Goal: Task Accomplishment & Management: Manage account settings

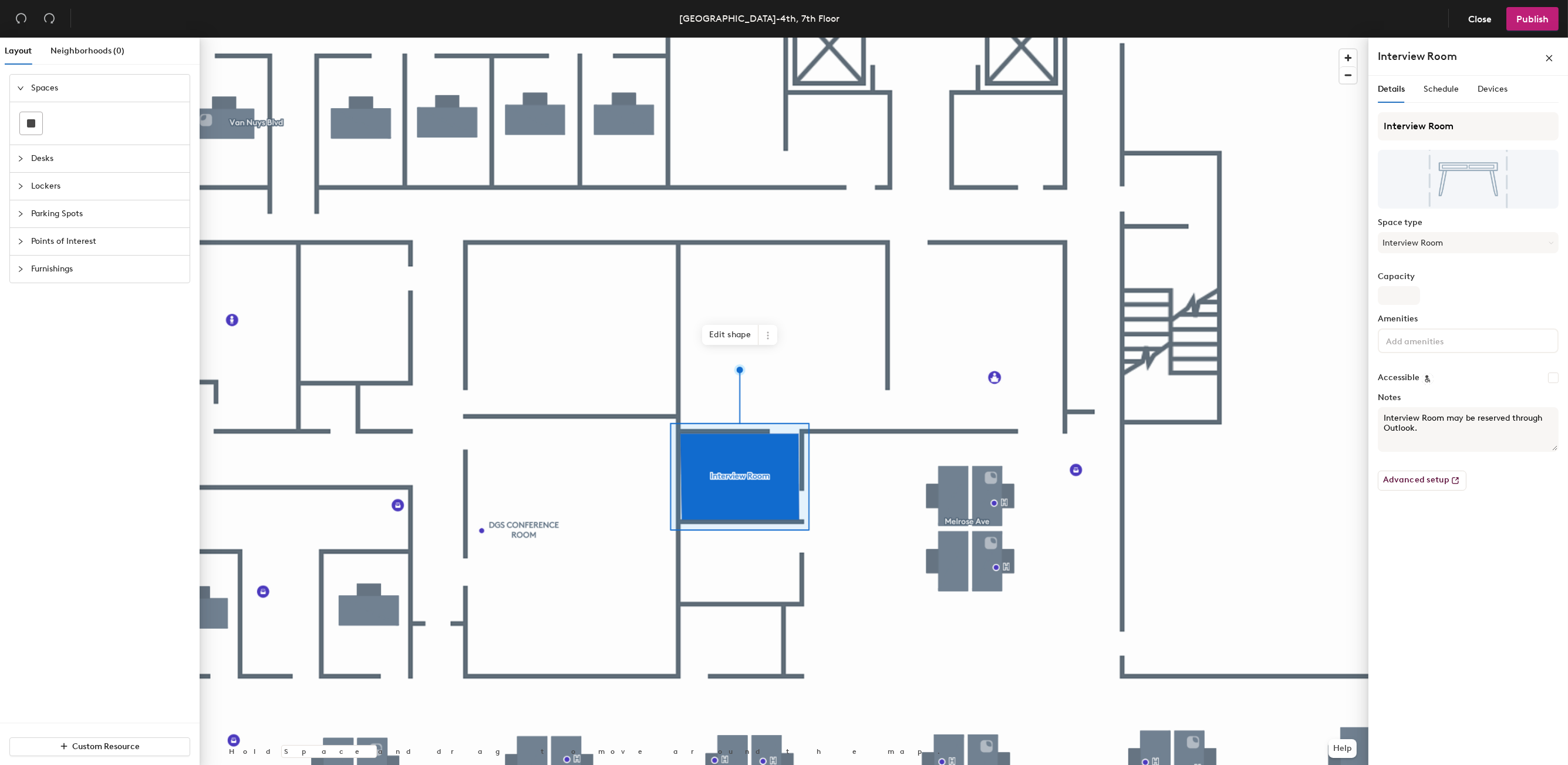
drag, startPoint x: 1428, startPoint y: 431, endPoint x: 1372, endPoint y: 417, distance: 57.7
click at [1372, 417] on div "Details Schedule Devices Interview Room Space type Interview Room Capacity Amen…" at bounding box center [1468, 422] width 200 height 694
click at [1431, 545] on div "Details Schedule Devices Interview Room Space type Interview Room Capacity Amen…" at bounding box center [1468, 422] width 200 height 694
click at [1414, 482] on button "Advanced setup" at bounding box center [1421, 480] width 89 height 20
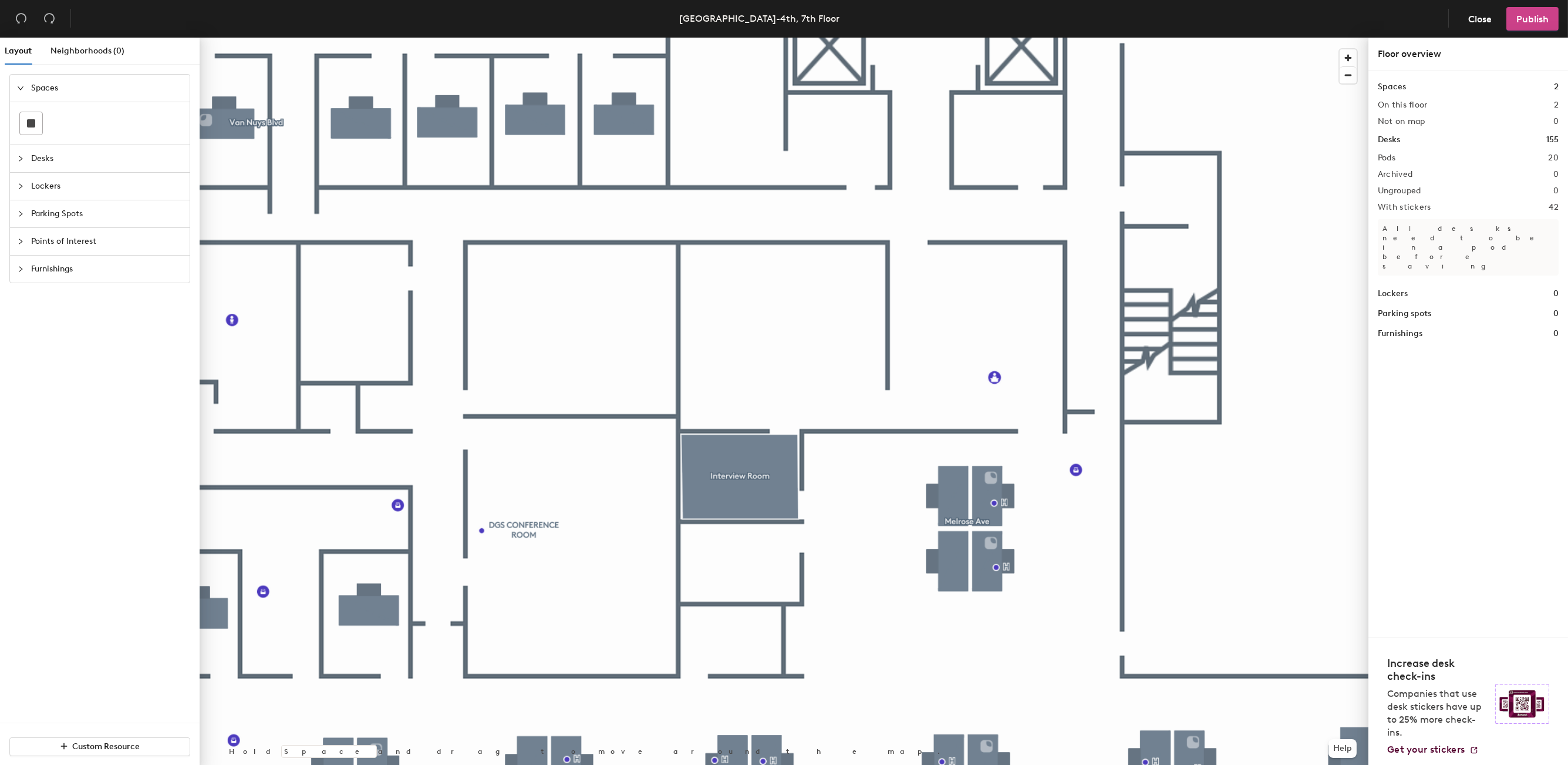
click at [1534, 20] on span "Publish" at bounding box center [1532, 19] width 33 height 11
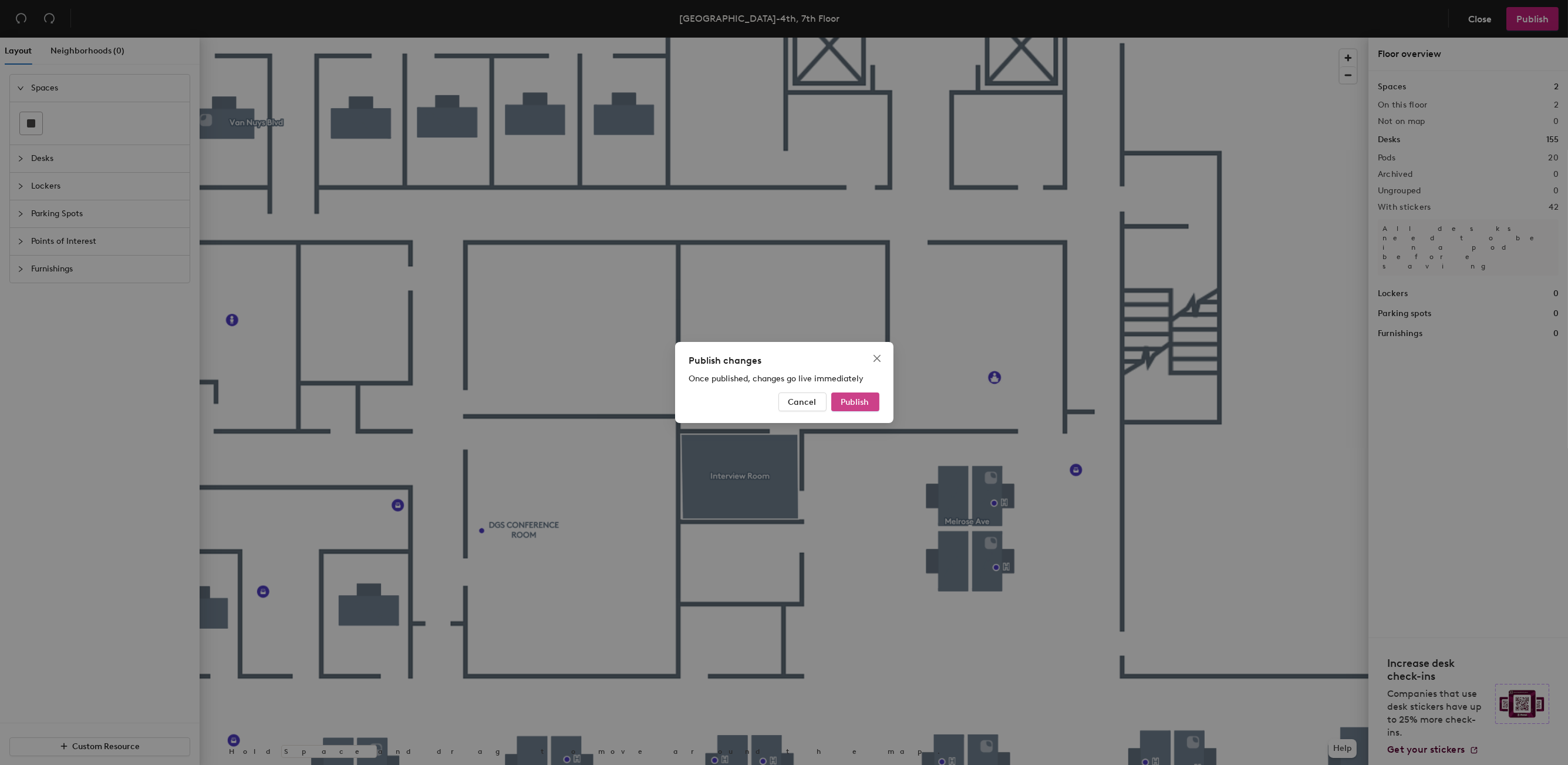
click at [862, 401] on span "Publish" at bounding box center [855, 402] width 28 height 10
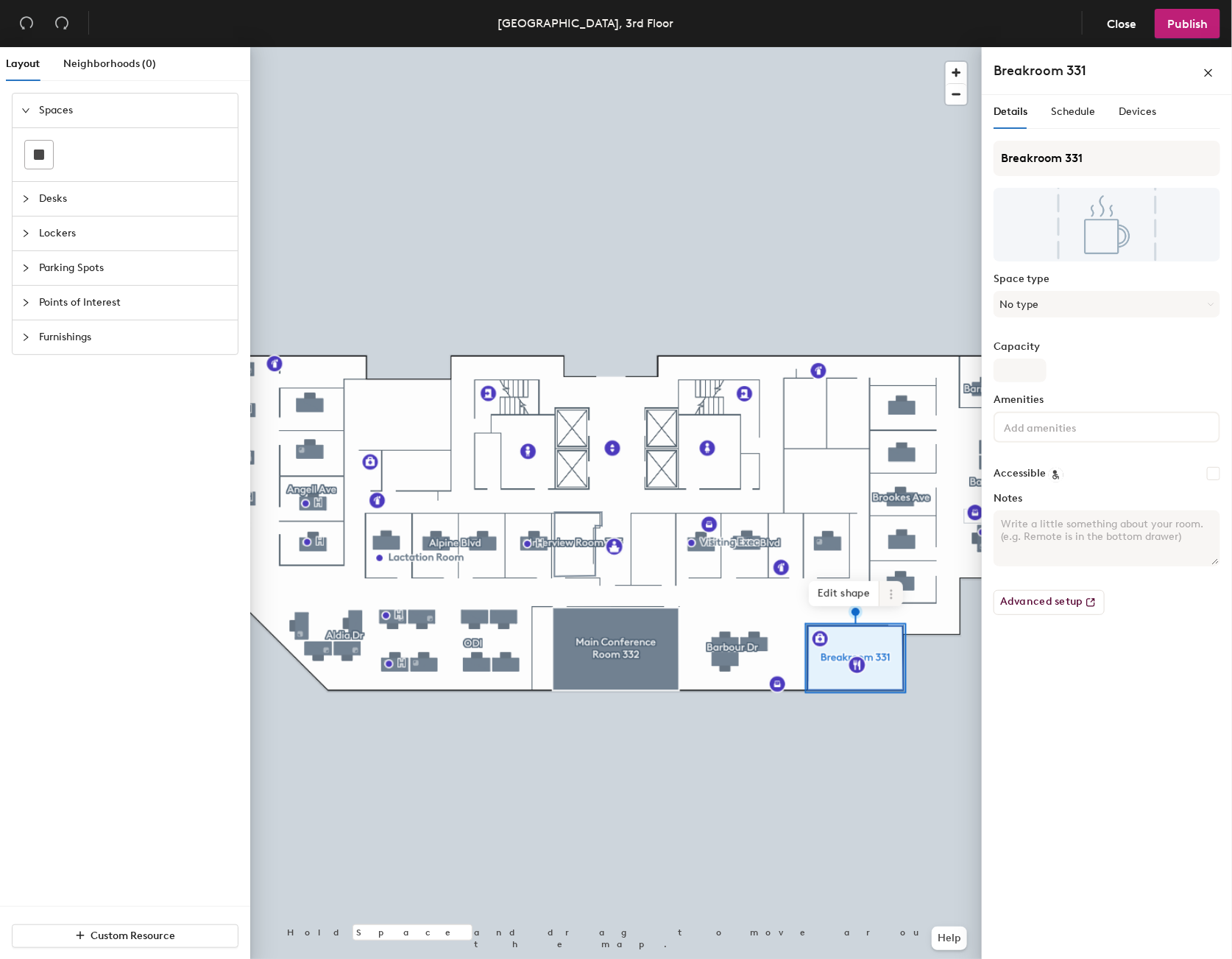
click at [892, 590] on icon at bounding box center [891, 589] width 2 height 2
click at [913, 678] on span "Delete" at bounding box center [944, 678] width 131 height 25
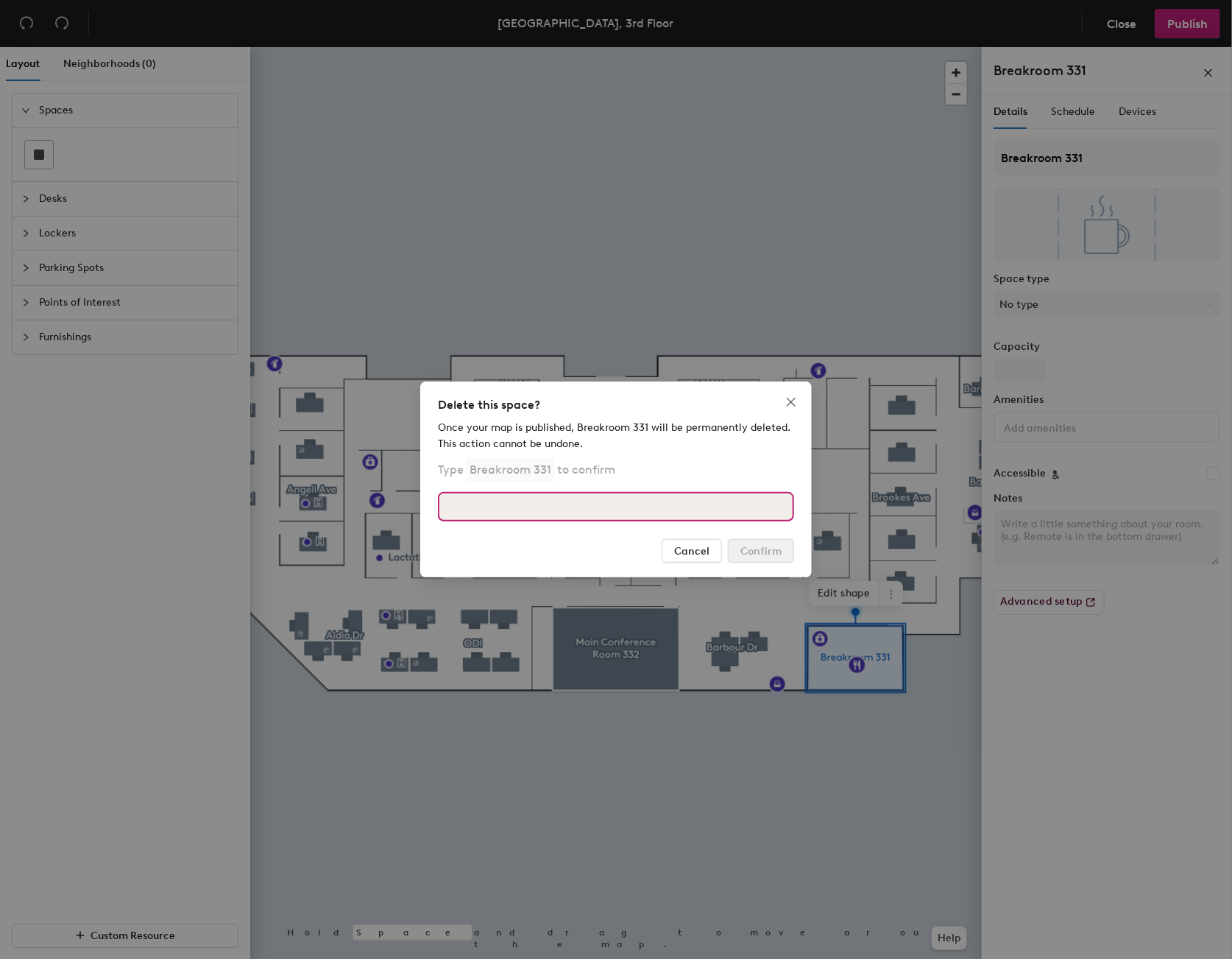
click at [557, 508] on input at bounding box center [616, 506] width 356 height 30
type input "Breakroom 331"
click at [745, 549] on span "Confirm" at bounding box center [761, 550] width 41 height 12
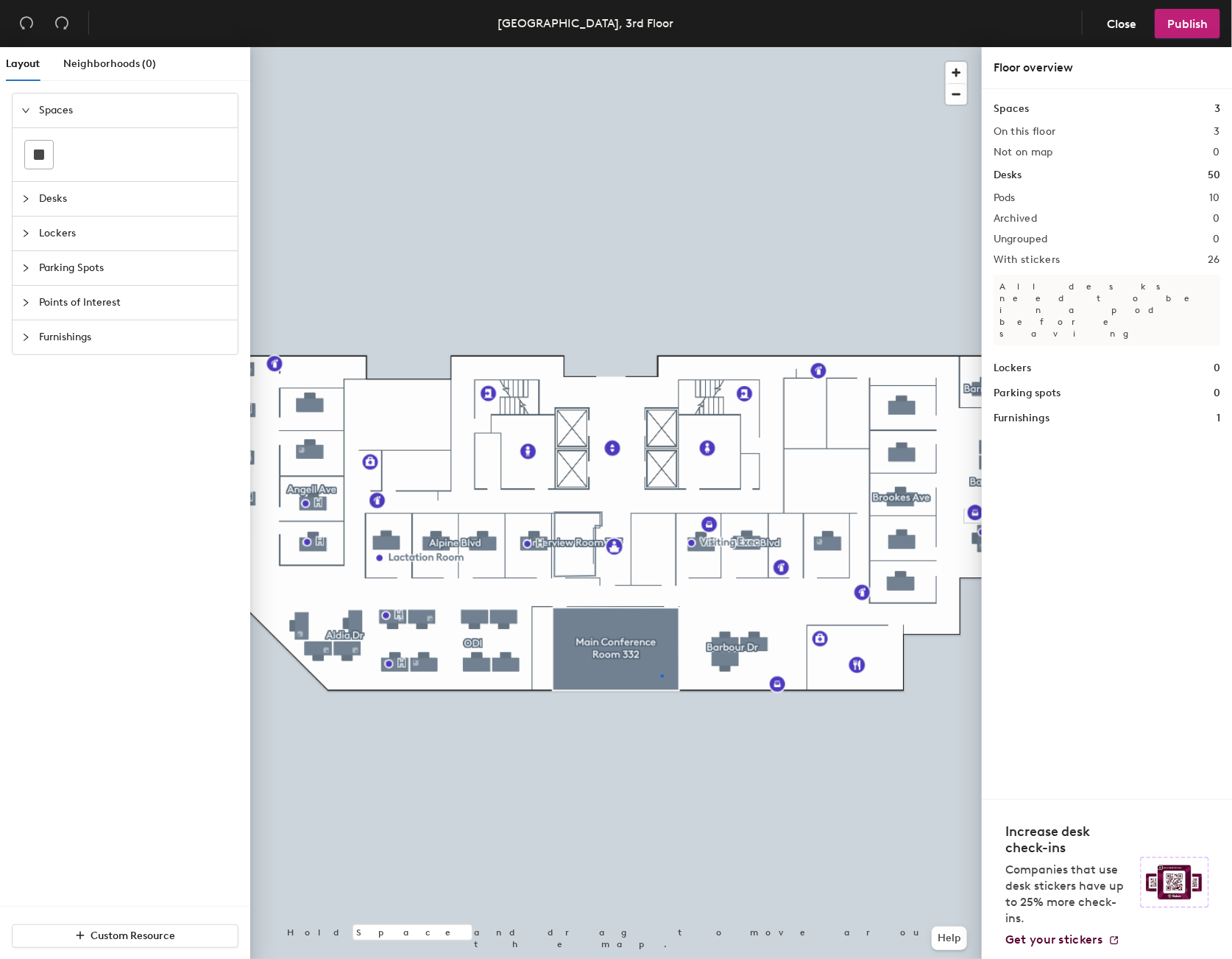
click at [661, 47] on div at bounding box center [616, 47] width 731 height 0
click at [1204, 30] on span "Publish" at bounding box center [1187, 24] width 41 height 14
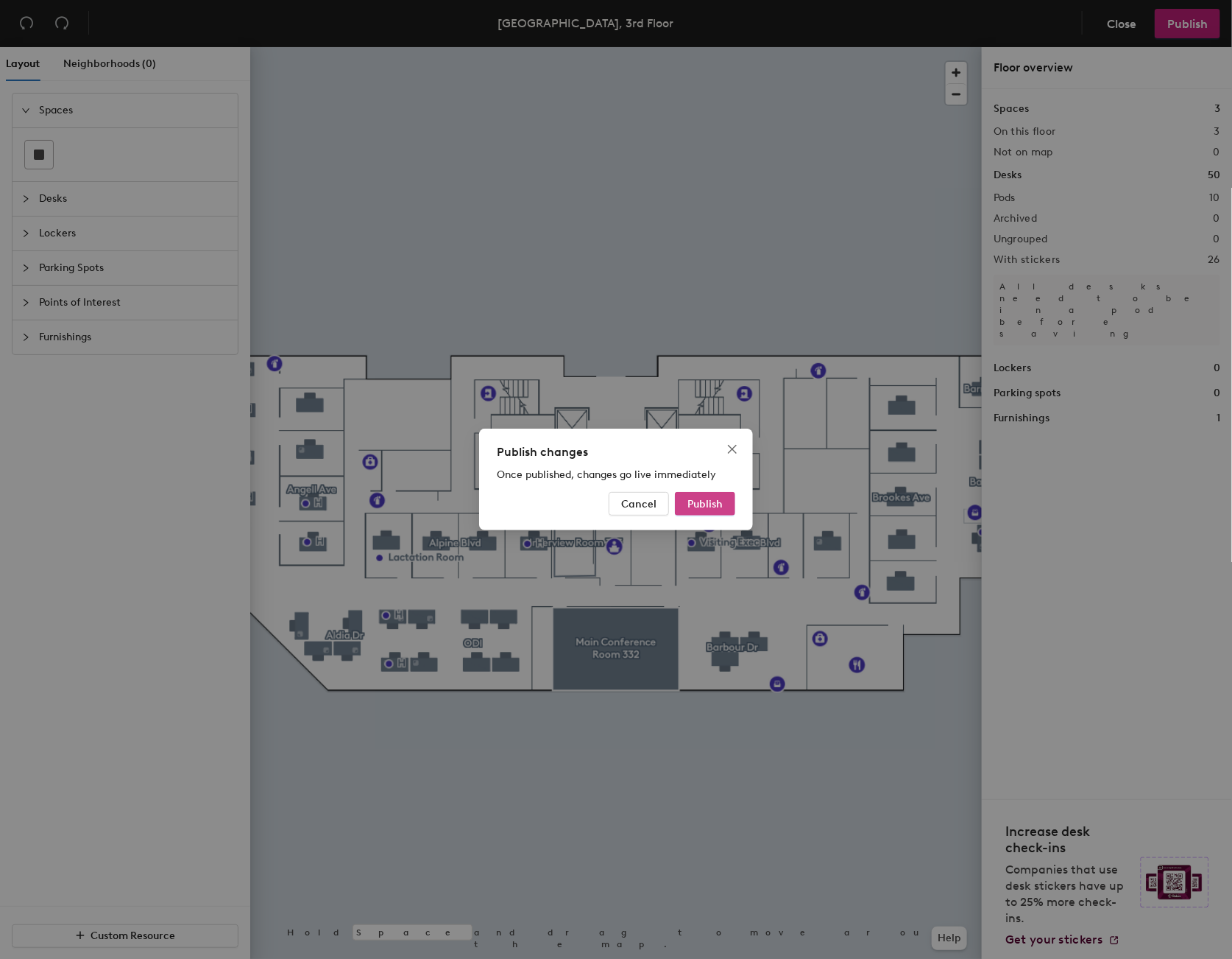
click at [712, 503] on span "Publish" at bounding box center [705, 504] width 35 height 12
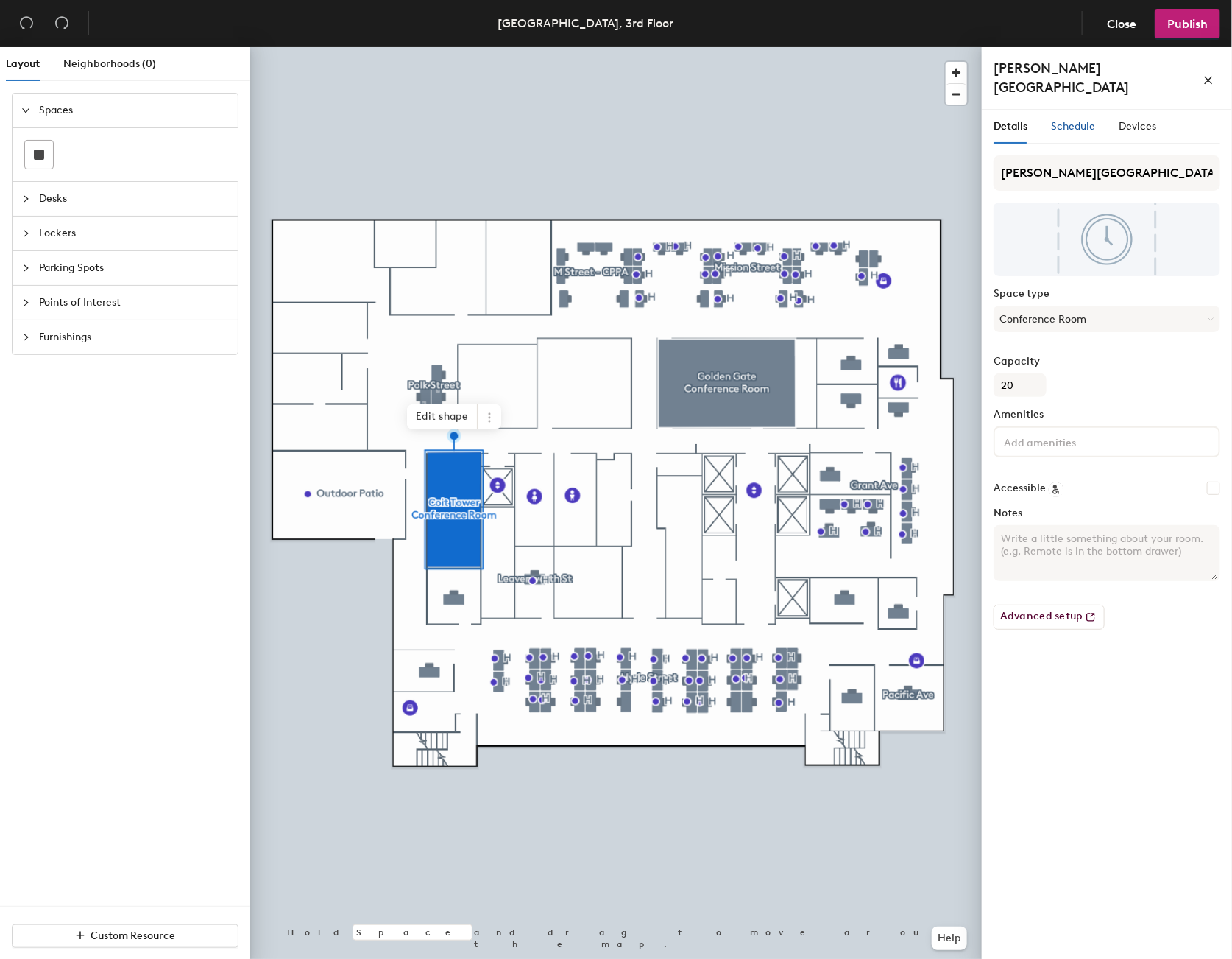
click at [1080, 120] on span "Schedule" at bounding box center [1073, 126] width 44 height 12
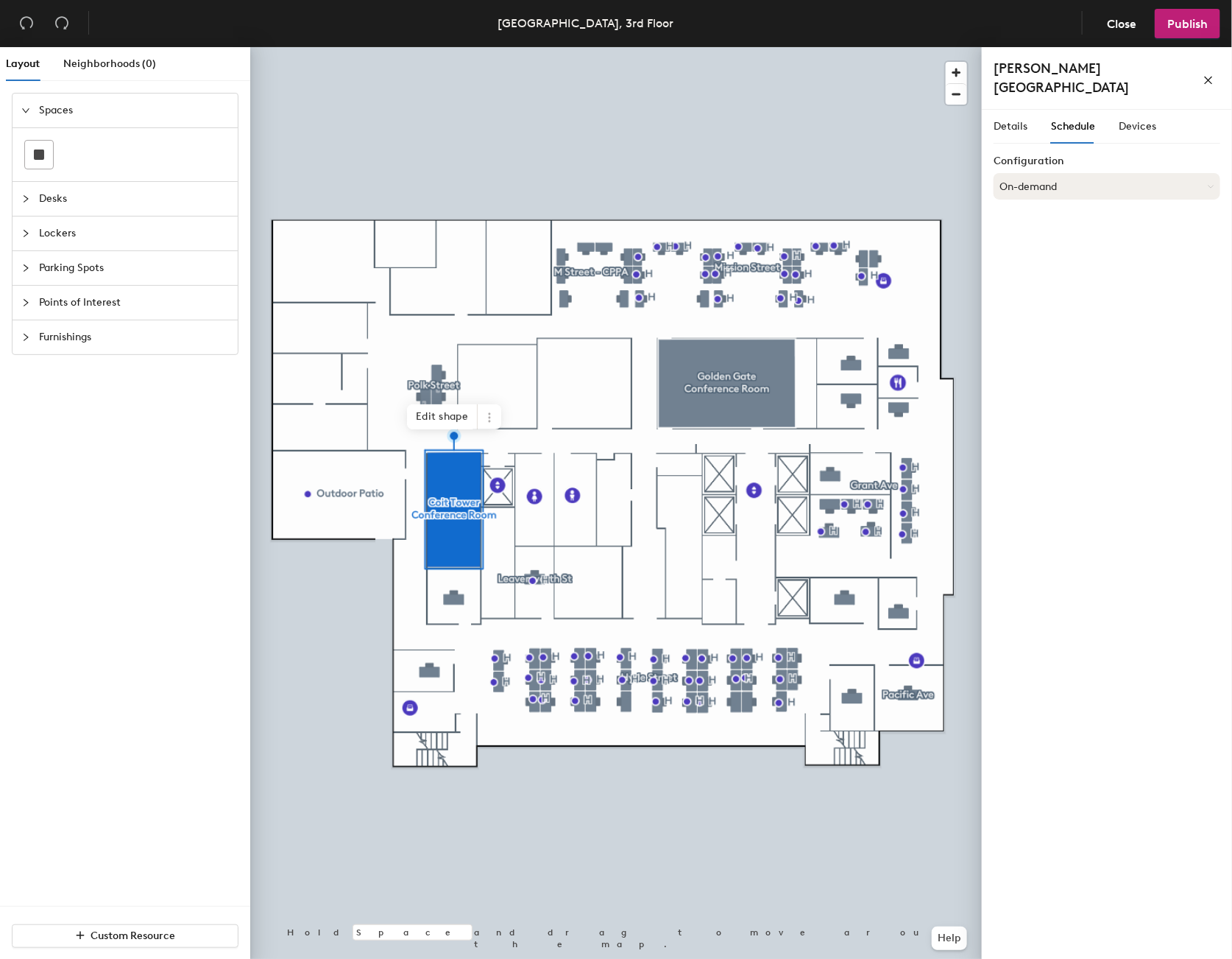
click at [1072, 173] on button "On-demand" at bounding box center [1107, 187] width 227 height 27
click at [1028, 234] on div "Scheduled" at bounding box center [1106, 245] width 226 height 22
click at [1069, 207] on button "Select account" at bounding box center [1107, 219] width 227 height 27
click at [1063, 267] on div "Microsoft 365" at bounding box center [1106, 277] width 226 height 22
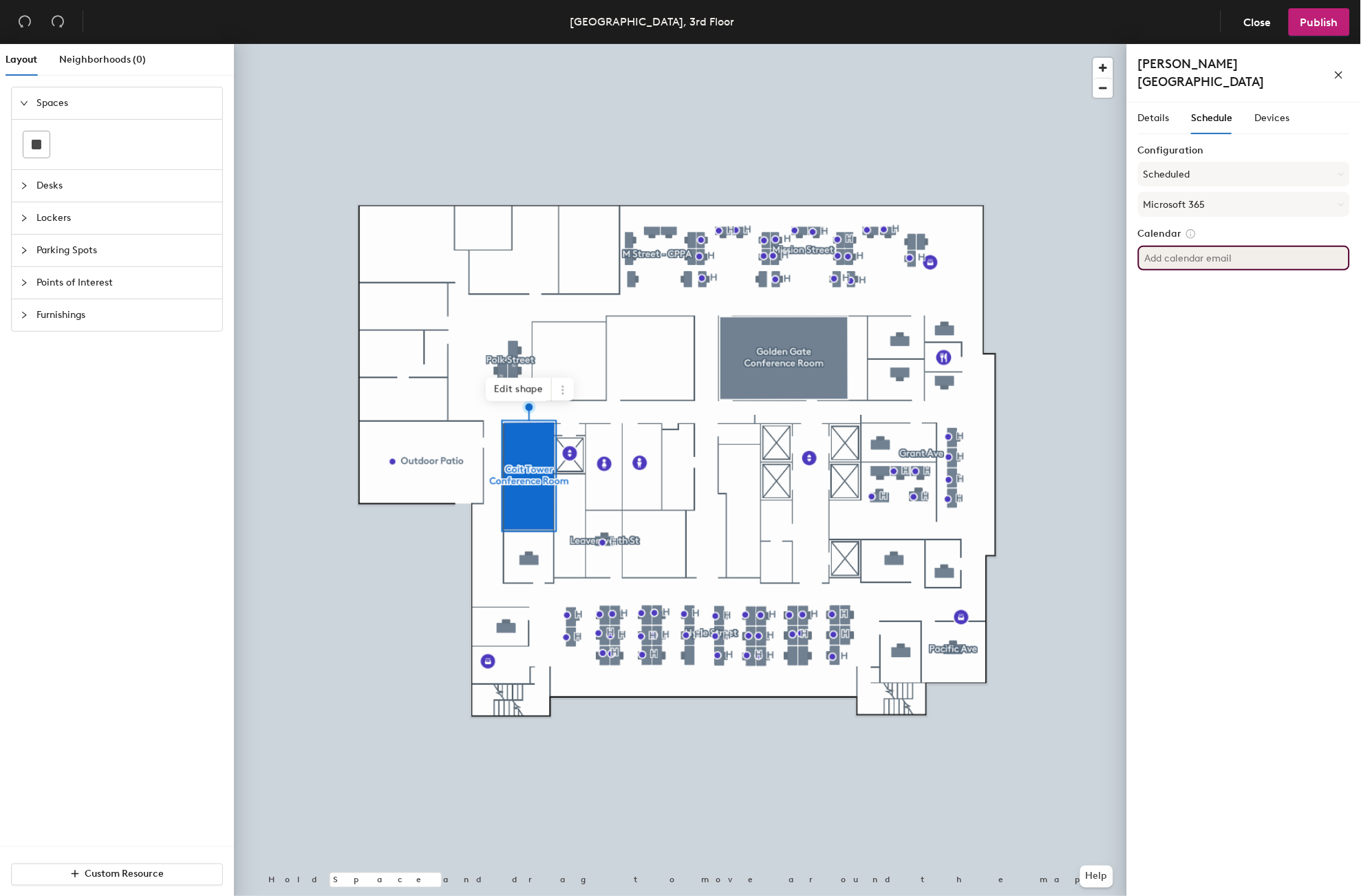
click at [1151, 247] on input at bounding box center [1244, 258] width 212 height 25
click at [1151, 289] on div "Details Schedule Devices Configuration Scheduled Microsoft 365 Calendar" at bounding box center [1244, 502] width 234 height 799
click at [1151, 230] on icon at bounding box center [1191, 233] width 8 height 8
click at [1136, 402] on div "Details Schedule Devices Configuration Scheduled Microsoft 365 Calendar" at bounding box center [1244, 502] width 234 height 799
click at [1151, 246] on input at bounding box center [1244, 258] width 212 height 25
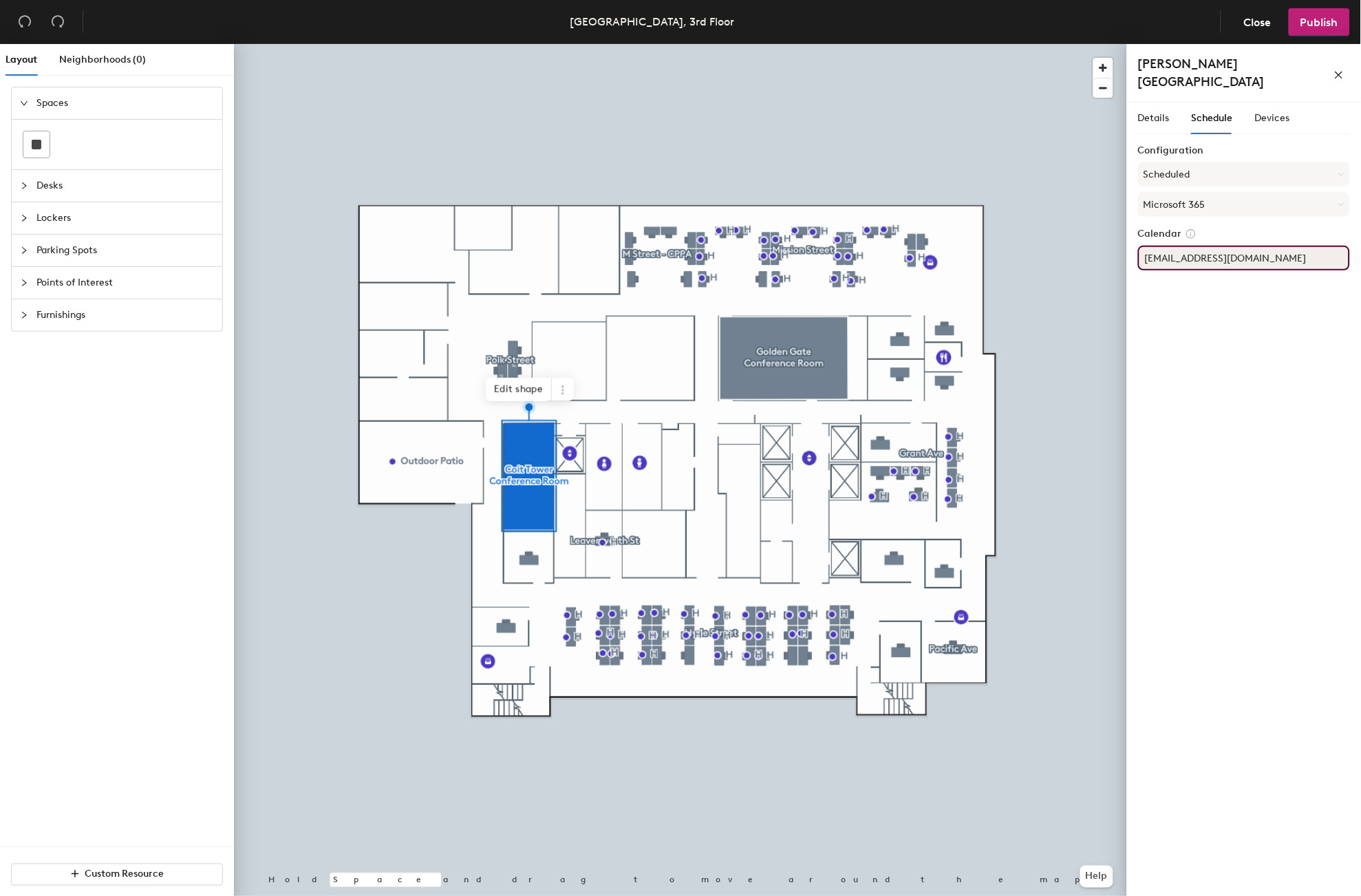
click at [1151, 246] on input "DBO.ConfRmSFGoldenGAte@dfpi.ca.gov" at bounding box center [1244, 258] width 212 height 25
drag, startPoint x: 1215, startPoint y: 244, endPoint x: 1267, endPoint y: 241, distance: 52.1
click at [1151, 246] on input "DBO.ConfRmSFGoldenGate@dfpi.ca.gov" at bounding box center [1244, 258] width 212 height 25
click at [1151, 246] on input "DBO.ConfRmSFCoitTower@dfpi.ca.gov" at bounding box center [1244, 258] width 212 height 25
type input "DBO.ConfRmSFCoitTower@dfpi.ca.gov"
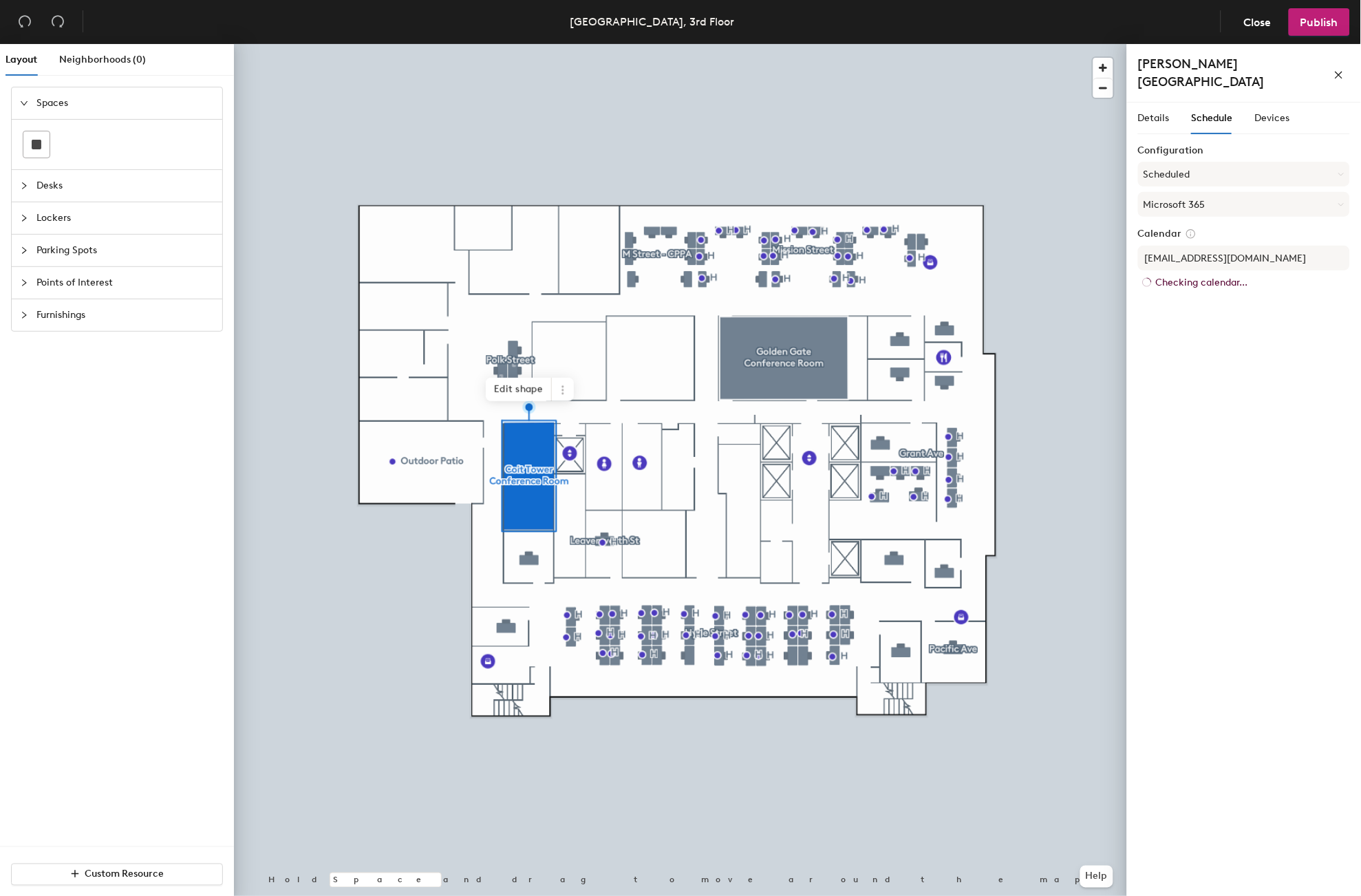
click at [1151, 324] on div "Details Schedule Devices Configuration Scheduled Microsoft 365 Calendar DBO.Con…" at bounding box center [1244, 502] width 234 height 799
click at [1151, 555] on div "Details Schedule Devices Configuration Scheduled Microsoft 365 Calendar DBO.Con…" at bounding box center [1244, 502] width 234 height 799
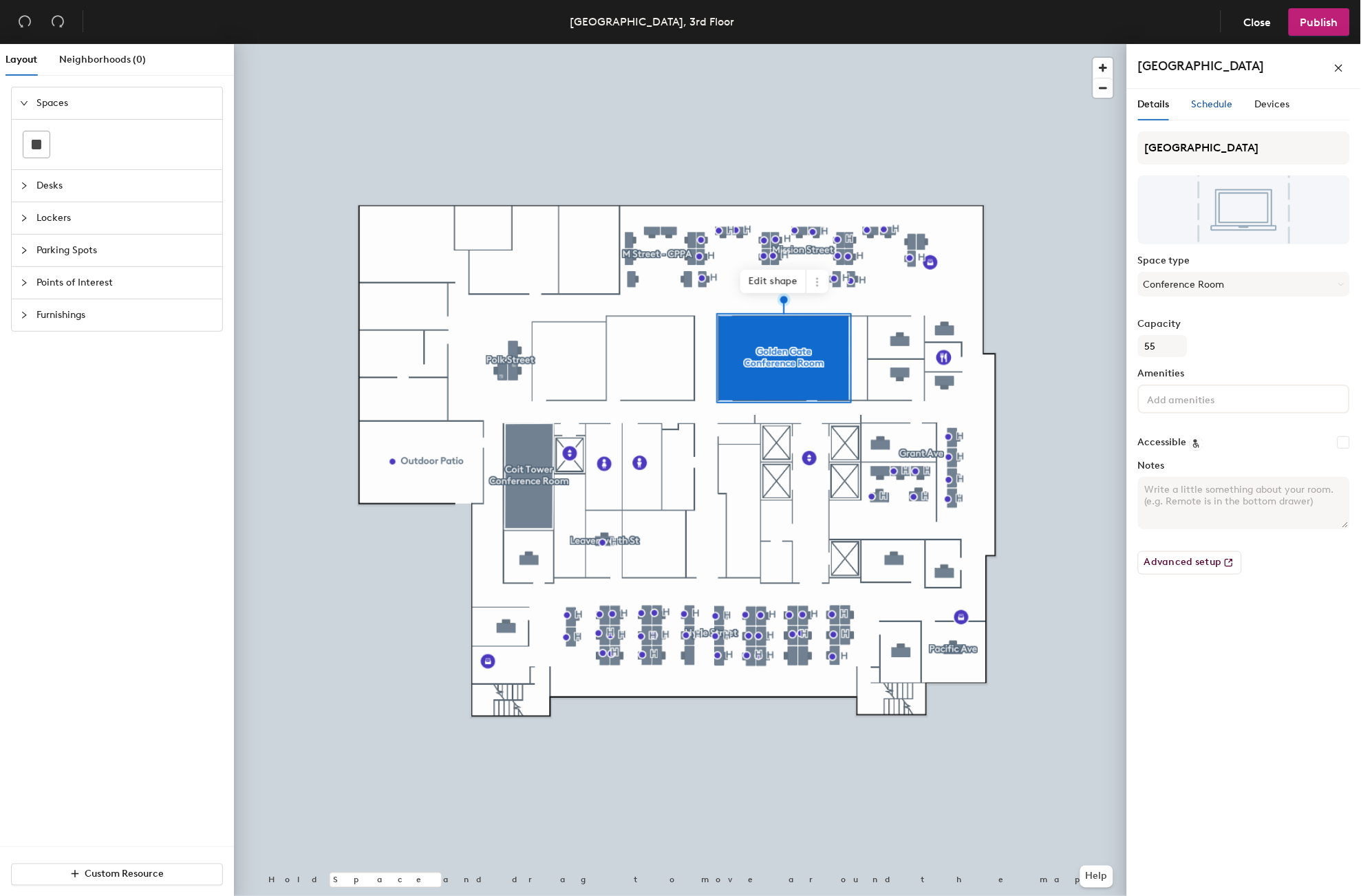
click at [1151, 101] on span "Schedule" at bounding box center [1212, 104] width 41 height 12
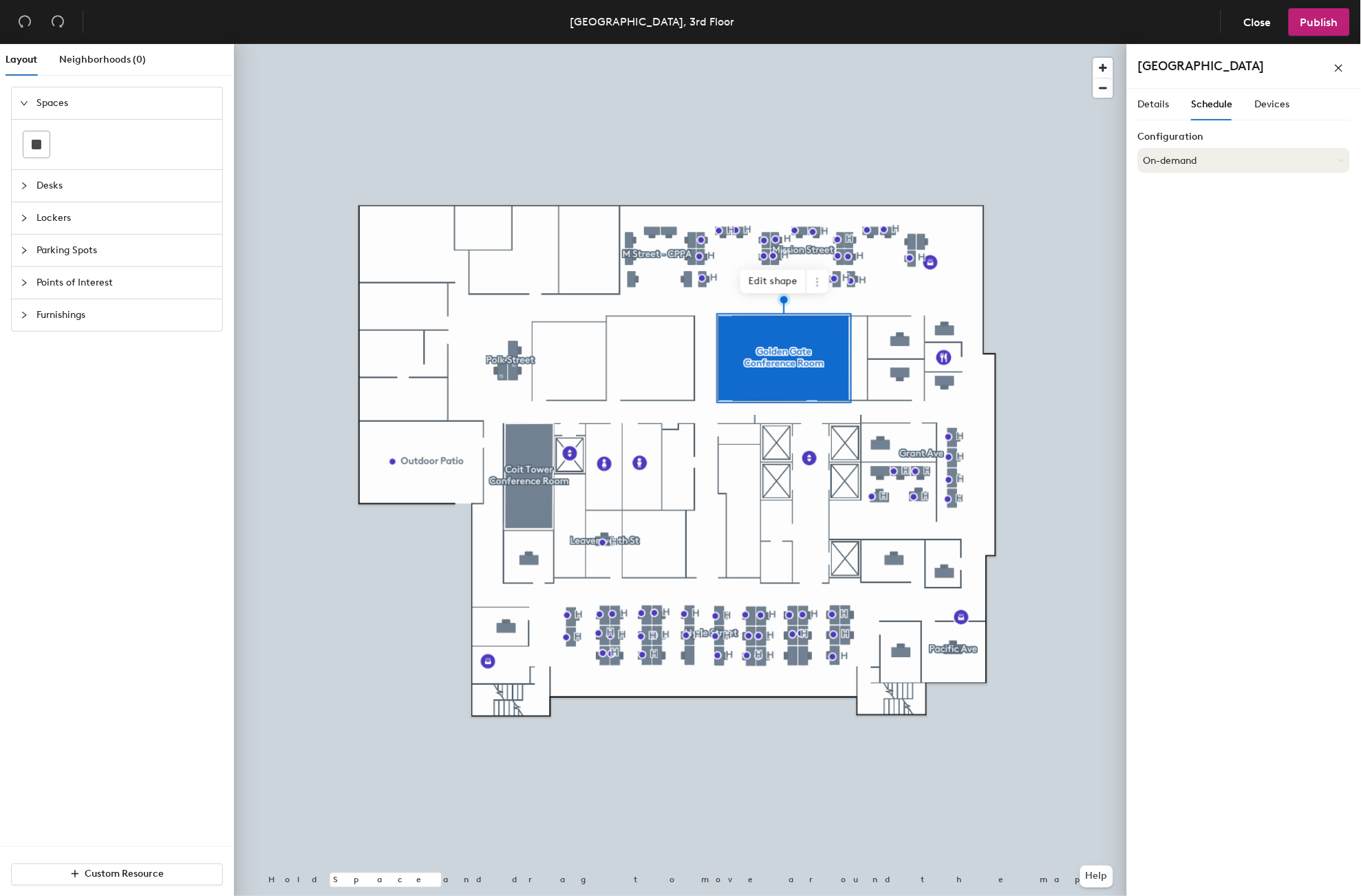
click at [1151, 160] on button "On-demand" at bounding box center [1244, 160] width 212 height 25
click at [1151, 211] on div "Scheduled" at bounding box center [1244, 214] width 211 height 20
click at [1151, 194] on button "Select account" at bounding box center [1244, 190] width 212 height 25
click at [1151, 243] on div "Microsoft 365" at bounding box center [1244, 245] width 211 height 20
click at [1151, 244] on input at bounding box center [1244, 245] width 212 height 25
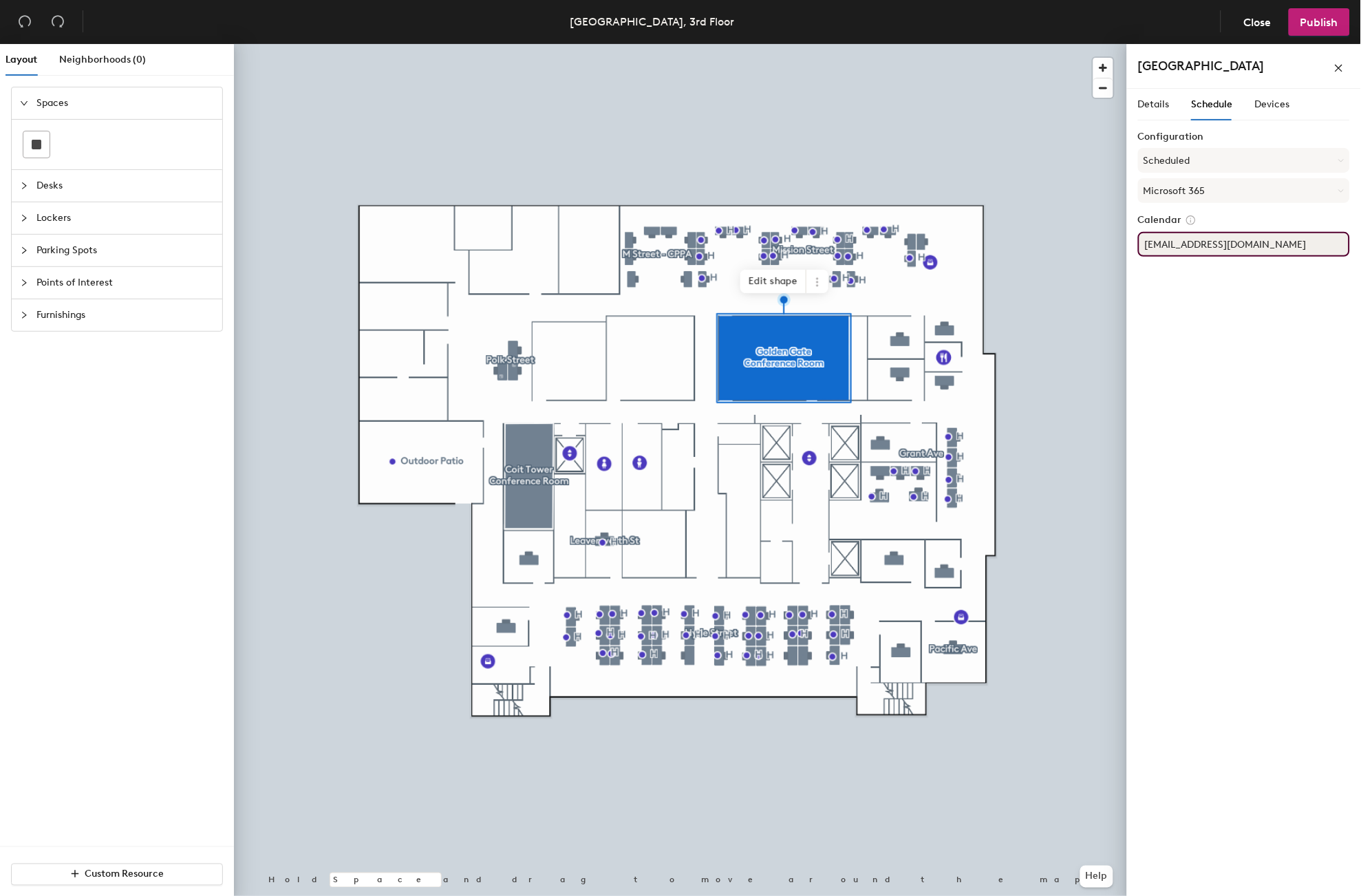
type input "DBO.ConfRmSFGoldenGate@dfpi.ca.gov"
click at [1151, 289] on div "Details Schedule Devices Configuration Scheduled Microsoft 365 Calendar DBO.Con…" at bounding box center [1244, 495] width 234 height 812
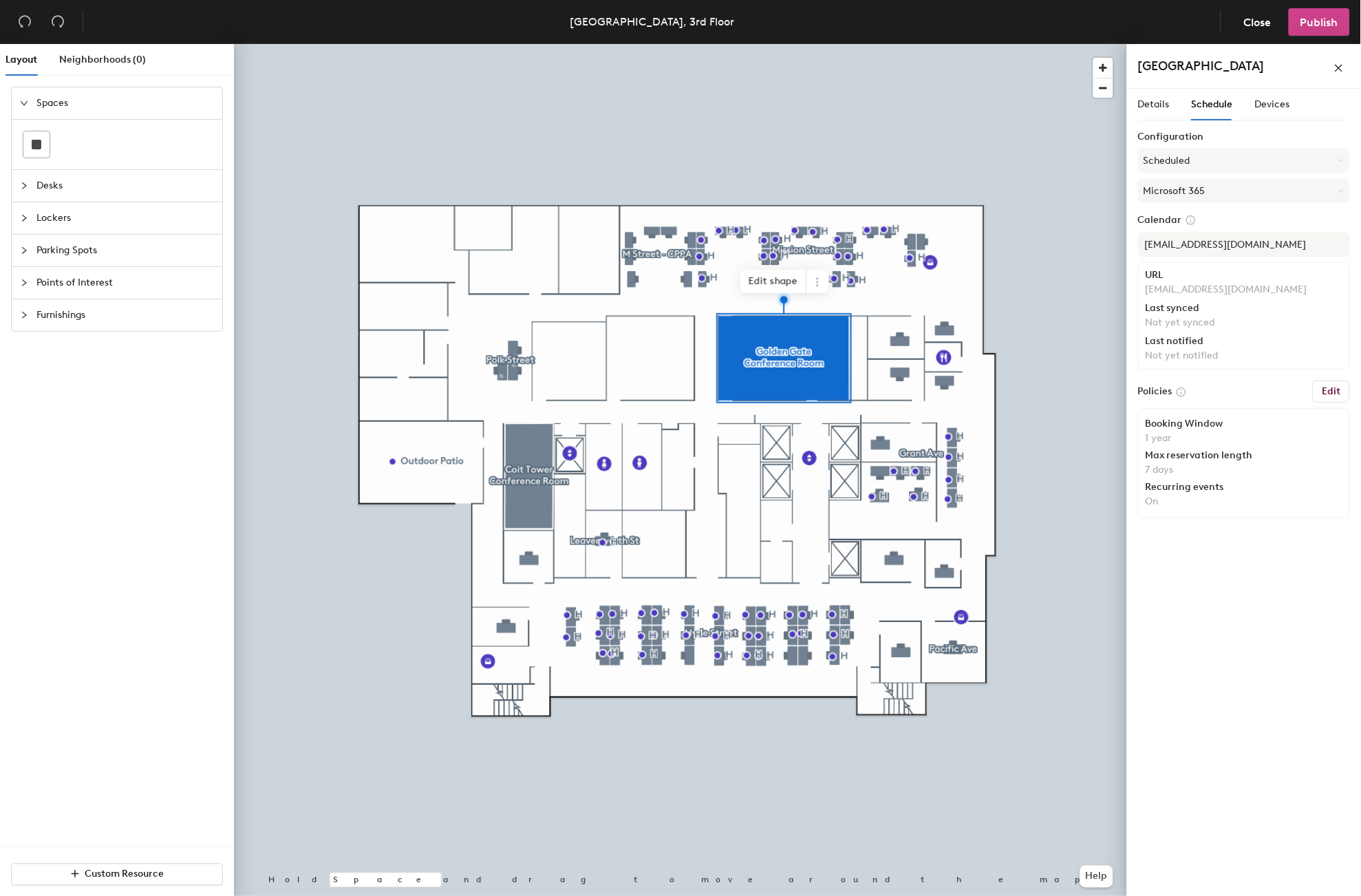
click at [1151, 24] on span "Publish" at bounding box center [1319, 22] width 38 height 13
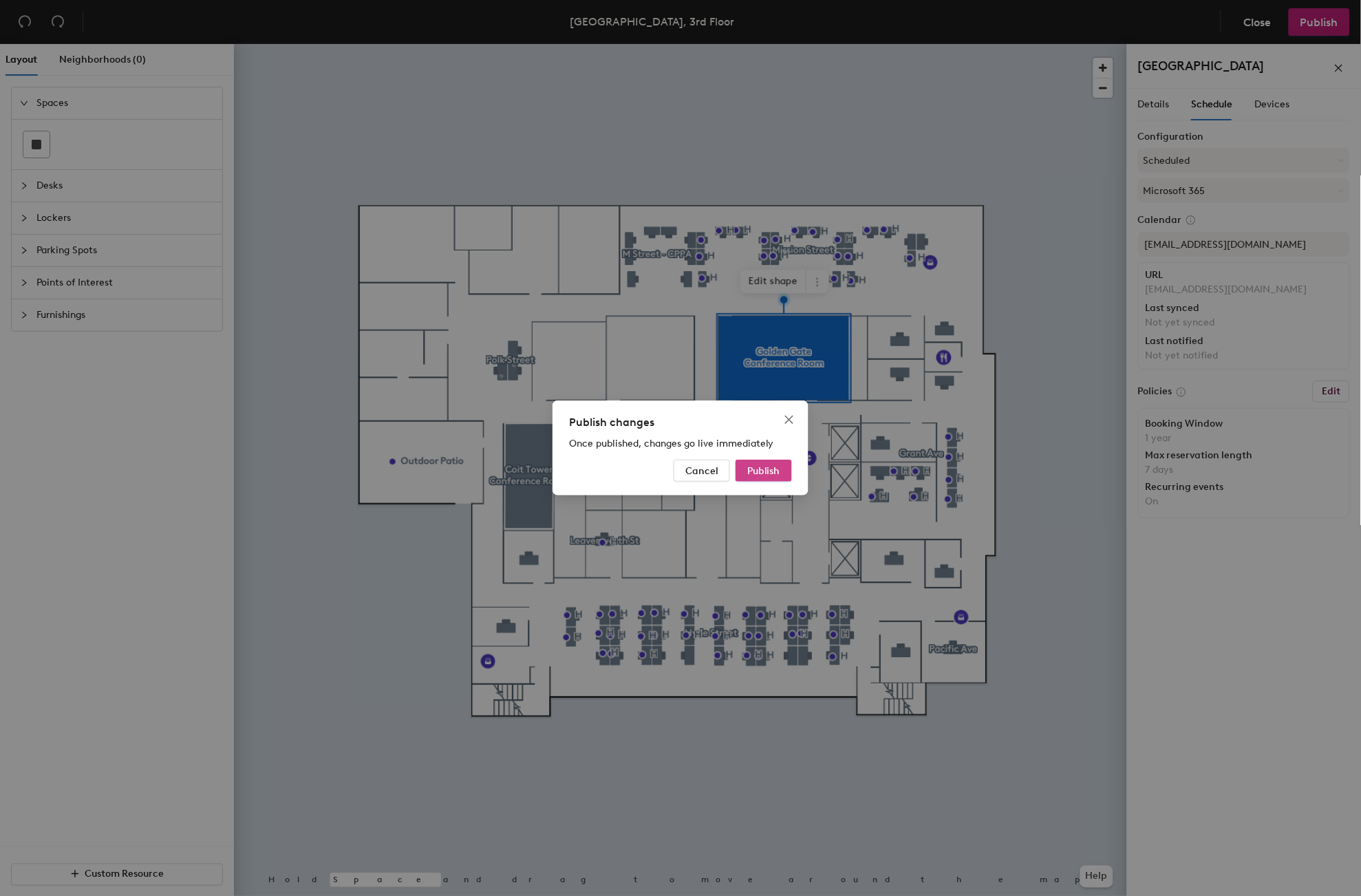
click at [767, 466] on span "Publish" at bounding box center [764, 471] width 33 height 12
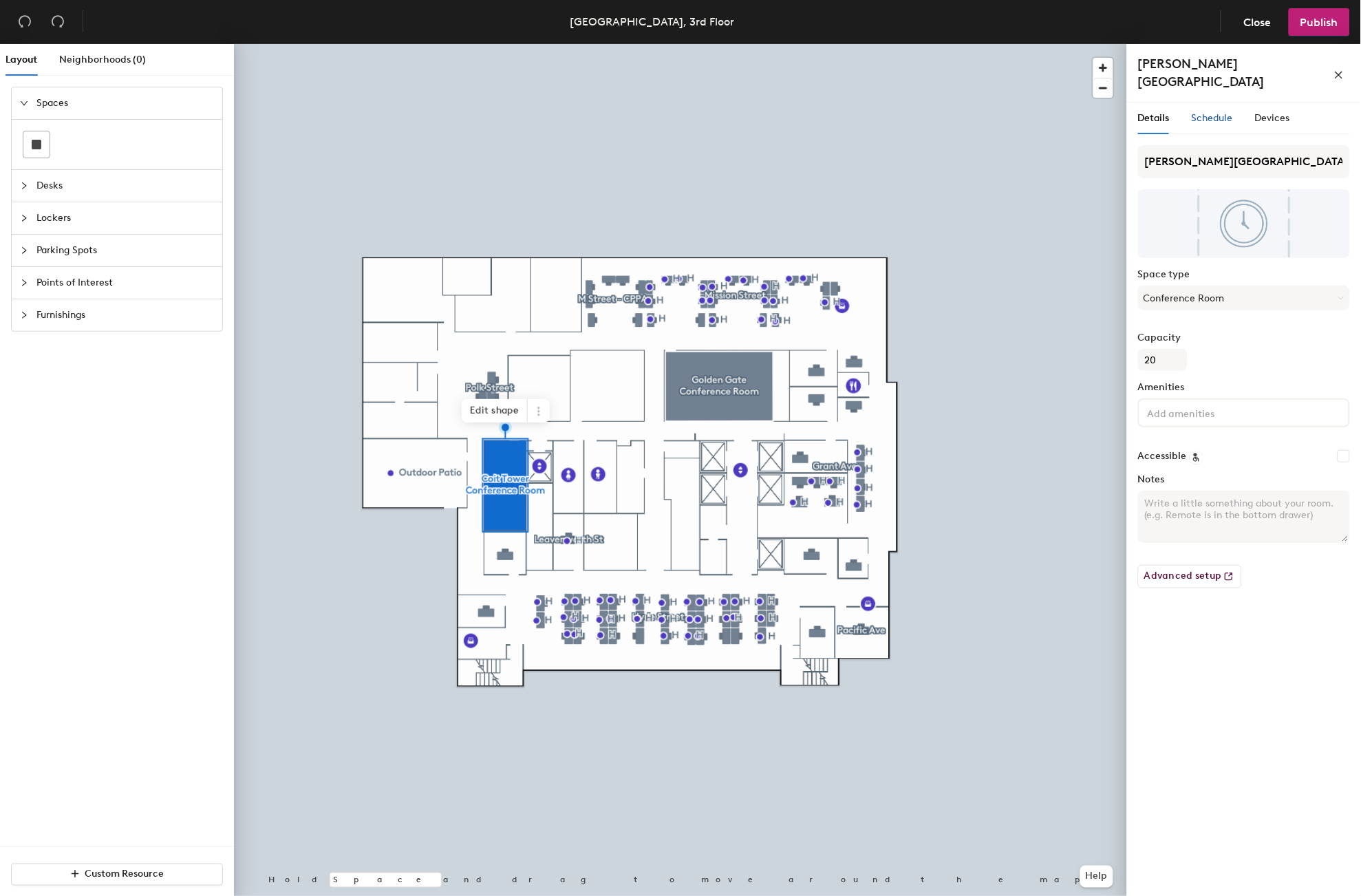
click at [1208, 112] on span "Schedule" at bounding box center [1212, 117] width 41 height 12
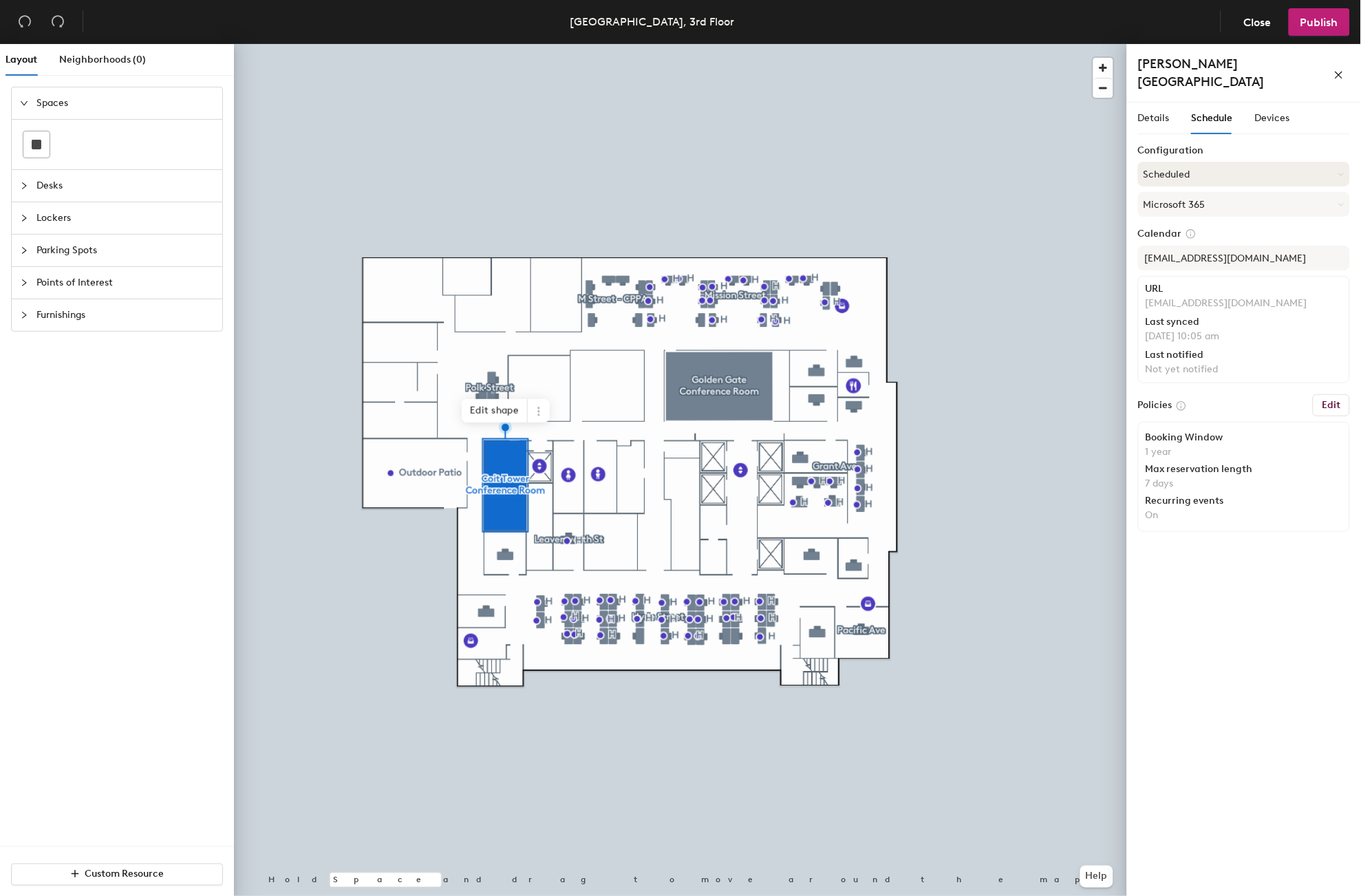
click at [1228, 162] on button "Scheduled" at bounding box center [1244, 174] width 212 height 25
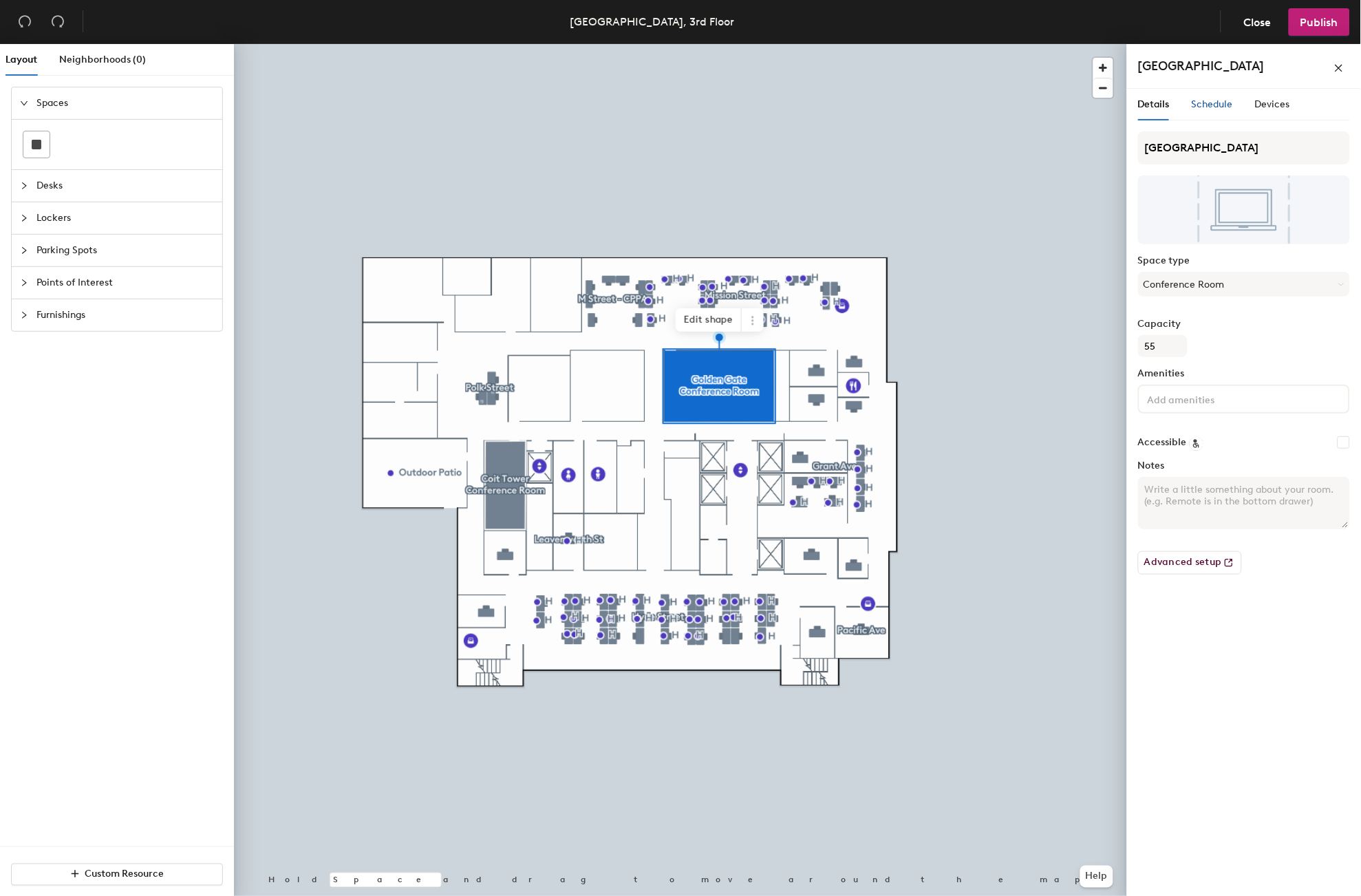
click at [1200, 103] on span "Schedule" at bounding box center [1212, 104] width 41 height 12
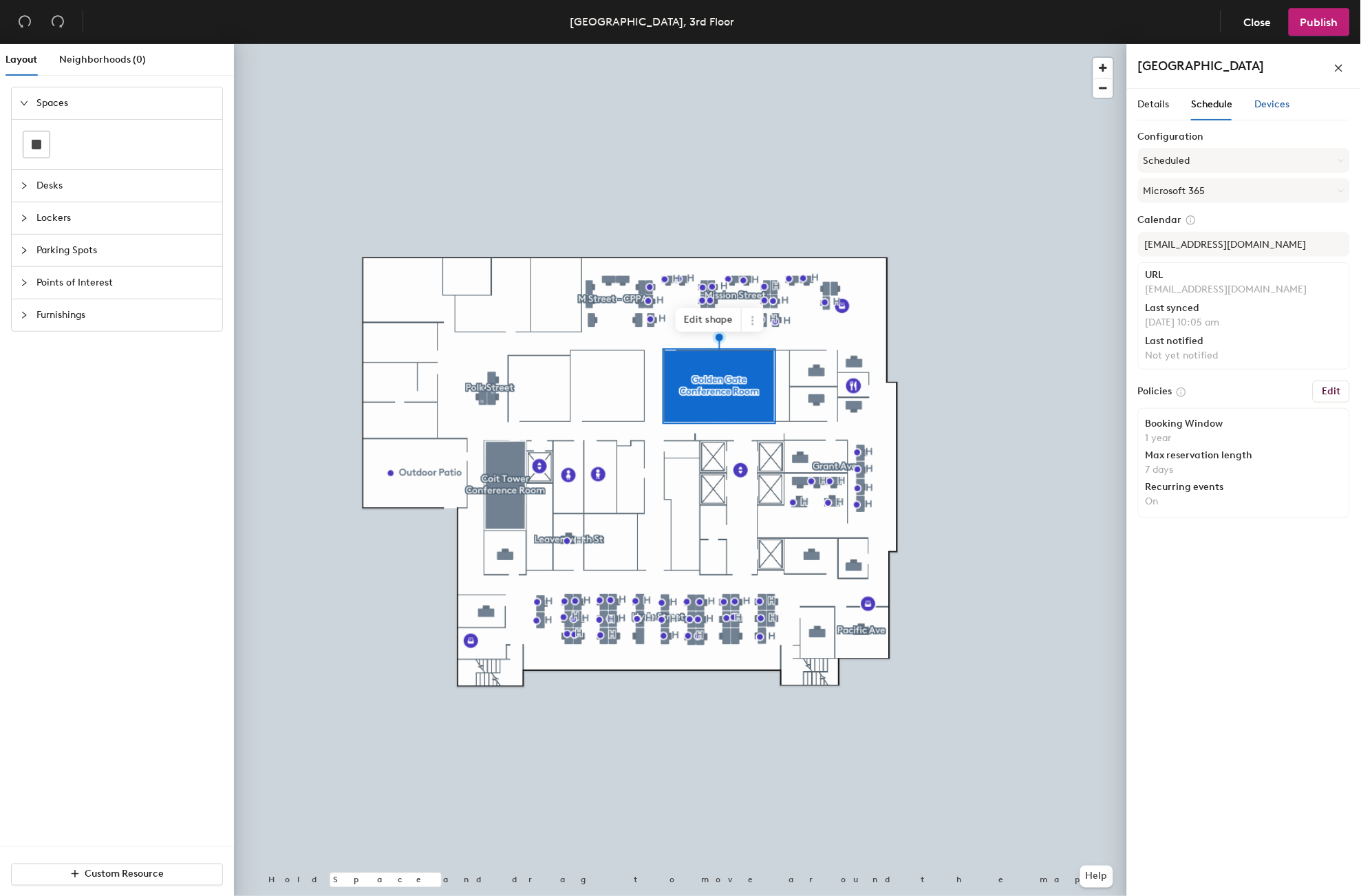
click at [1284, 106] on span "Devices" at bounding box center [1272, 104] width 35 height 12
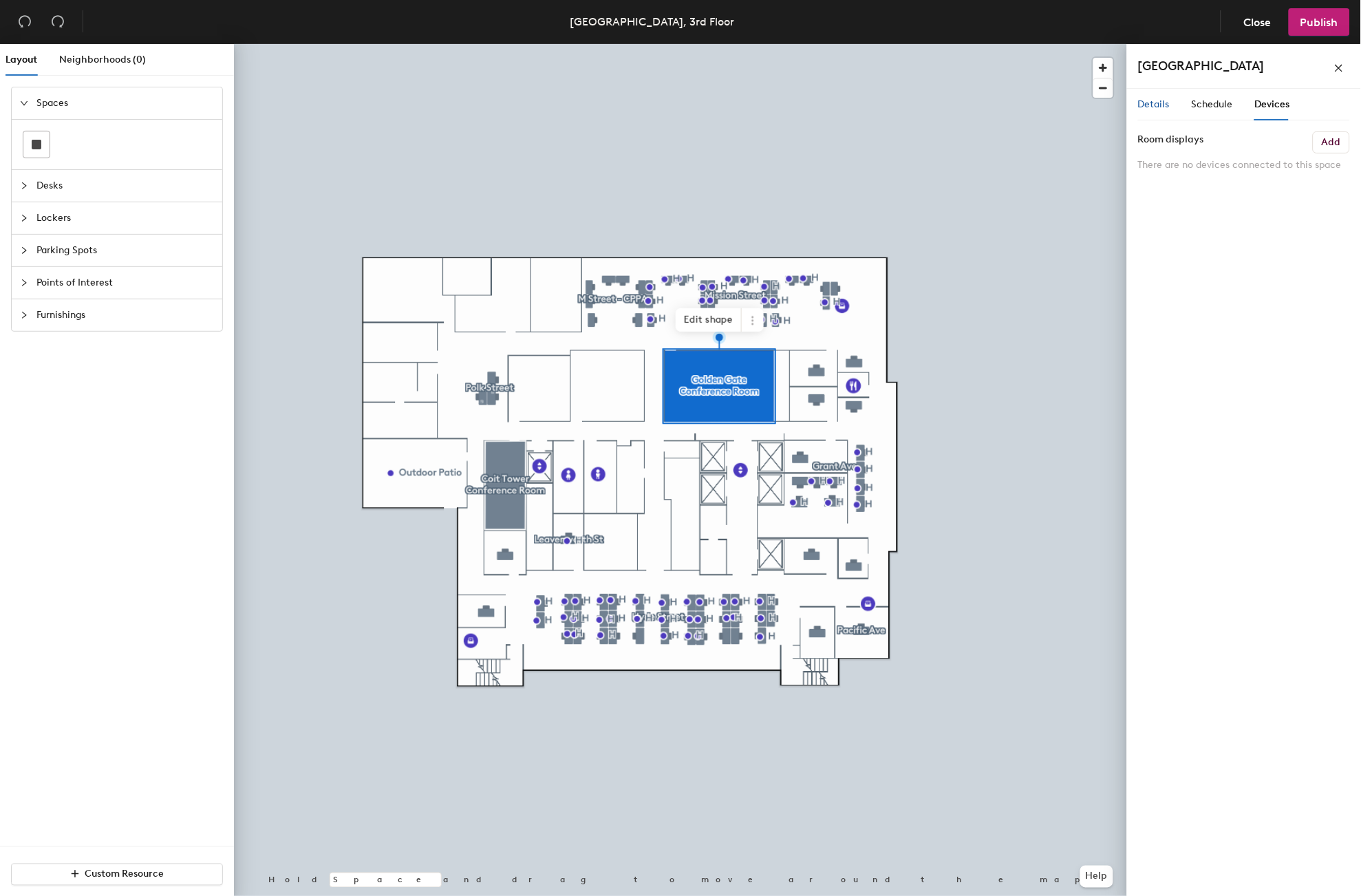
click at [1157, 101] on span "Details" at bounding box center [1154, 104] width 32 height 12
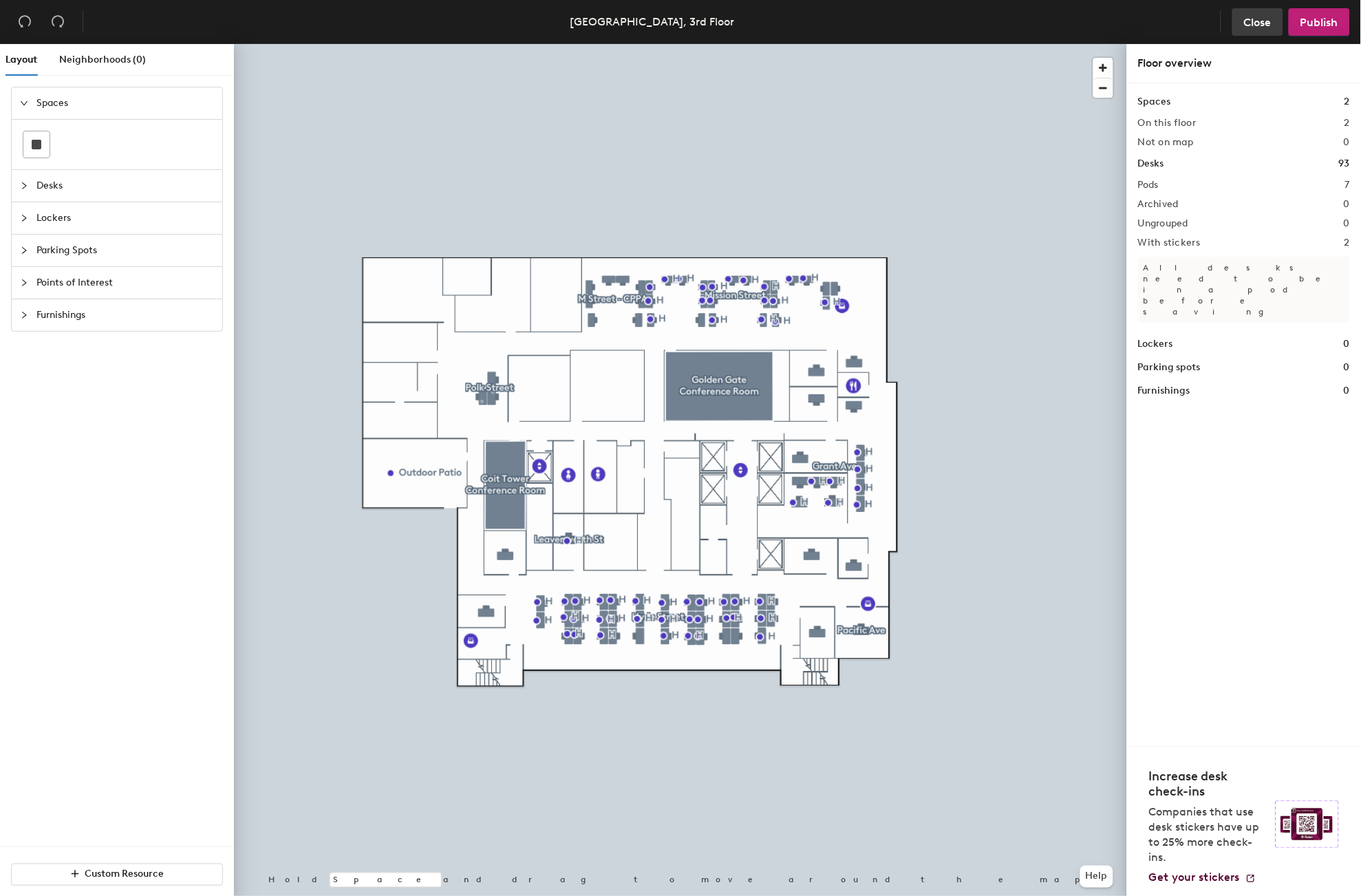
click at [1251, 24] on span "Close" at bounding box center [1258, 22] width 28 height 13
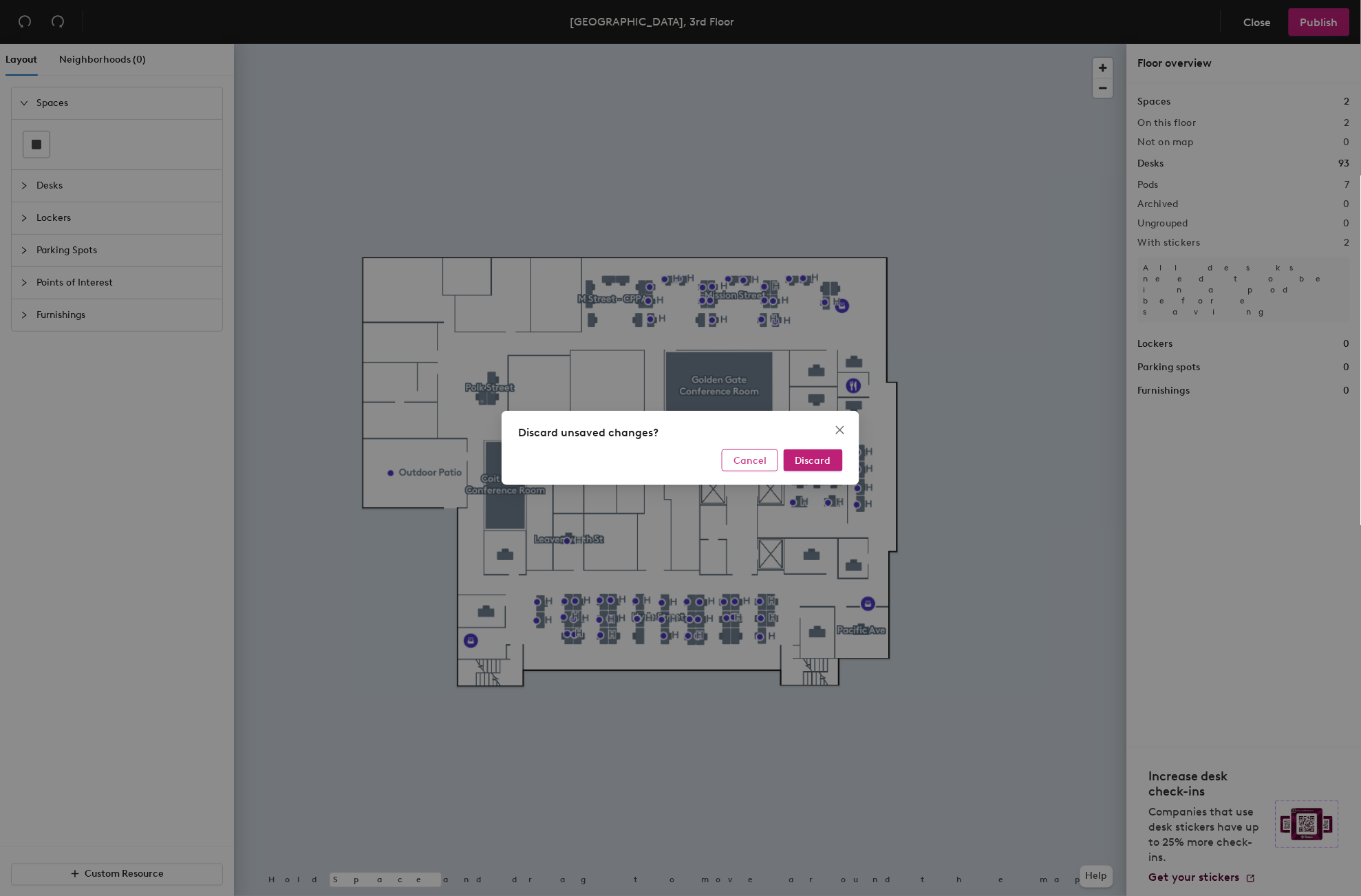
click at [760, 463] on span "Cancel" at bounding box center [749, 460] width 33 height 12
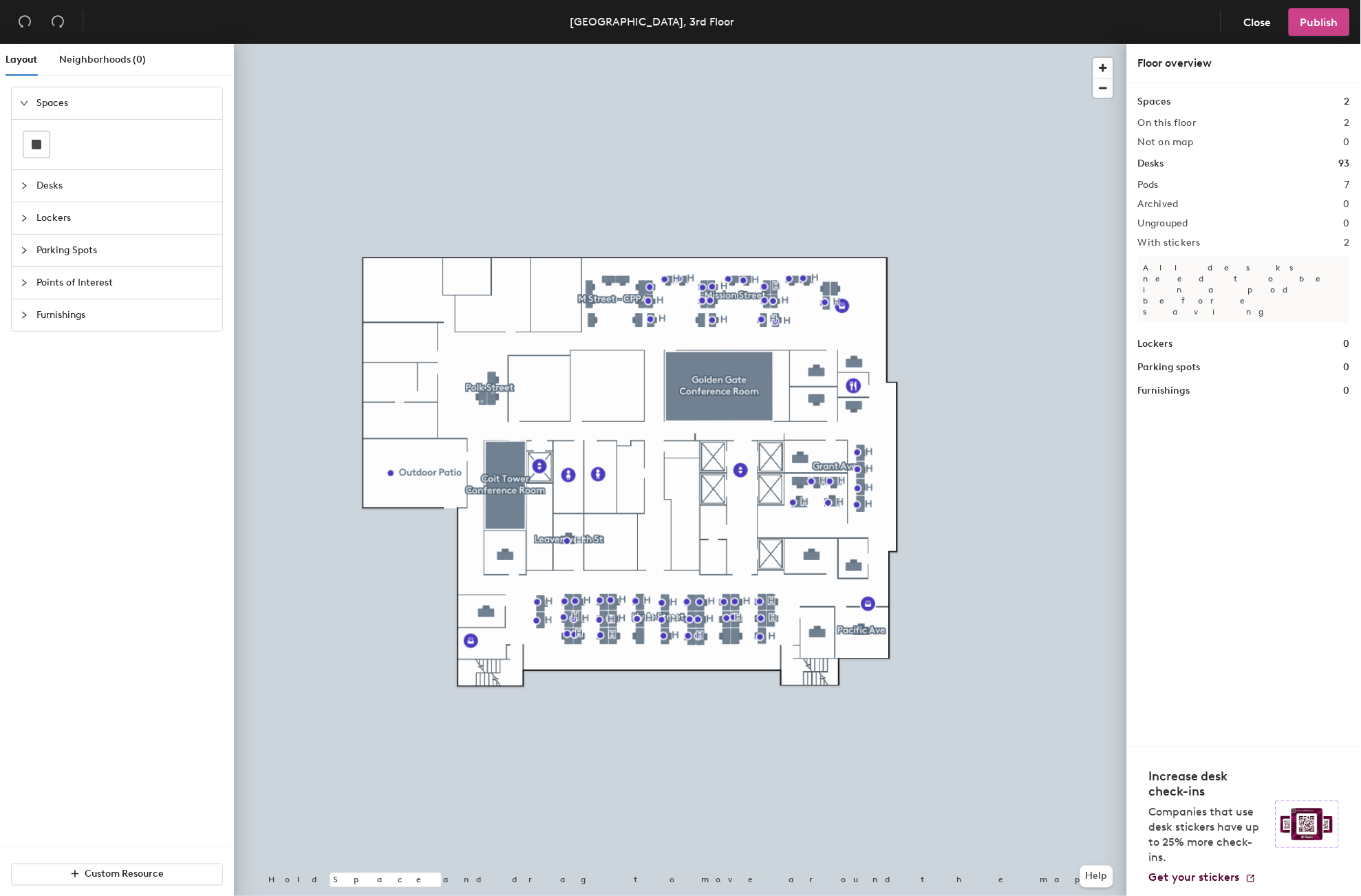
click at [1315, 23] on span "Publish" at bounding box center [1319, 22] width 38 height 13
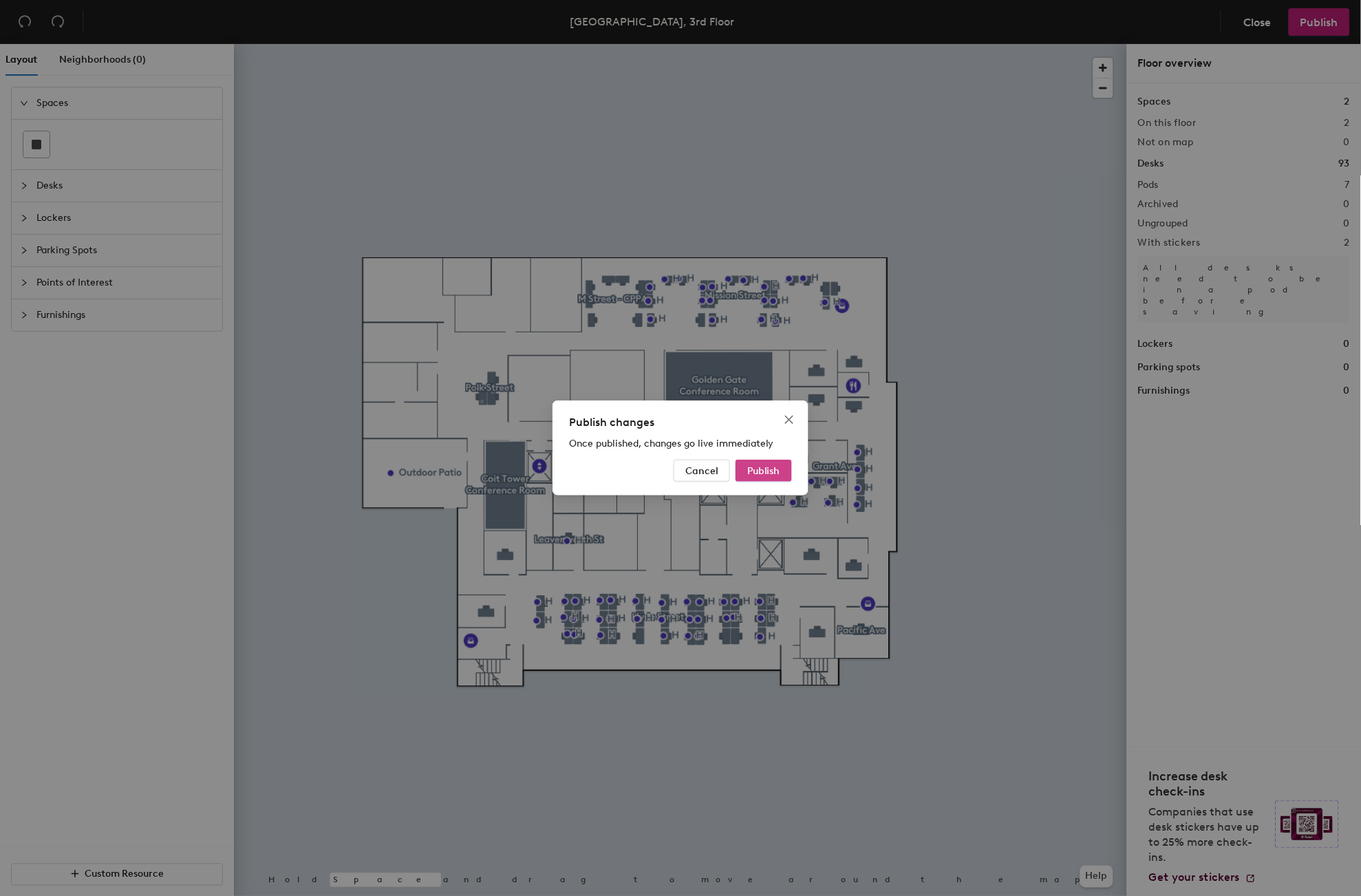
click at [757, 465] on span "Publish" at bounding box center [764, 471] width 33 height 12
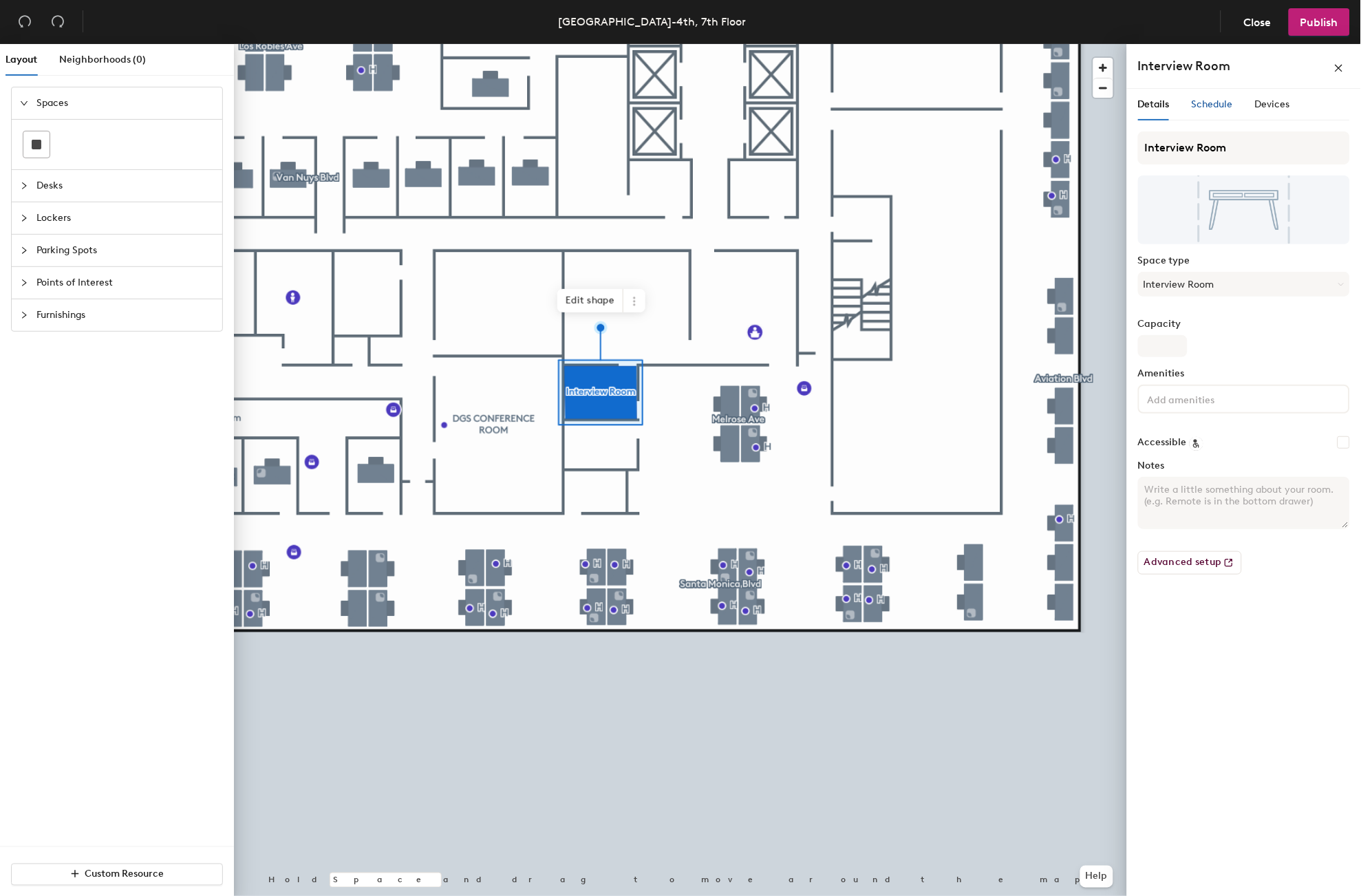
click at [1209, 101] on span "Schedule" at bounding box center [1212, 104] width 41 height 12
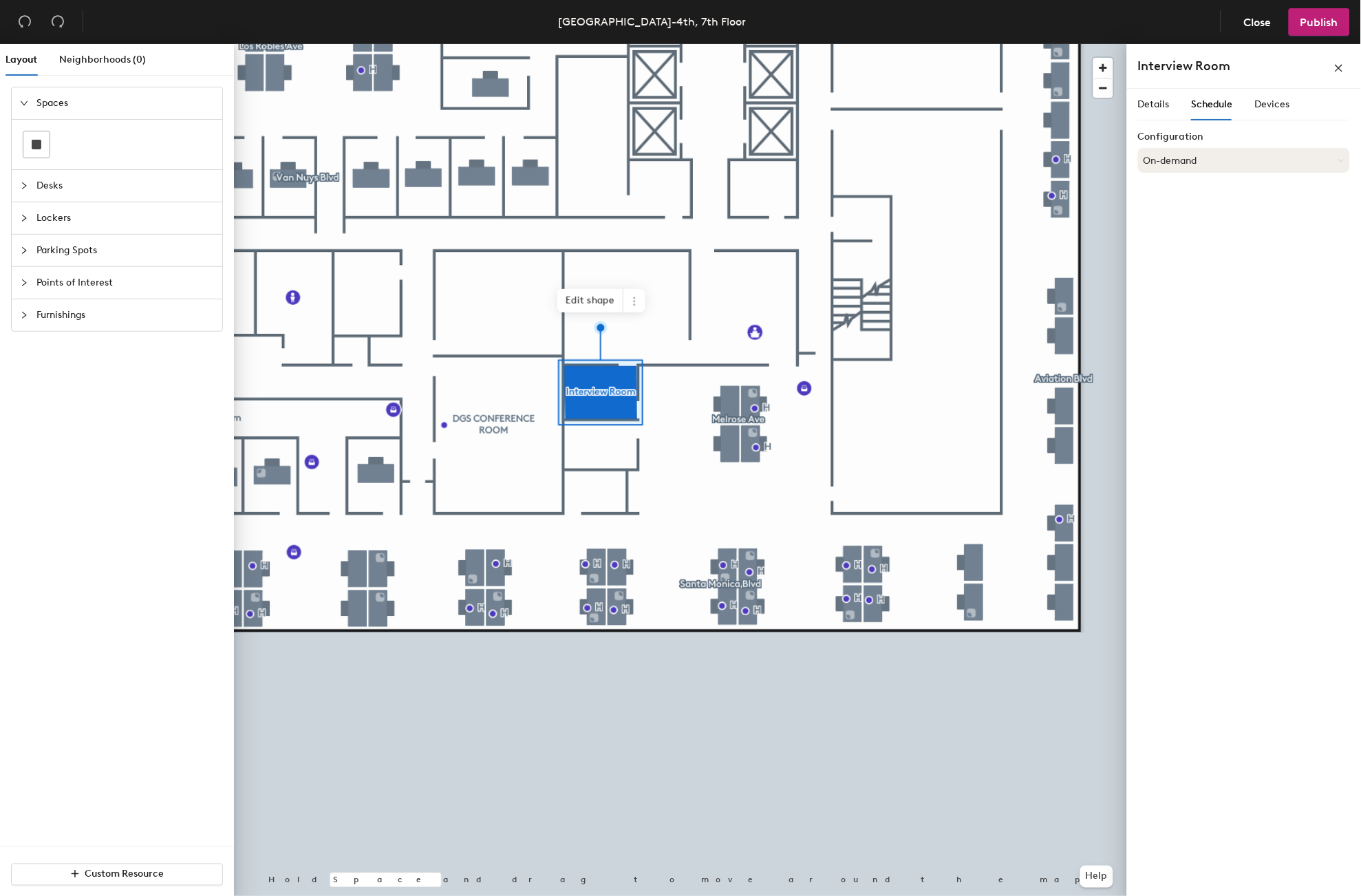
click at [1216, 164] on button "On-demand" at bounding box center [1244, 160] width 212 height 25
click at [1182, 216] on div "Scheduled" at bounding box center [1244, 214] width 211 height 20
click at [1192, 189] on button "Select account" at bounding box center [1244, 190] width 212 height 25
click at [1184, 241] on div "Microsoft 365" at bounding box center [1244, 245] width 211 height 20
click at [1182, 245] on input at bounding box center [1244, 245] width 212 height 25
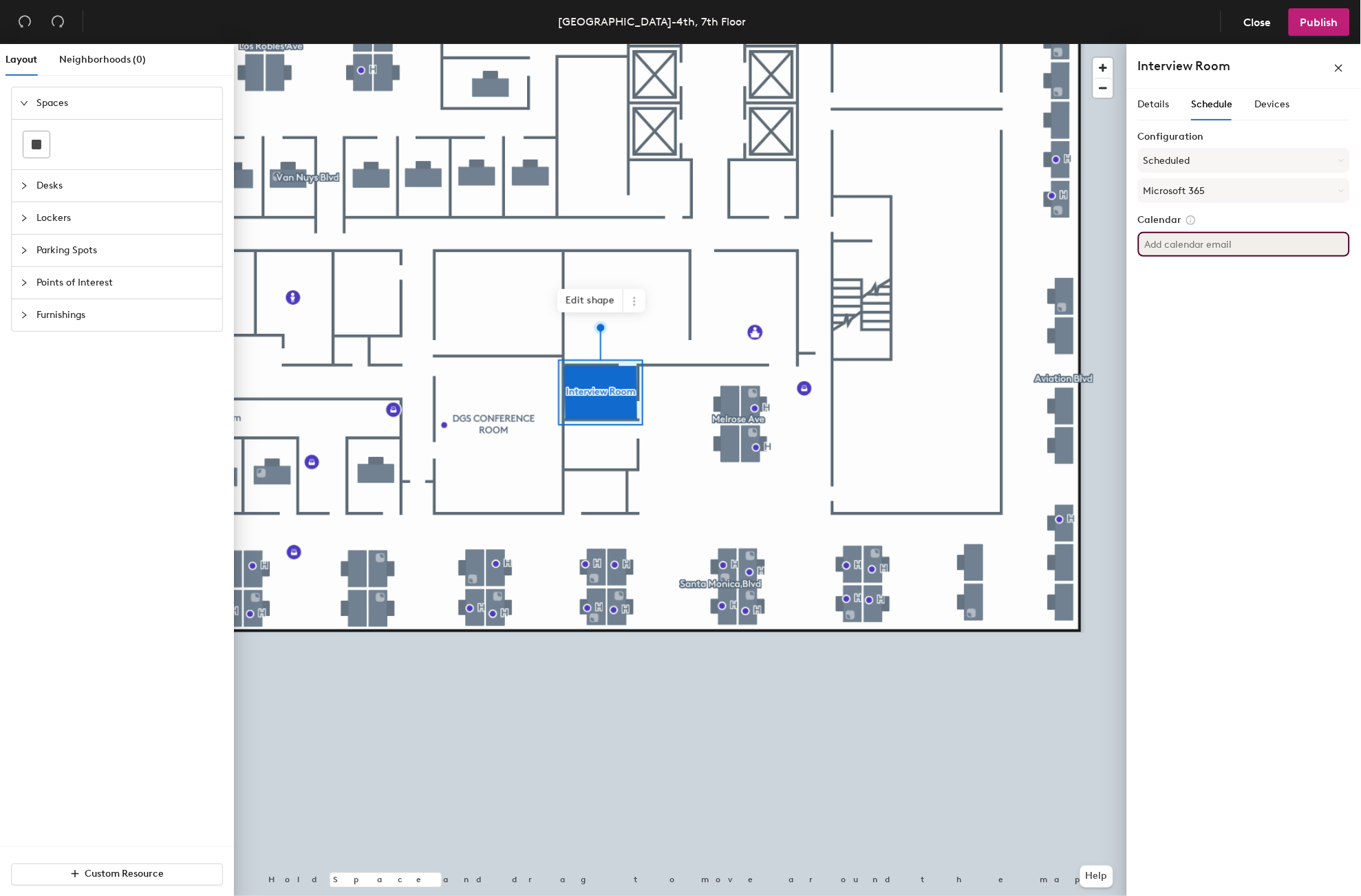
click at [1226, 242] on input at bounding box center [1244, 245] width 212 height 25
type input "DBO.ConfRmLA4thIntrvw@dfpi.ca.gov"
click at [1230, 290] on div "Details Schedule Devices Configuration Scheduled Microsoft 365 Calendar DBO.Con…" at bounding box center [1244, 495] width 234 height 812
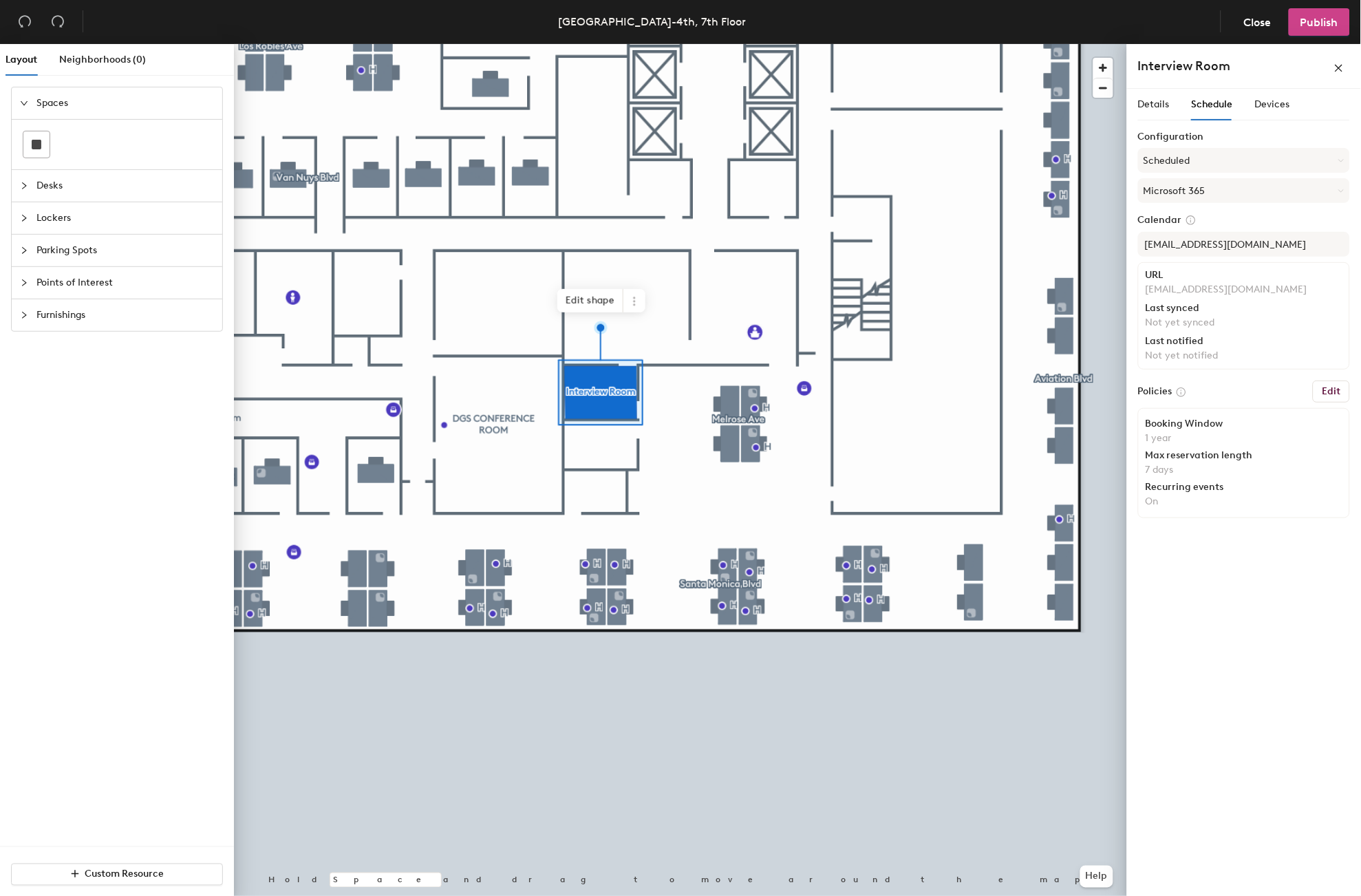
click at [1312, 23] on span "Publish" at bounding box center [1319, 22] width 38 height 13
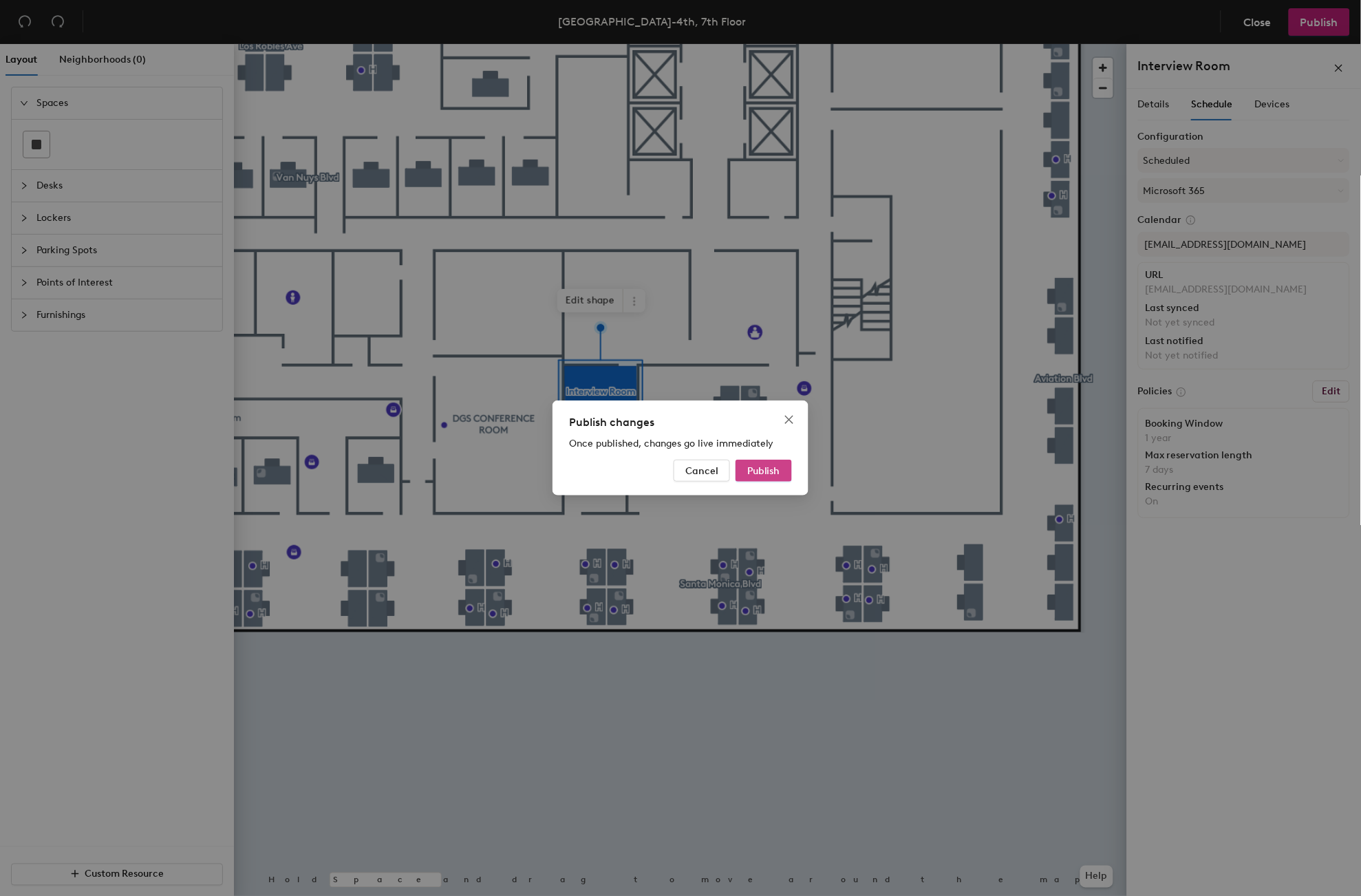
click at [768, 463] on button "Publish" at bounding box center [763, 470] width 56 height 22
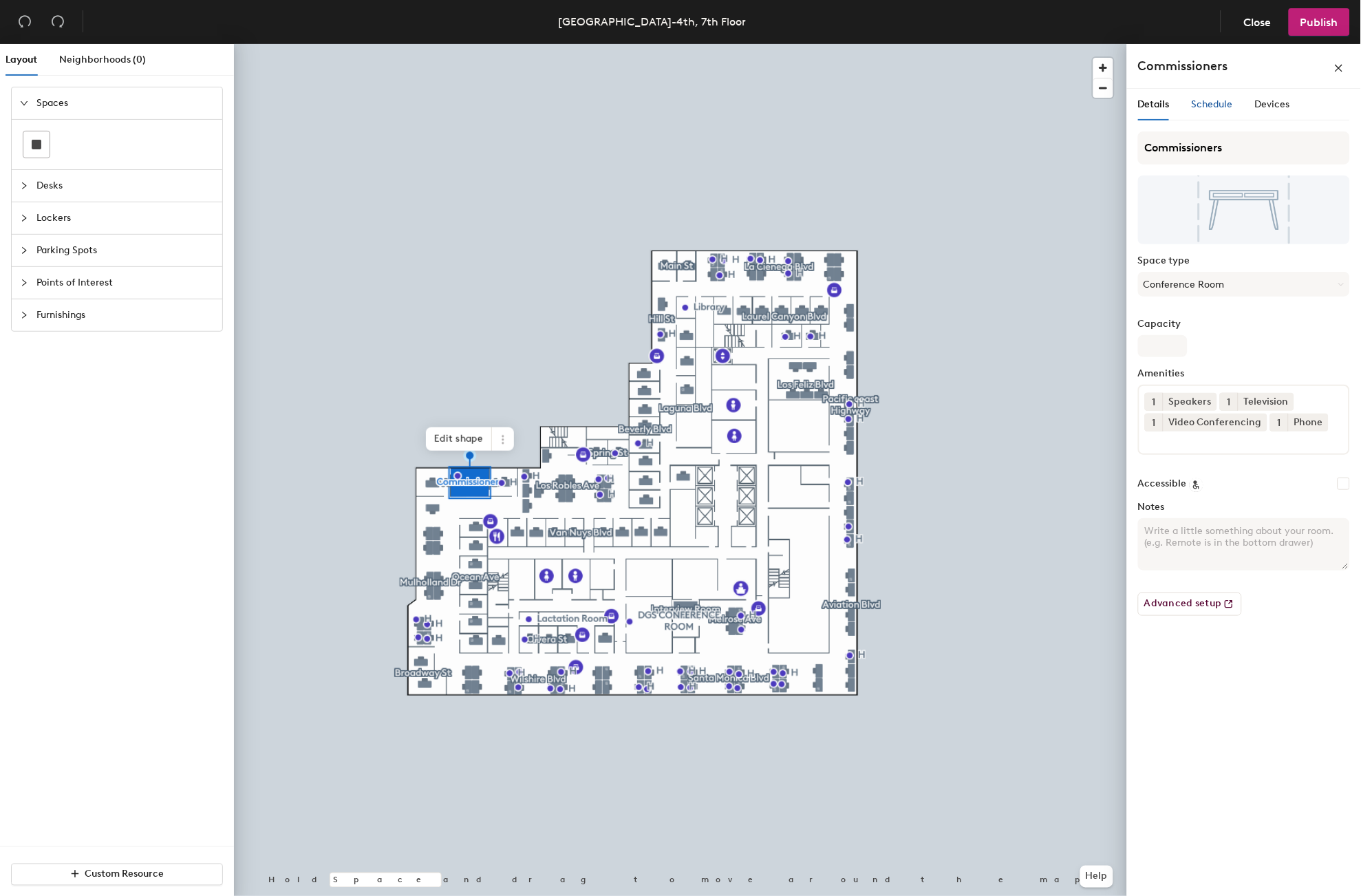
click at [1212, 103] on span "Schedule" at bounding box center [1212, 104] width 41 height 12
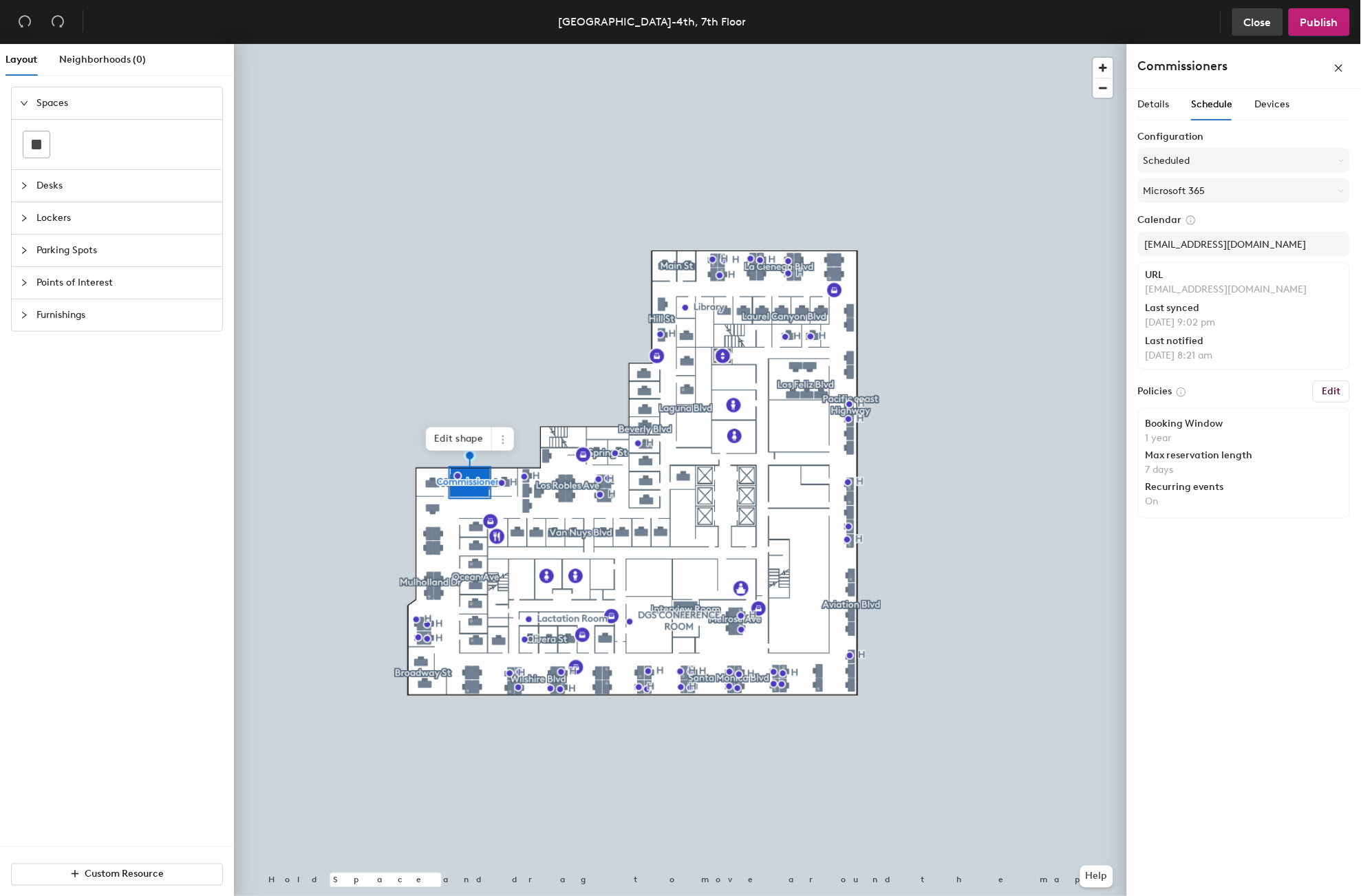
click at [1262, 20] on span "Close" at bounding box center [1258, 22] width 28 height 13
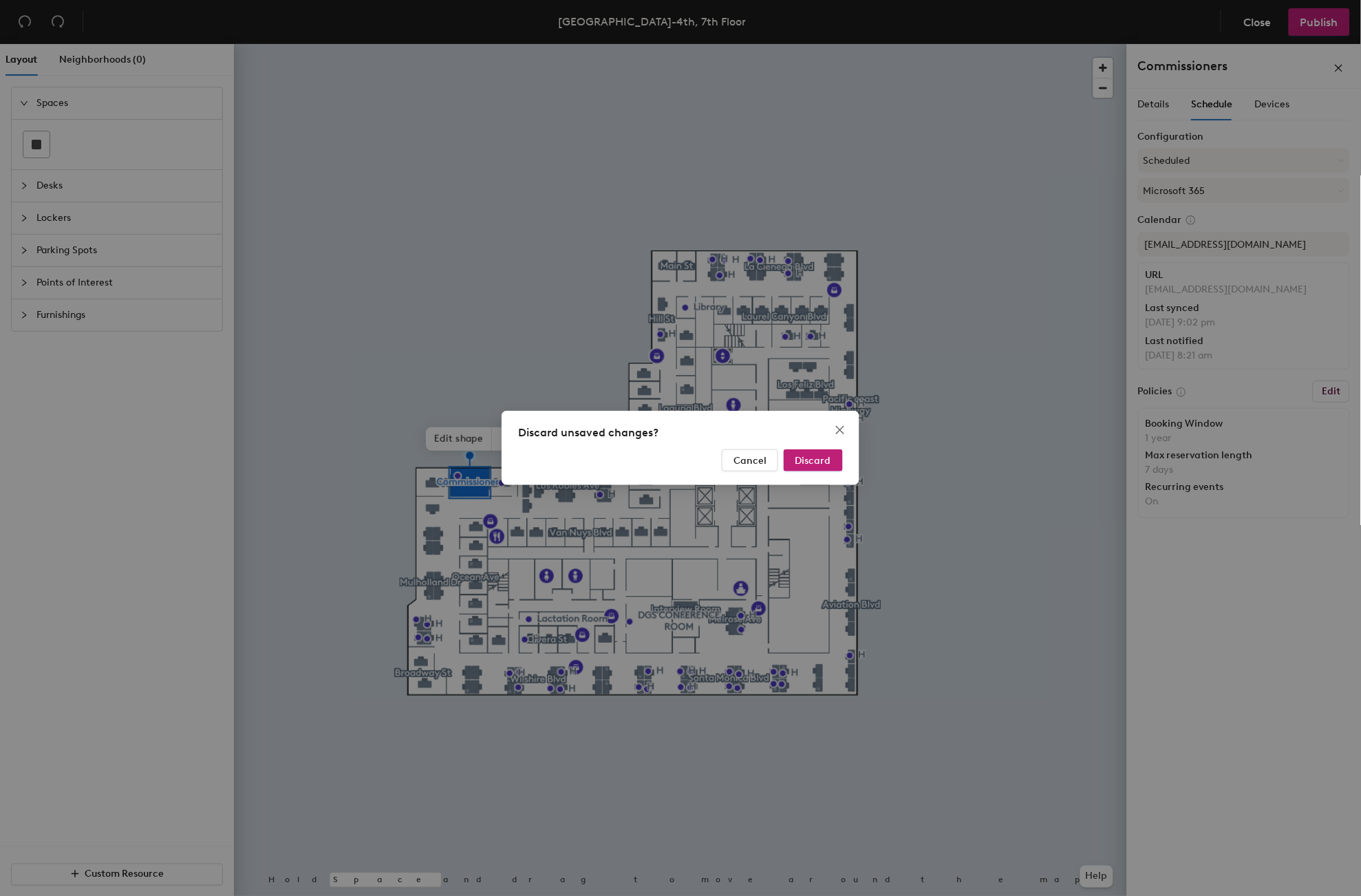
click at [1008, 221] on div "Discard unsaved changes? Cancel Discard" at bounding box center [680, 448] width 1361 height 896
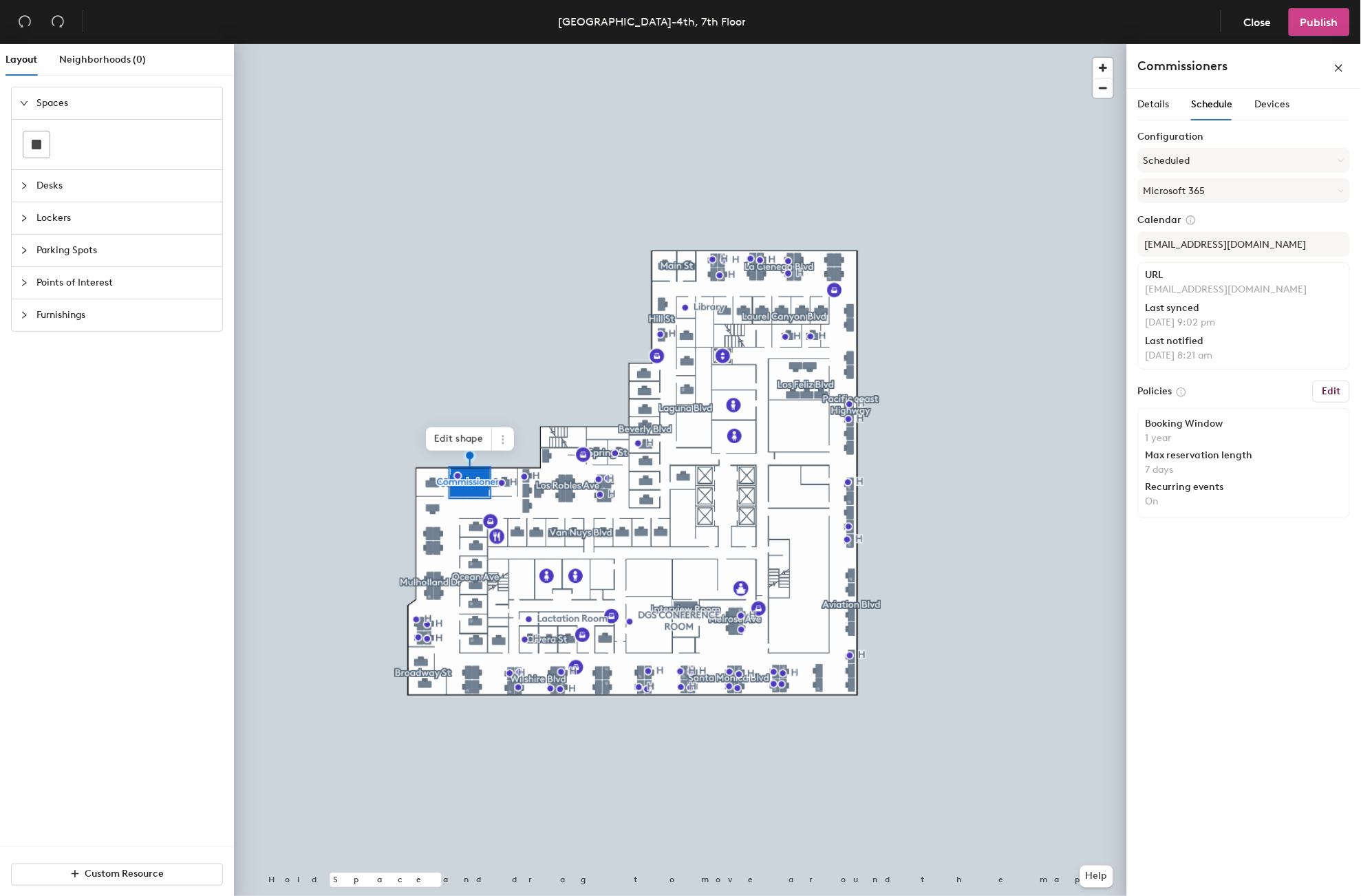
click at [1308, 23] on span "Publish" at bounding box center [1319, 22] width 38 height 13
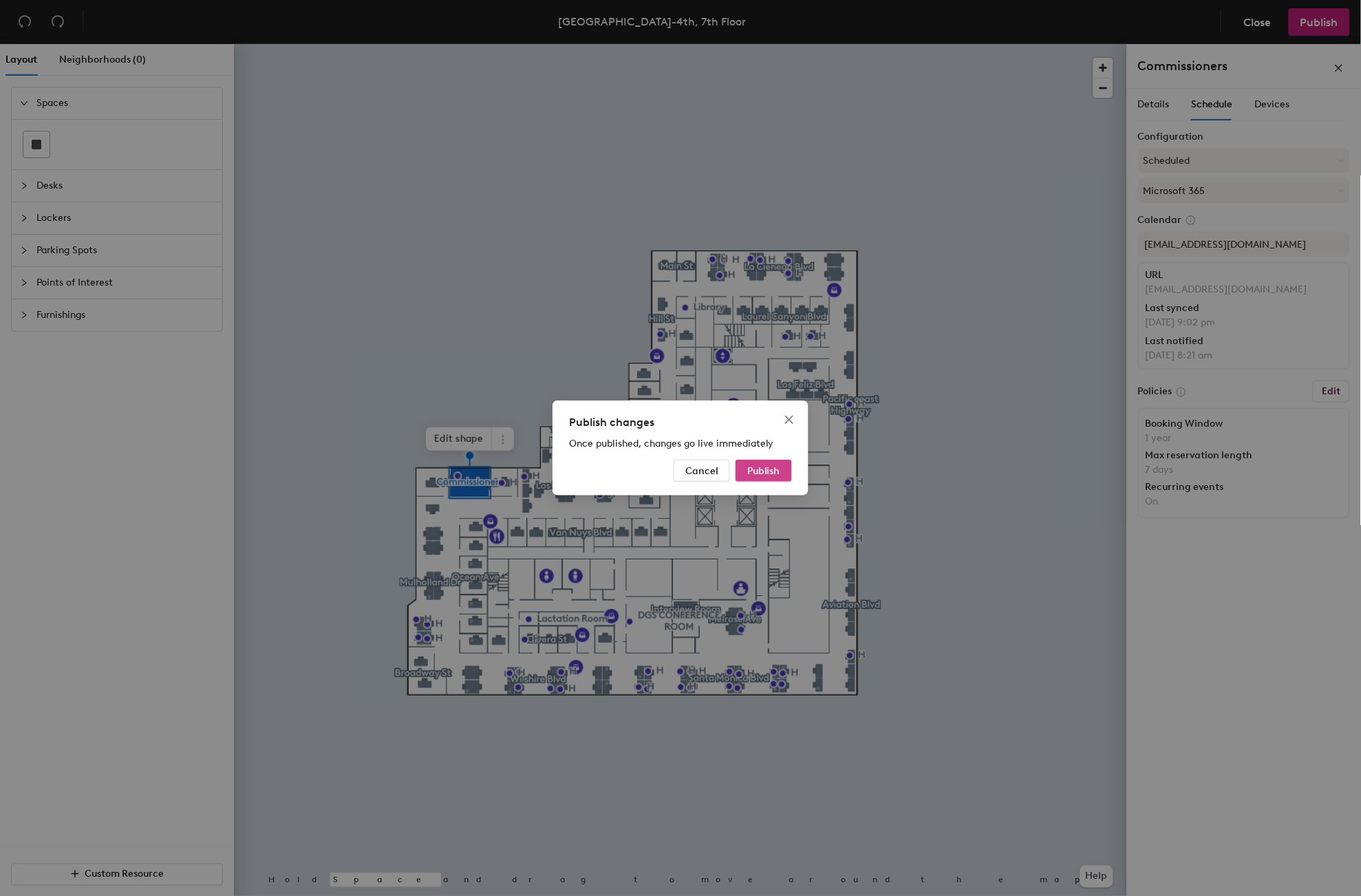
click at [752, 472] on span "Publish" at bounding box center [764, 471] width 33 height 12
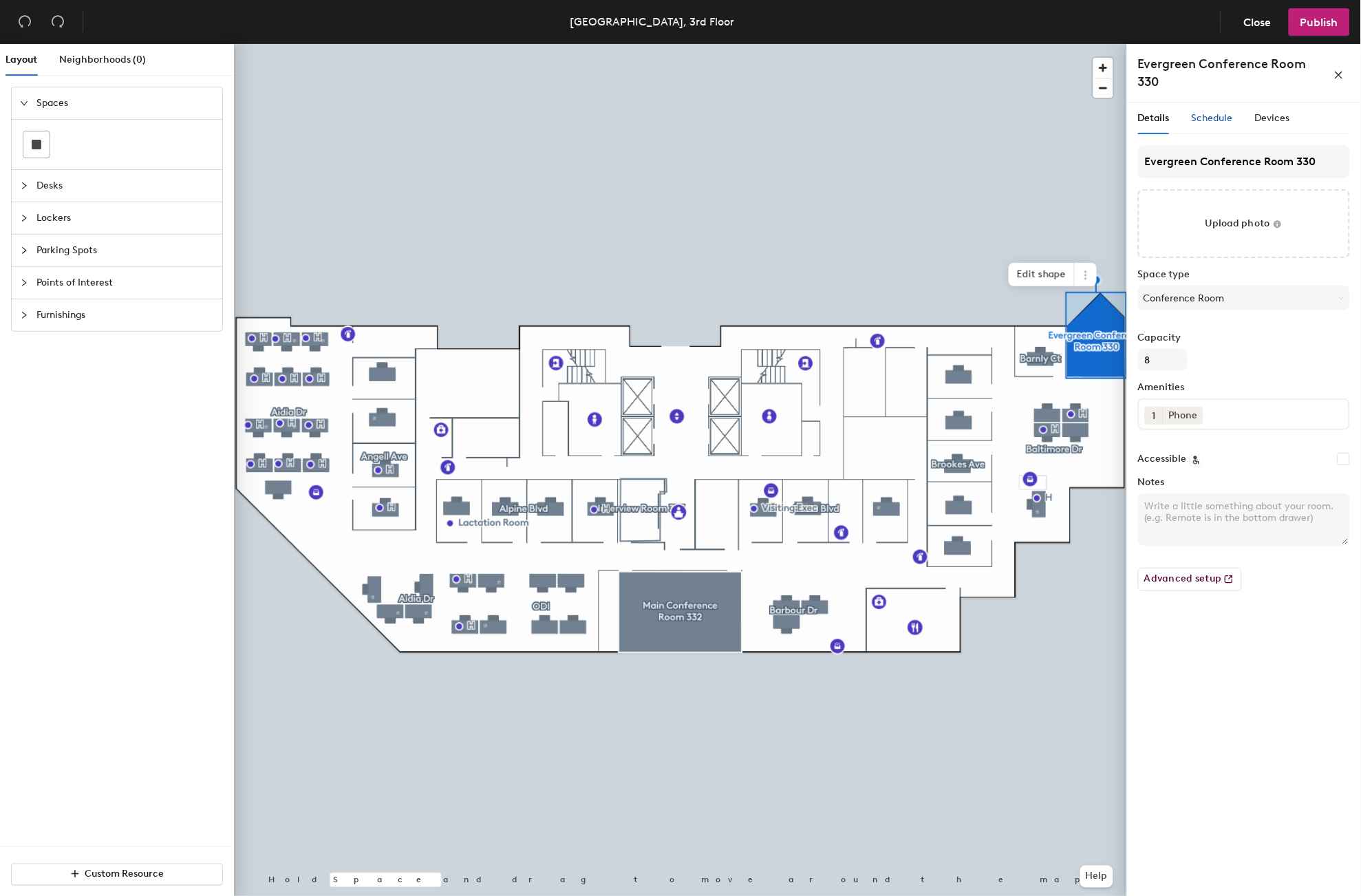
click at [1215, 120] on span "Schedule" at bounding box center [1212, 117] width 41 height 12
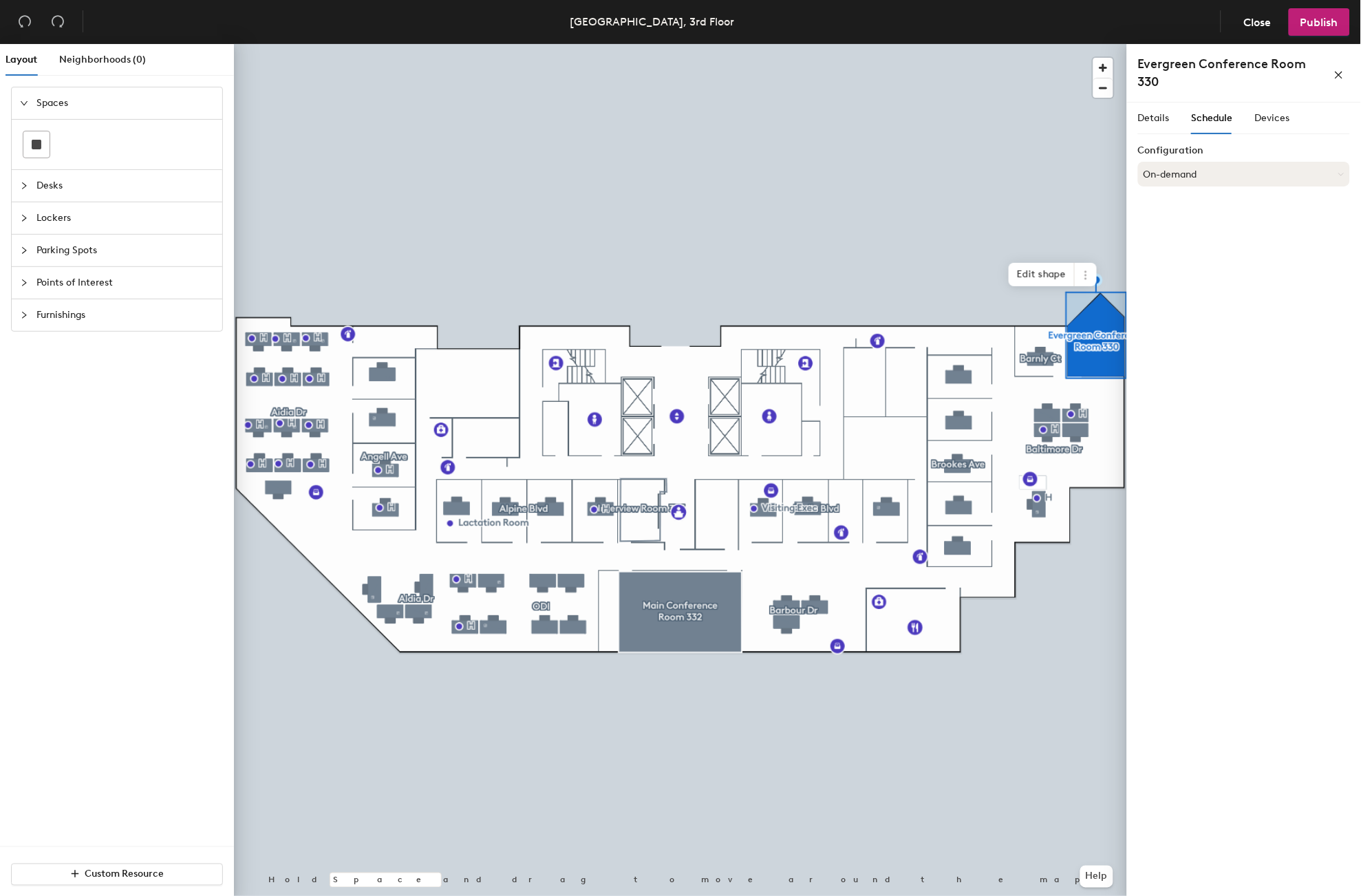
click at [1312, 172] on button "On-demand" at bounding box center [1244, 174] width 212 height 25
click at [1172, 226] on div "Scheduled" at bounding box center [1244, 229] width 211 height 20
click at [1213, 202] on button "Select account" at bounding box center [1244, 205] width 212 height 25
click at [1198, 262] on div "Microsoft 365" at bounding box center [1244, 259] width 211 height 20
click at [1198, 262] on input at bounding box center [1244, 258] width 212 height 25
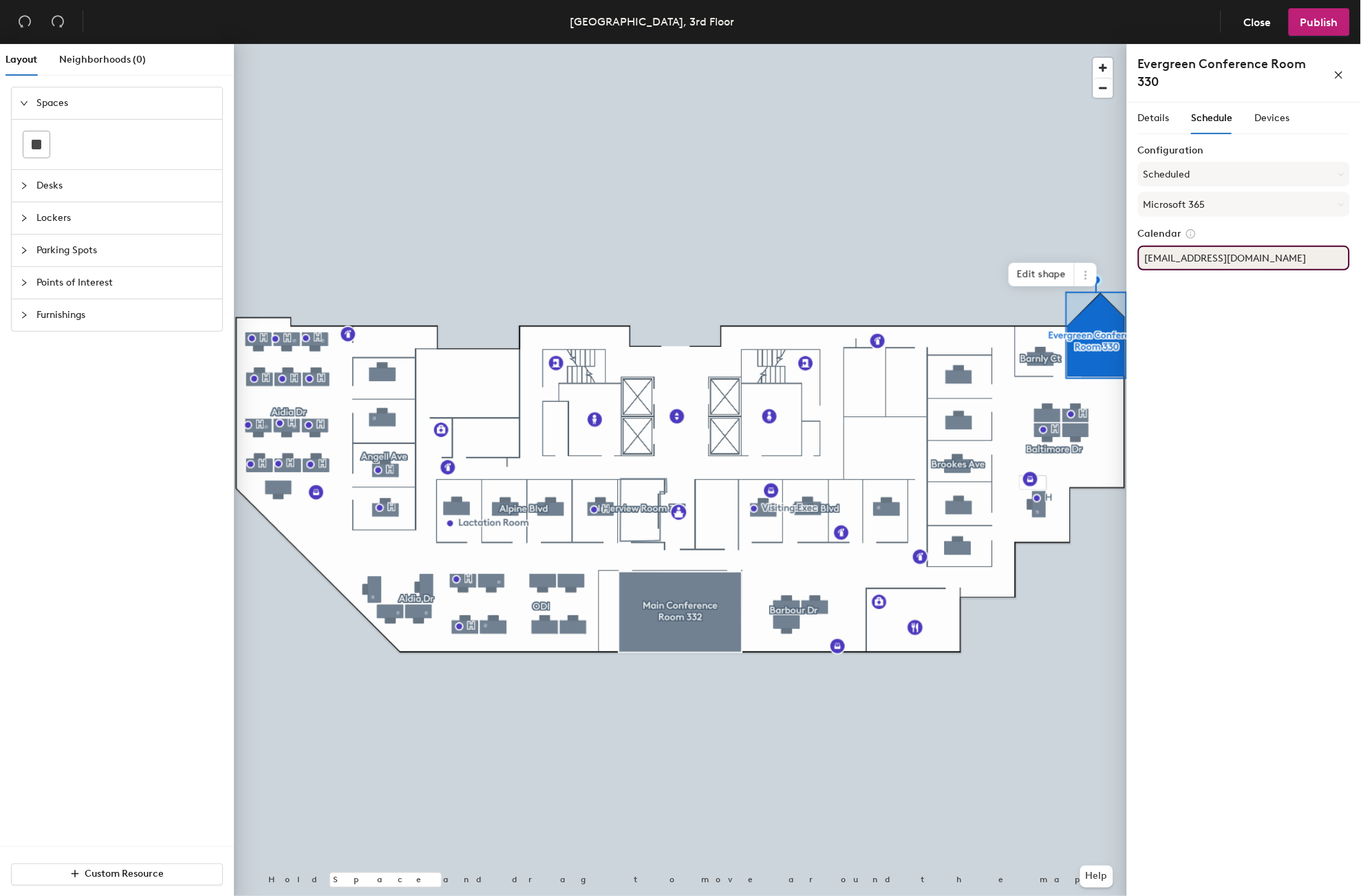
click at [1215, 258] on input "[EMAIL_ADDRESS][DOMAIN_NAME]" at bounding box center [1244, 258] width 212 height 25
click at [1266, 319] on div "Details Schedule Devices Configuration Scheduled Microsoft 365 Calendar [EMAIL_…" at bounding box center [1244, 502] width 234 height 799
click at [1165, 257] on input "[EMAIL_ADDRESS][DOMAIN_NAME]" at bounding box center [1244, 258] width 212 height 25
type input "[EMAIL_ADDRESS][DOMAIN_NAME]"
click at [1330, 255] on input "[EMAIL_ADDRESS][DOMAIN_NAME]" at bounding box center [1244, 258] width 212 height 25
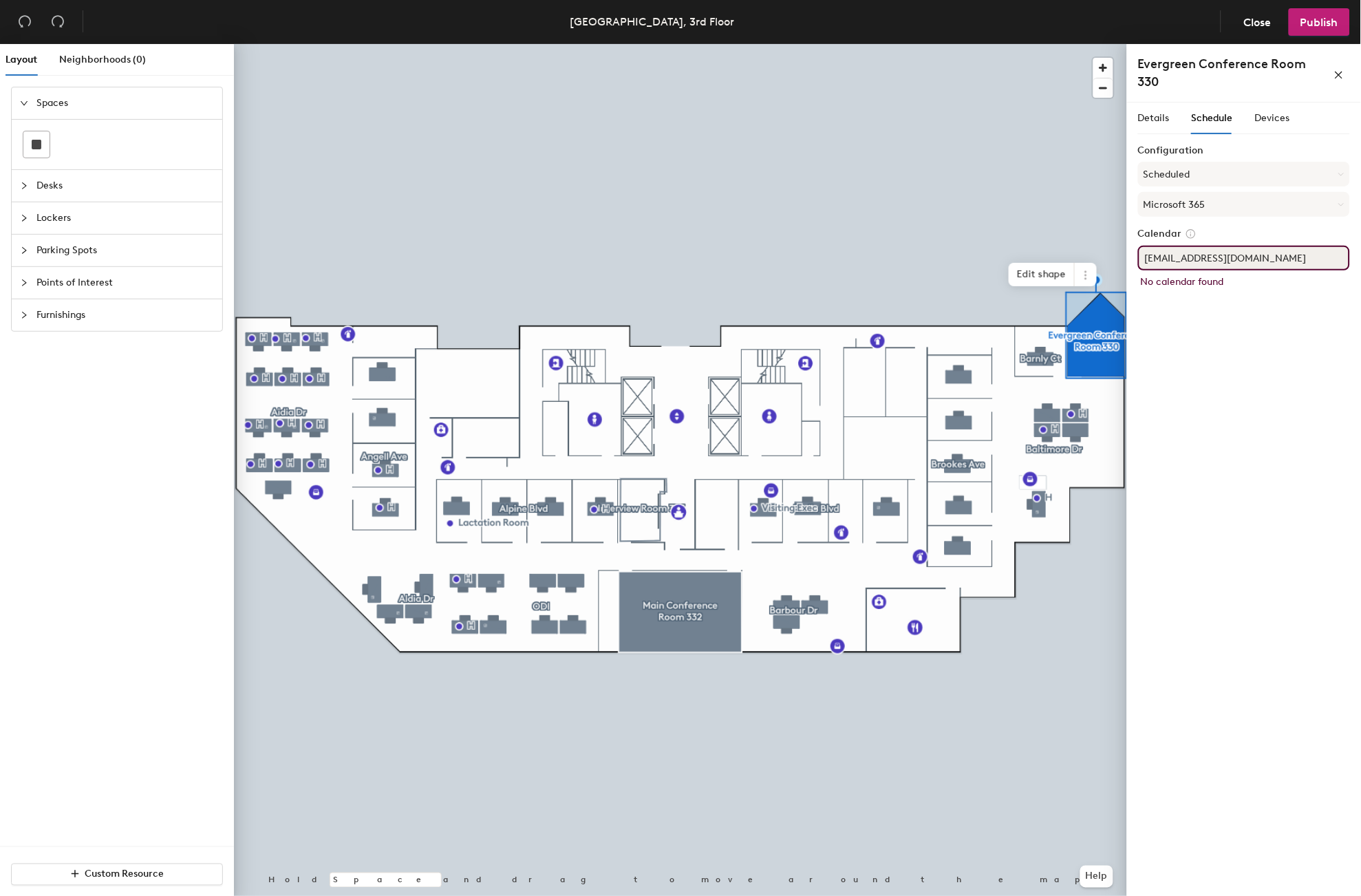
click at [1337, 258] on input "[EMAIL_ADDRESS][DOMAIN_NAME]" at bounding box center [1244, 258] width 212 height 25
click at [1298, 330] on div "Details Schedule Devices Configuration Scheduled Microsoft 365 Calendar [EMAIL_…" at bounding box center [1244, 502] width 234 height 799
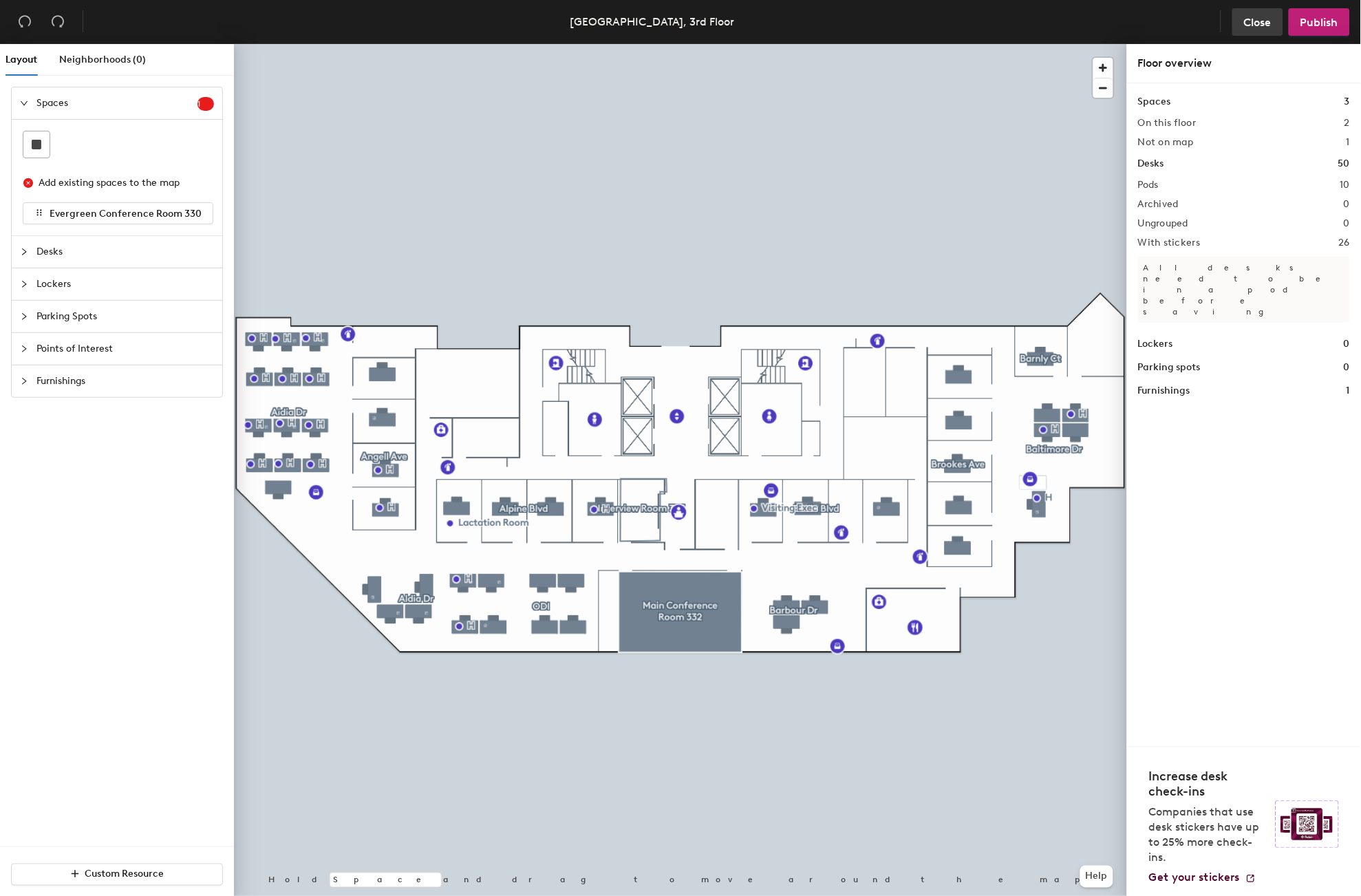
click at [1253, 20] on span "Close" at bounding box center [1258, 22] width 28 height 13
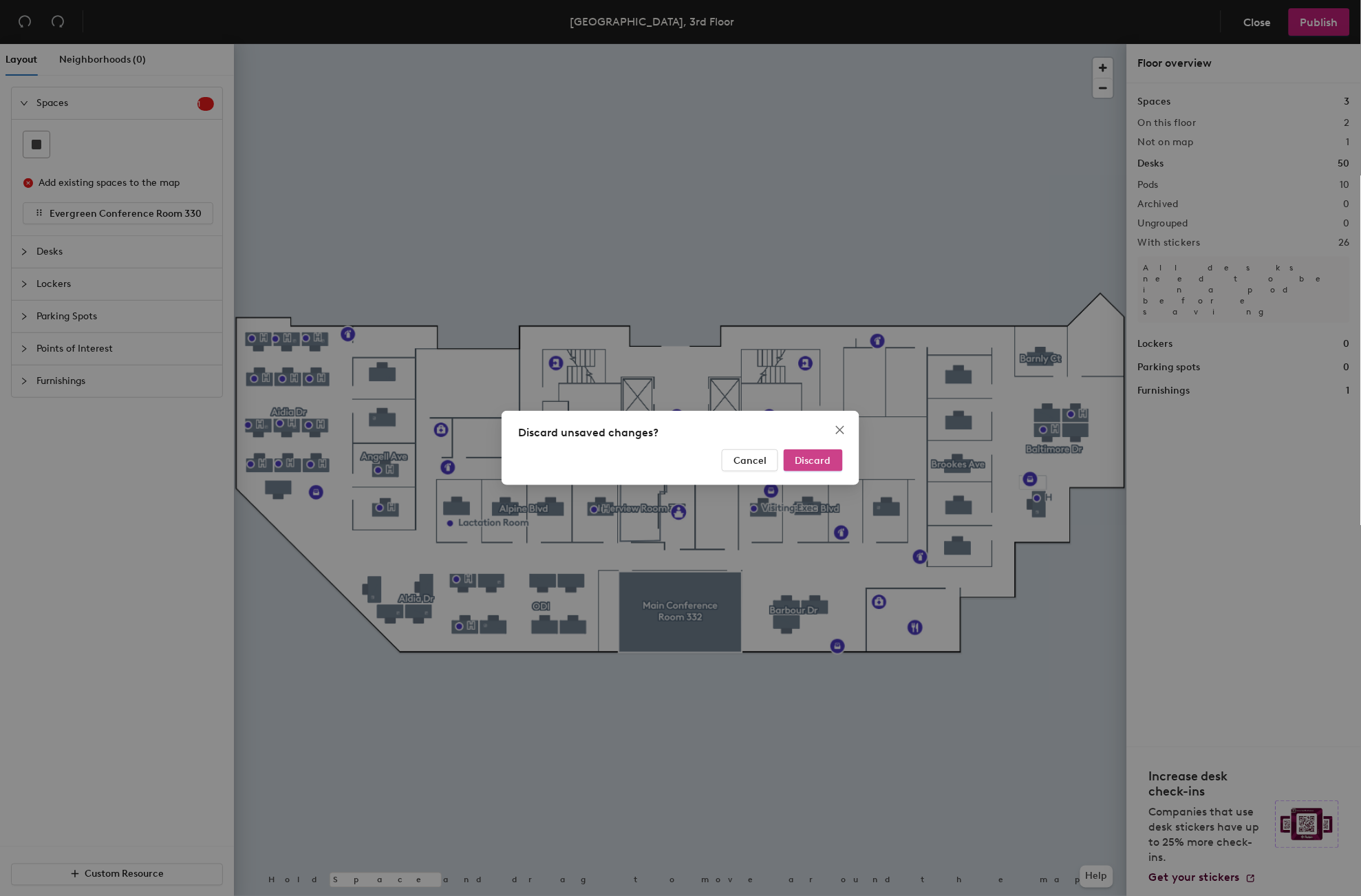
click at [813, 457] on span "Discard" at bounding box center [814, 460] width 36 height 12
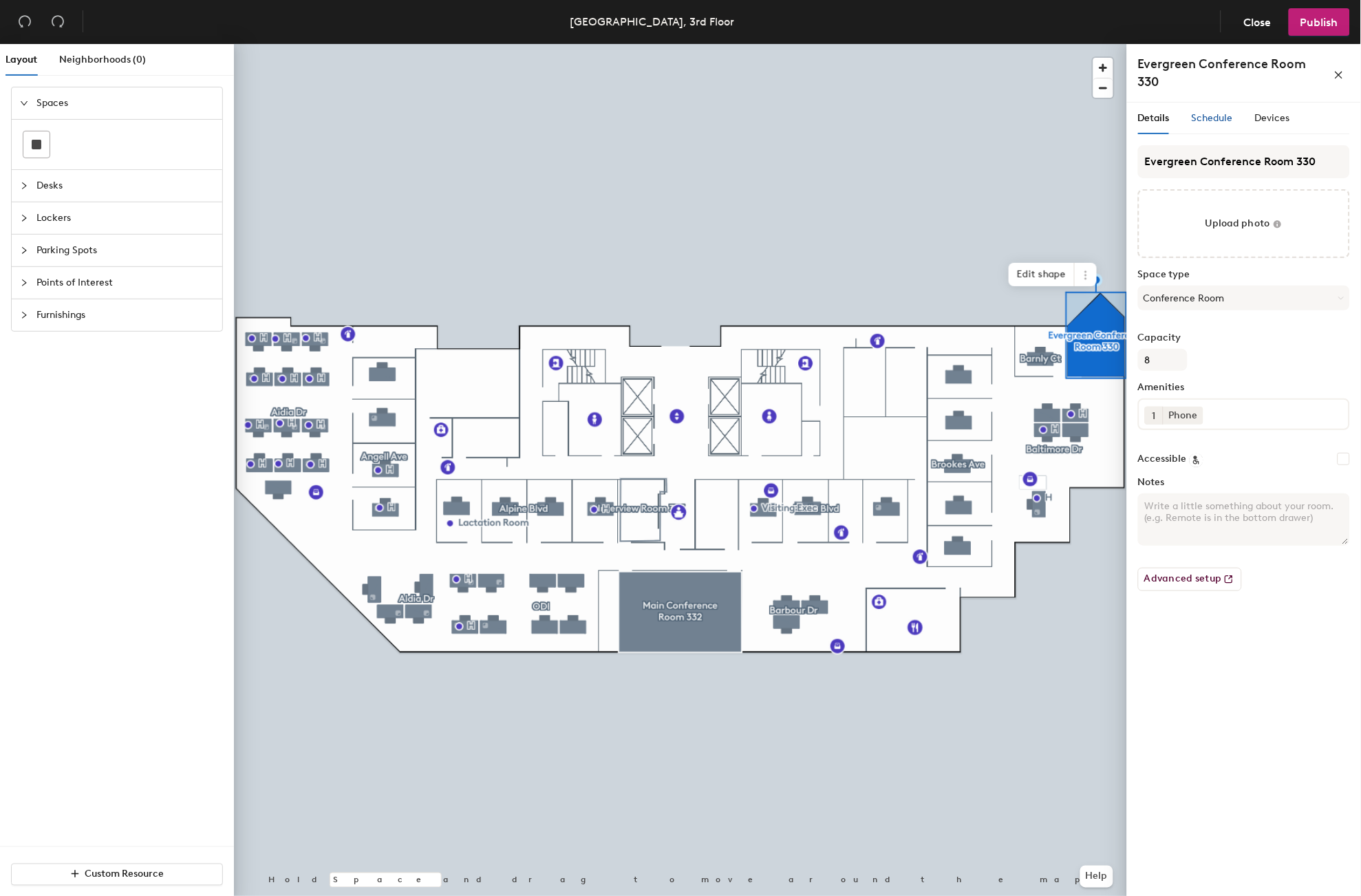
click at [1215, 120] on span "Schedule" at bounding box center [1212, 117] width 41 height 12
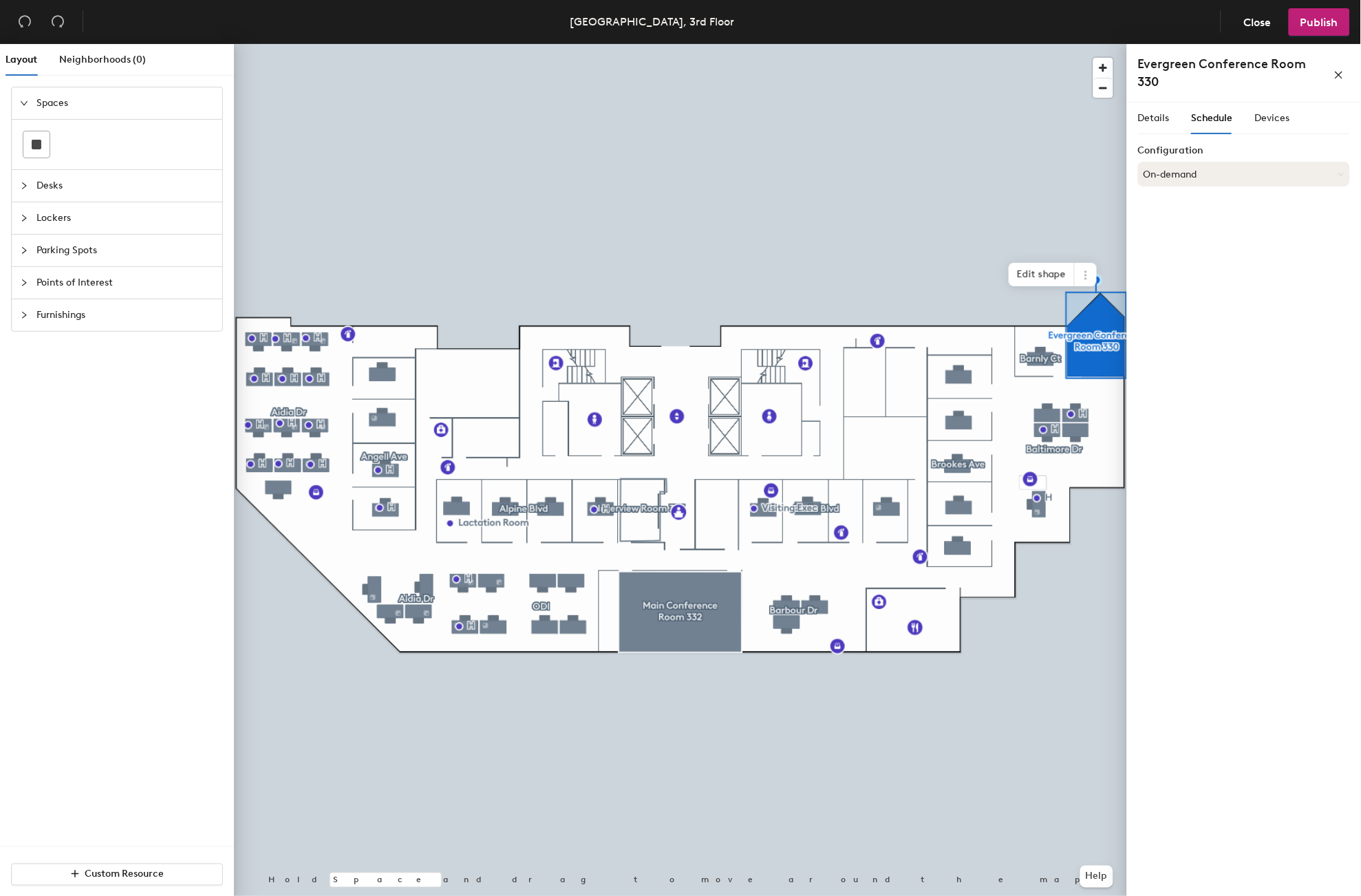
click at [1215, 175] on button "On-demand" at bounding box center [1244, 174] width 212 height 25
click at [1182, 227] on div "Scheduled" at bounding box center [1244, 229] width 211 height 20
click at [1205, 209] on button "Select account" at bounding box center [1244, 205] width 212 height 25
click at [1187, 259] on div "Microsoft 365" at bounding box center [1244, 259] width 211 height 20
click at [1187, 257] on input at bounding box center [1244, 258] width 212 height 25
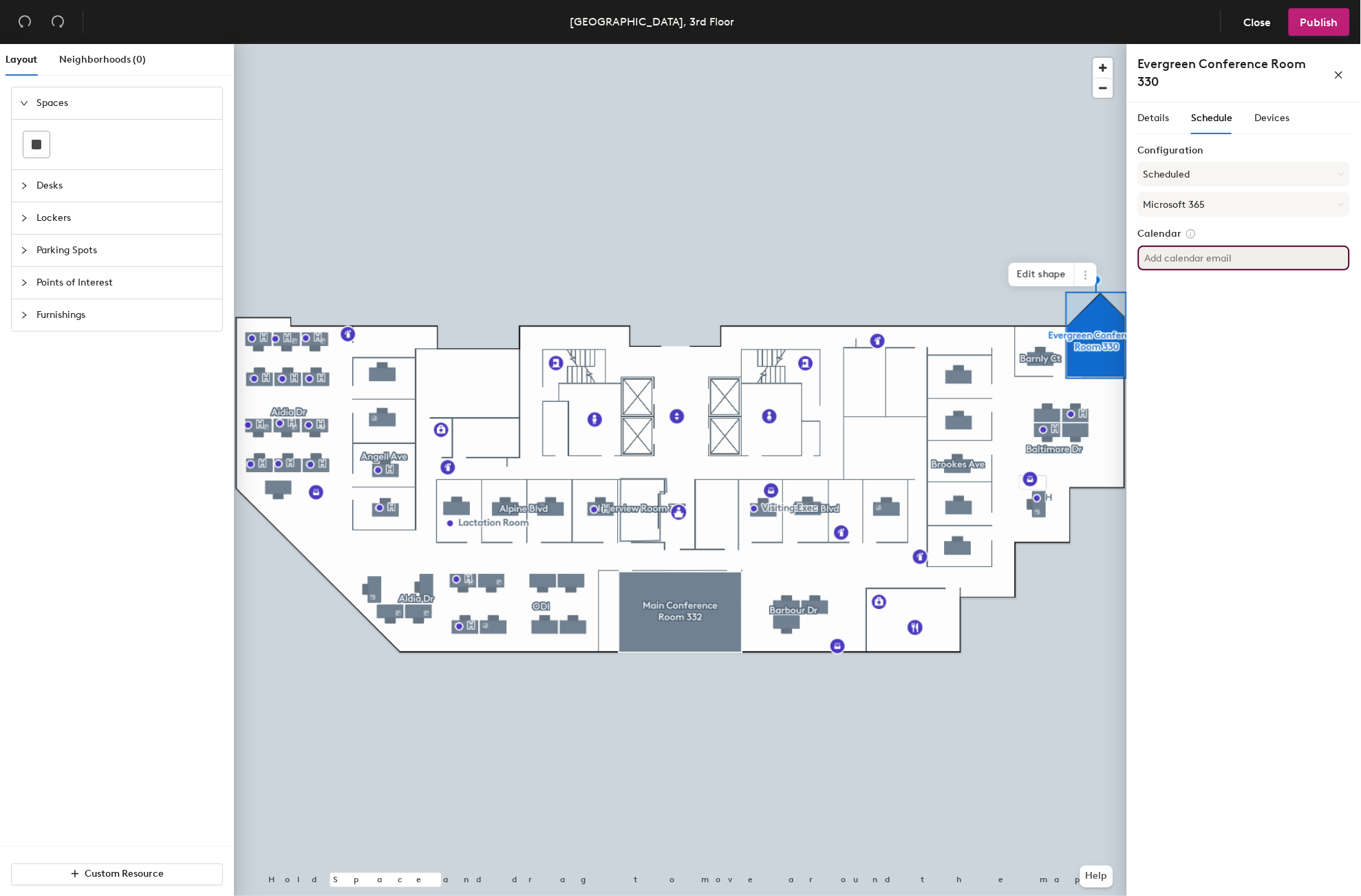
type input "F"
click at [1203, 289] on div "Details Schedule Devices Configuration Scheduled Microsoft 365 Calendar DFPI.Co…" at bounding box center [1244, 502] width 234 height 799
drag, startPoint x: 1283, startPoint y: 335, endPoint x: 1294, endPoint y: 278, distance: 58.1
click at [1282, 335] on div "Details Schedule Devices Configuration Scheduled Microsoft 365 Calendar DFPI.Co…" at bounding box center [1244, 502] width 234 height 799
click at [1287, 254] on input "DFPI.ConfRmSDEvergreen@dfpi.ca.gov" at bounding box center [1244, 258] width 212 height 25
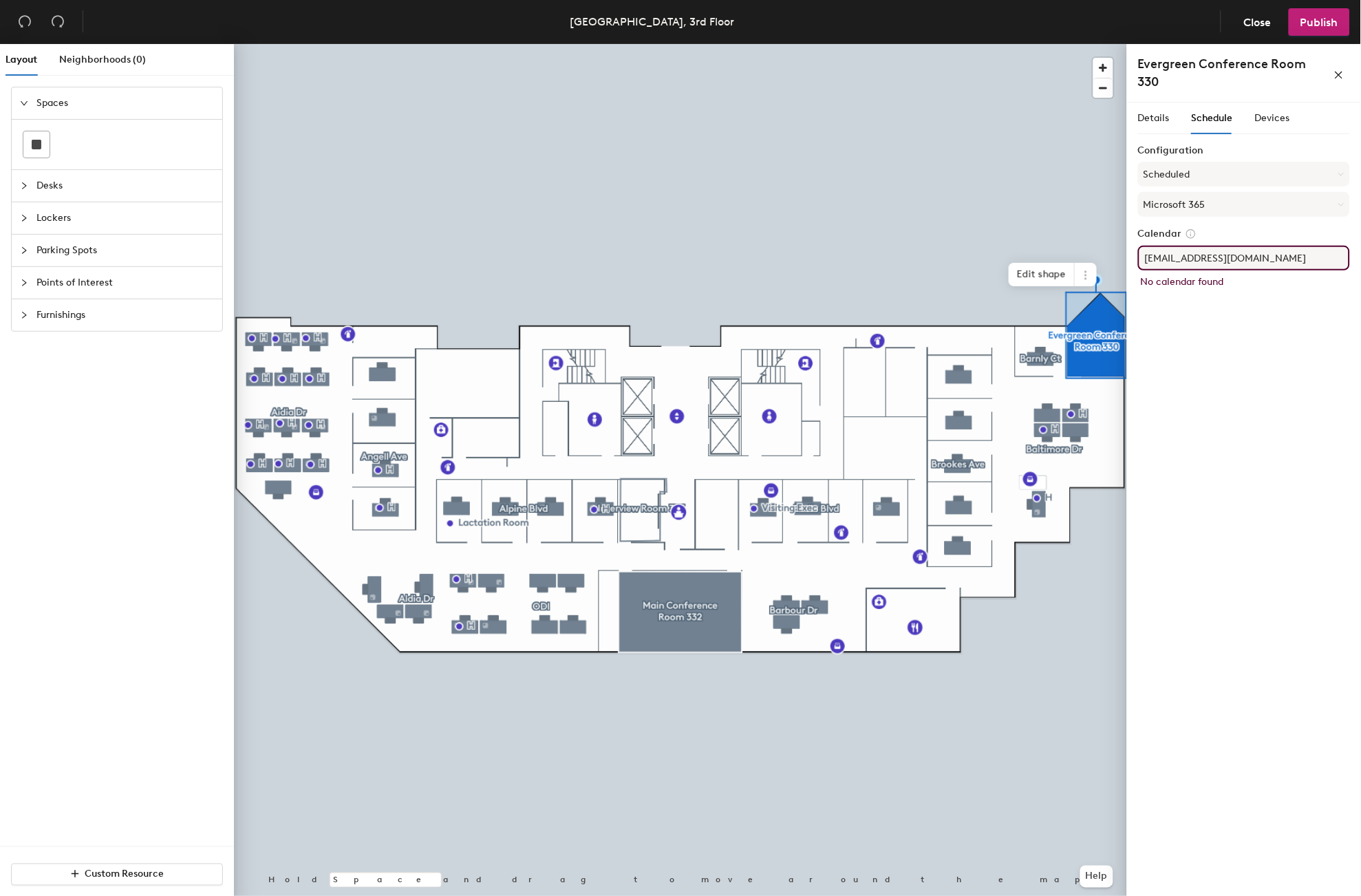
click at [1268, 366] on div "Details Schedule Devices Configuration Scheduled Microsoft 365 Calendar DFPI.Co…" at bounding box center [1244, 502] width 234 height 799
click at [1191, 338] on div "Details Schedule Devices Configuration Scheduled Microsoft 365 Calendar DFPI.Co…" at bounding box center [1244, 502] width 234 height 799
click at [1287, 259] on input "DFPI.ConfRmSDEvergreen@dbo.ca.gov" at bounding box center [1244, 258] width 212 height 25
type input "DFPI.ConfRmSDEvergreen@dfpi.ca.gov"
click at [1261, 340] on div "Details Schedule Devices Configuration Scheduled Microsoft 365 Calendar DFPI.Co…" at bounding box center [1244, 502] width 234 height 799
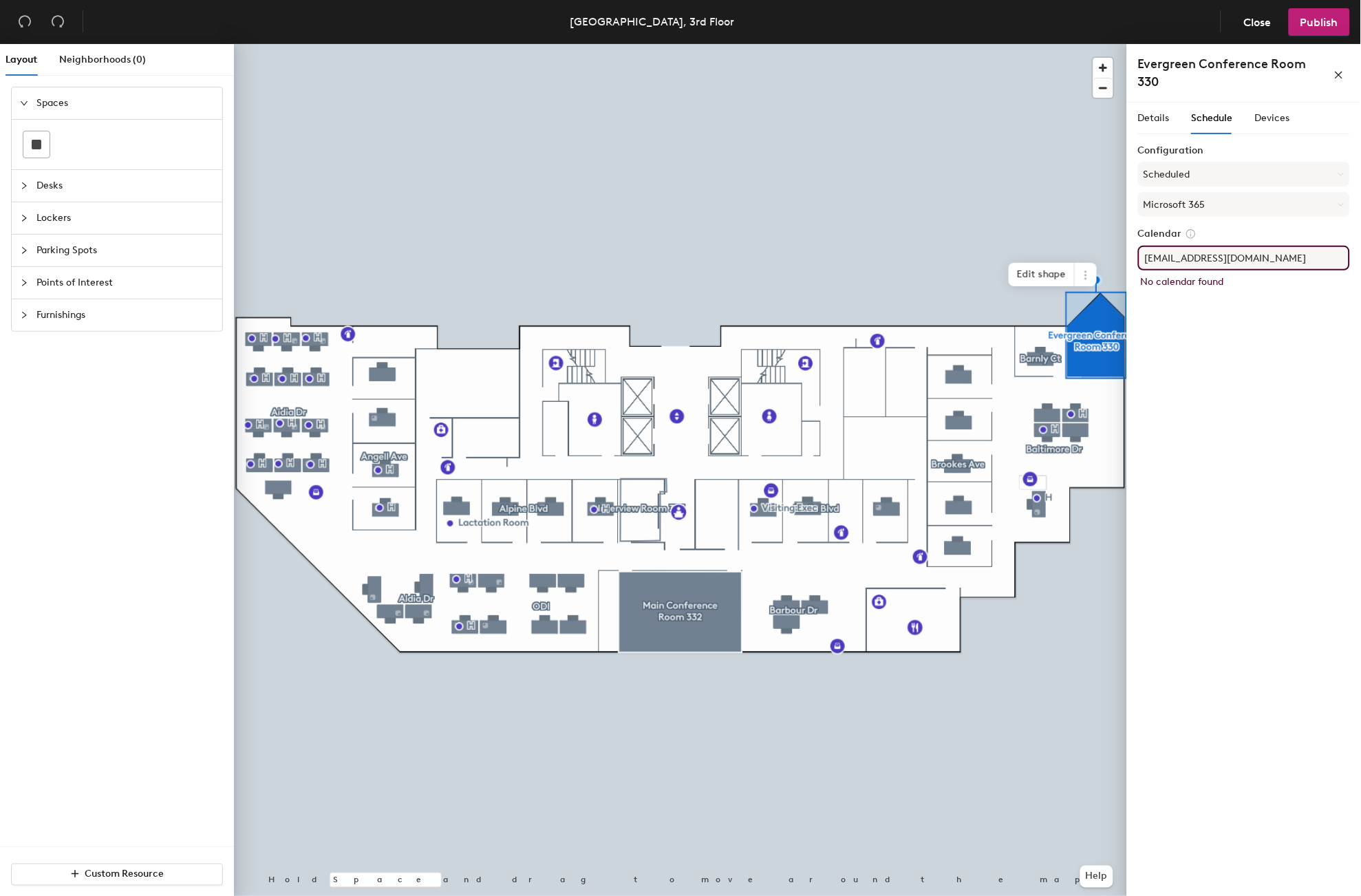
click at [1241, 390] on div "Details Schedule Devices Configuration Scheduled Microsoft 365 Calendar DFPI.Co…" at bounding box center [1244, 502] width 234 height 799
click at [1308, 23] on span "Publish" at bounding box center [1319, 22] width 38 height 13
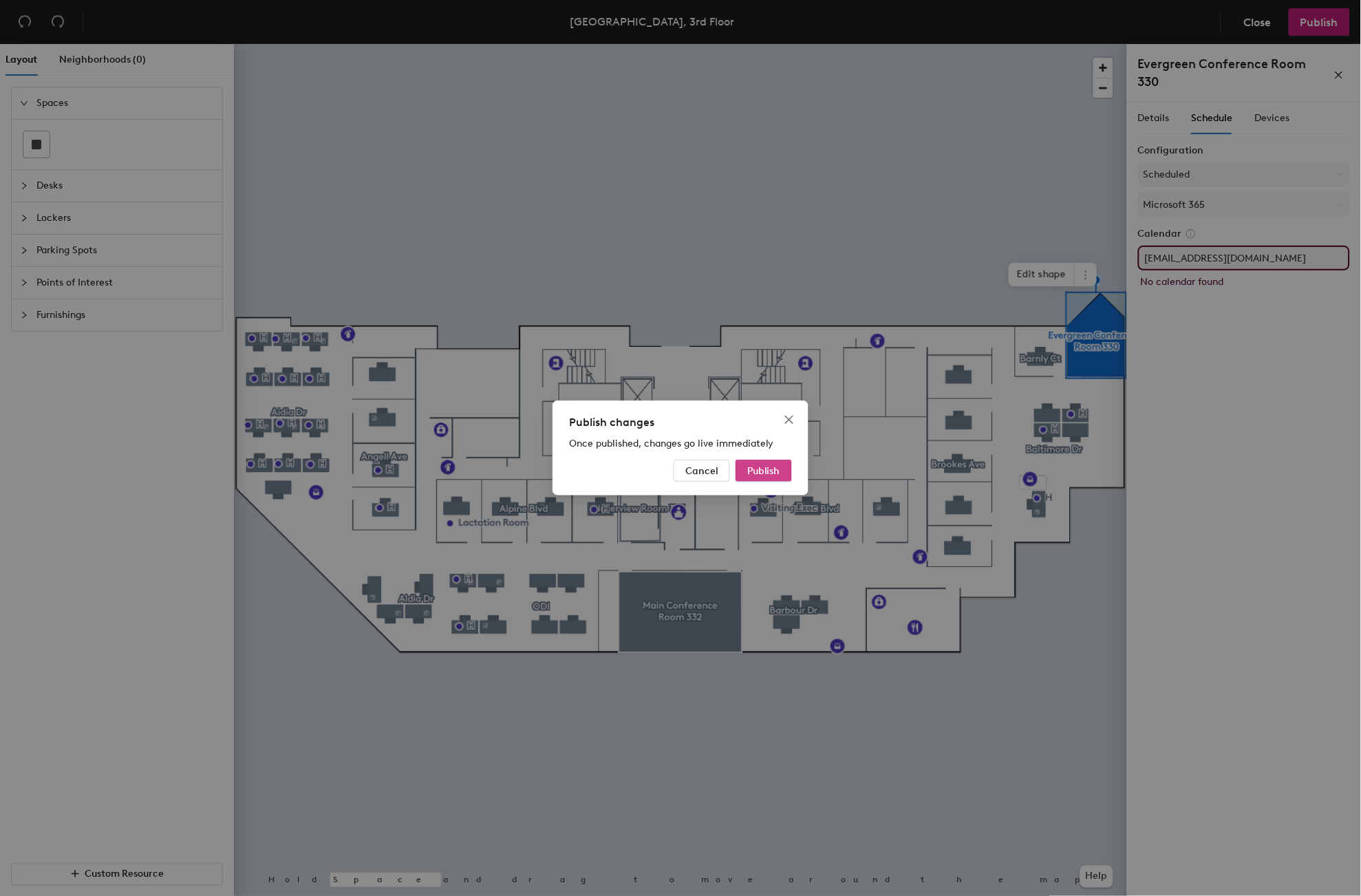
click at [774, 472] on span "Publish" at bounding box center [764, 471] width 33 height 12
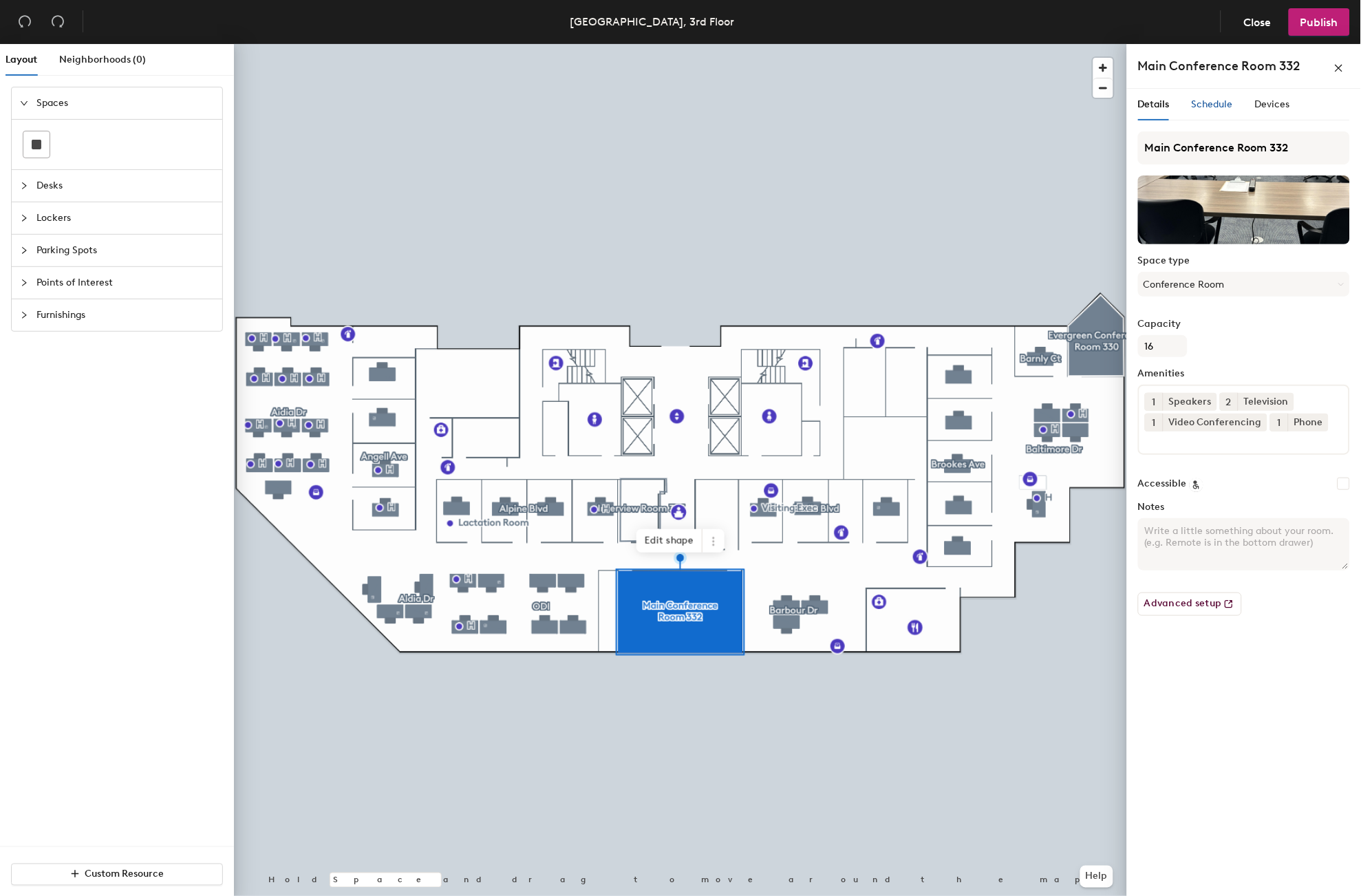
click at [1224, 105] on span "Schedule" at bounding box center [1212, 104] width 41 height 12
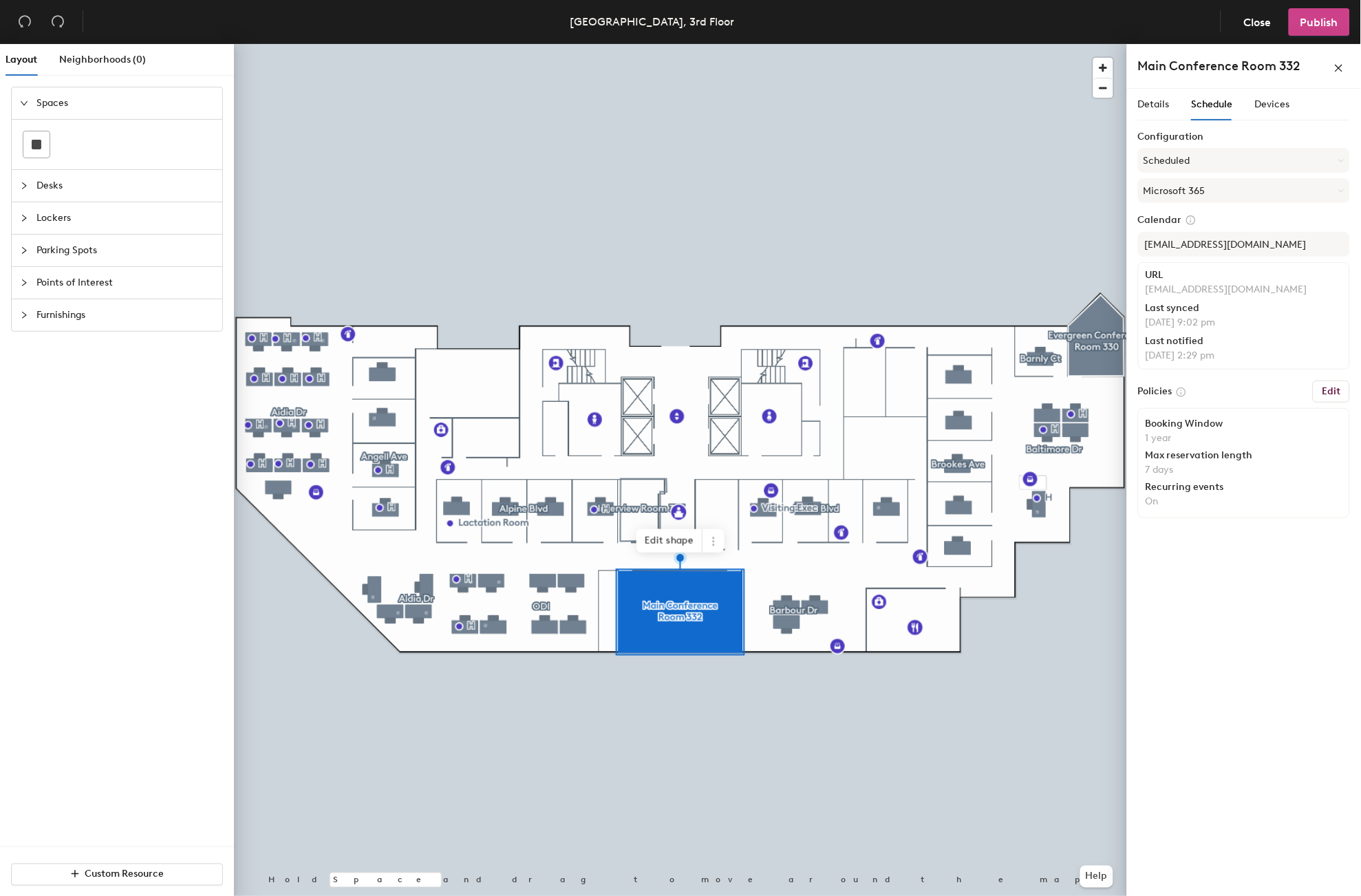
click at [1315, 26] on span "Publish" at bounding box center [1319, 22] width 38 height 13
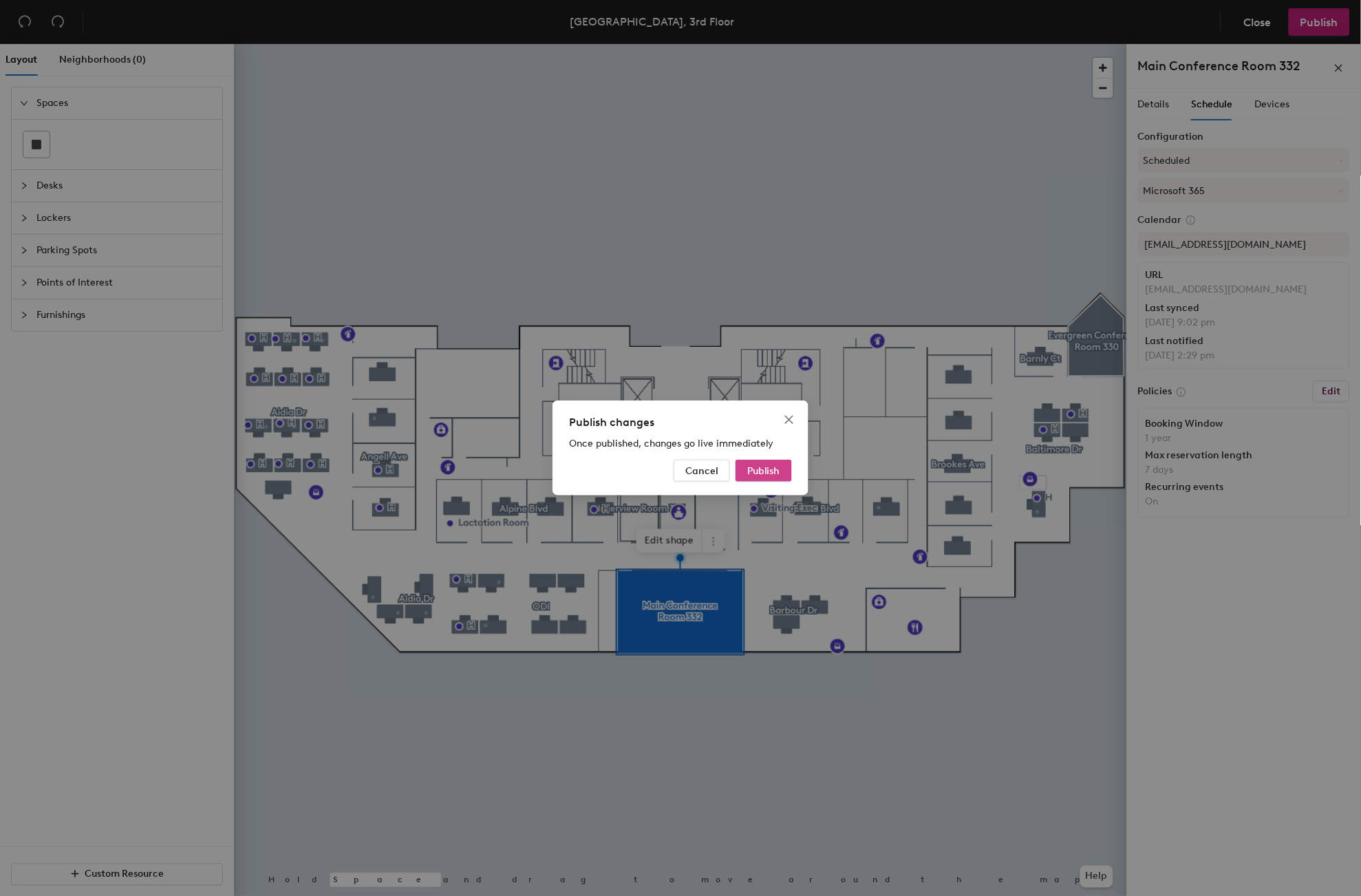
click at [769, 470] on span "Publish" at bounding box center [764, 471] width 33 height 12
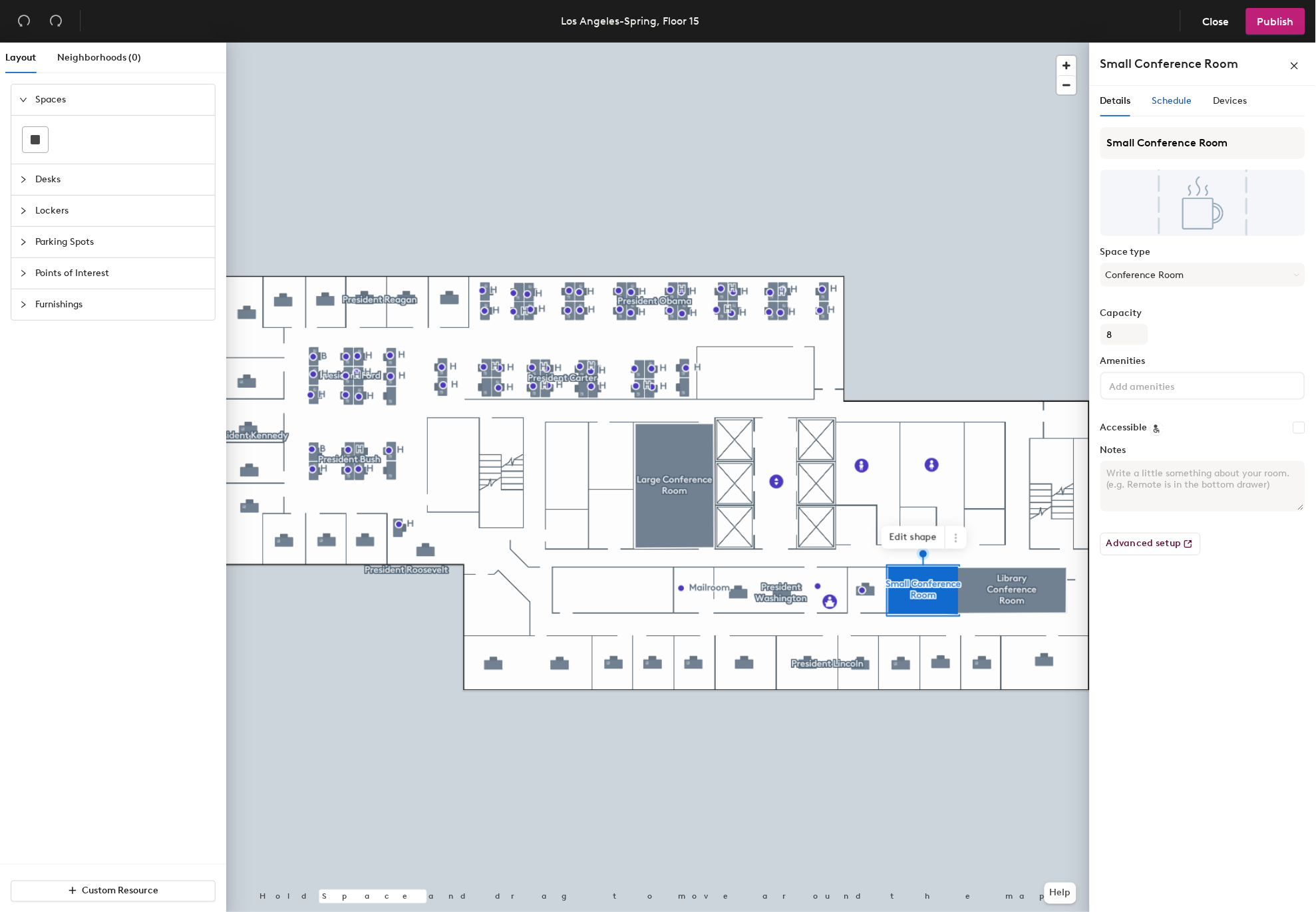
click at [1180, 102] on span "Schedule" at bounding box center [1172, 101] width 40 height 11
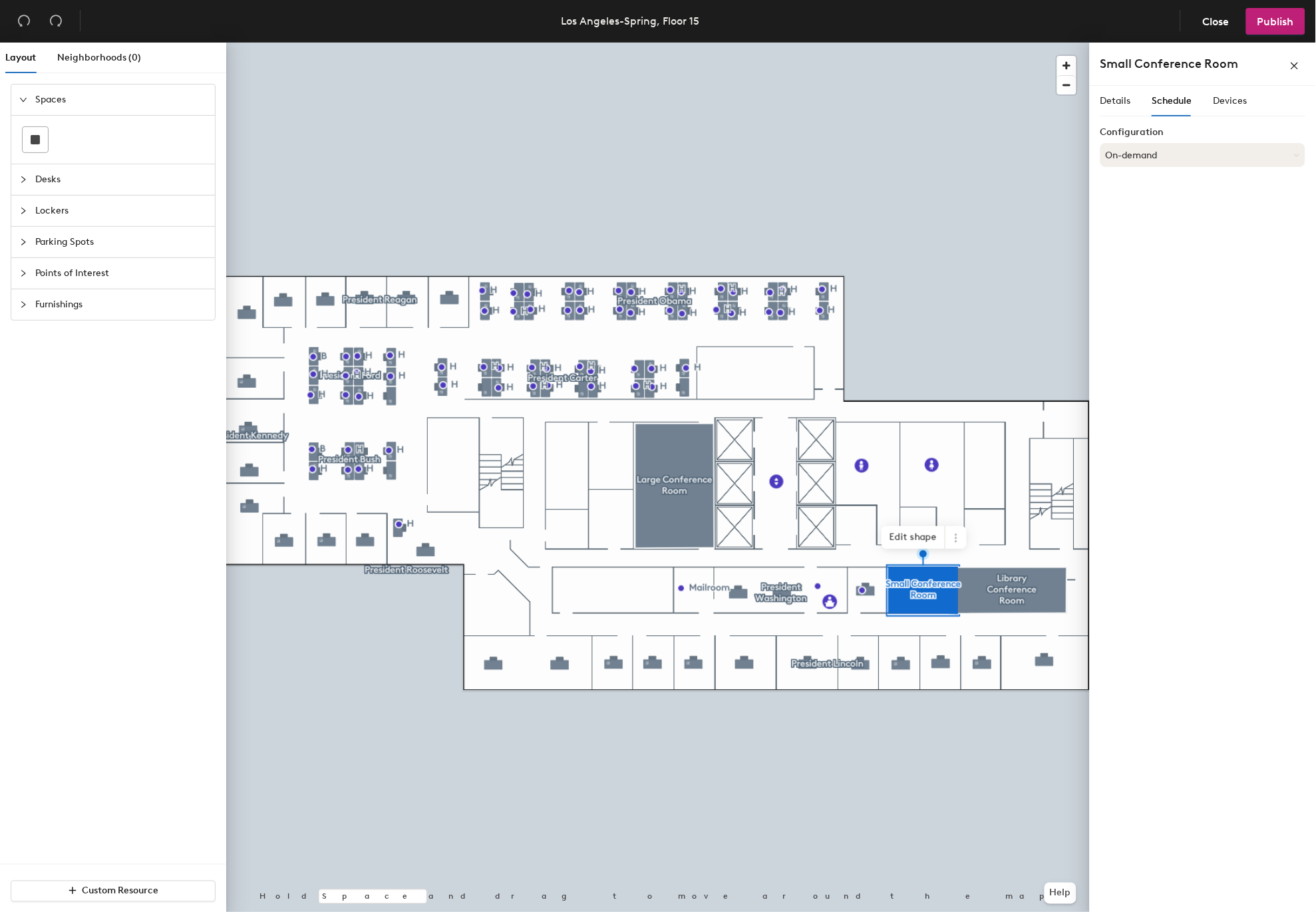
click at [1148, 153] on button "On-demand" at bounding box center [1203, 155] width 205 height 24
click at [1136, 206] on div "Scheduled" at bounding box center [1202, 207] width 204 height 20
click at [1146, 184] on button "Select account" at bounding box center [1203, 184] width 205 height 24
click at [1151, 237] on div "Microsoft 365" at bounding box center [1202, 237] width 204 height 20
click at [1151, 237] on input at bounding box center [1203, 237] width 205 height 24
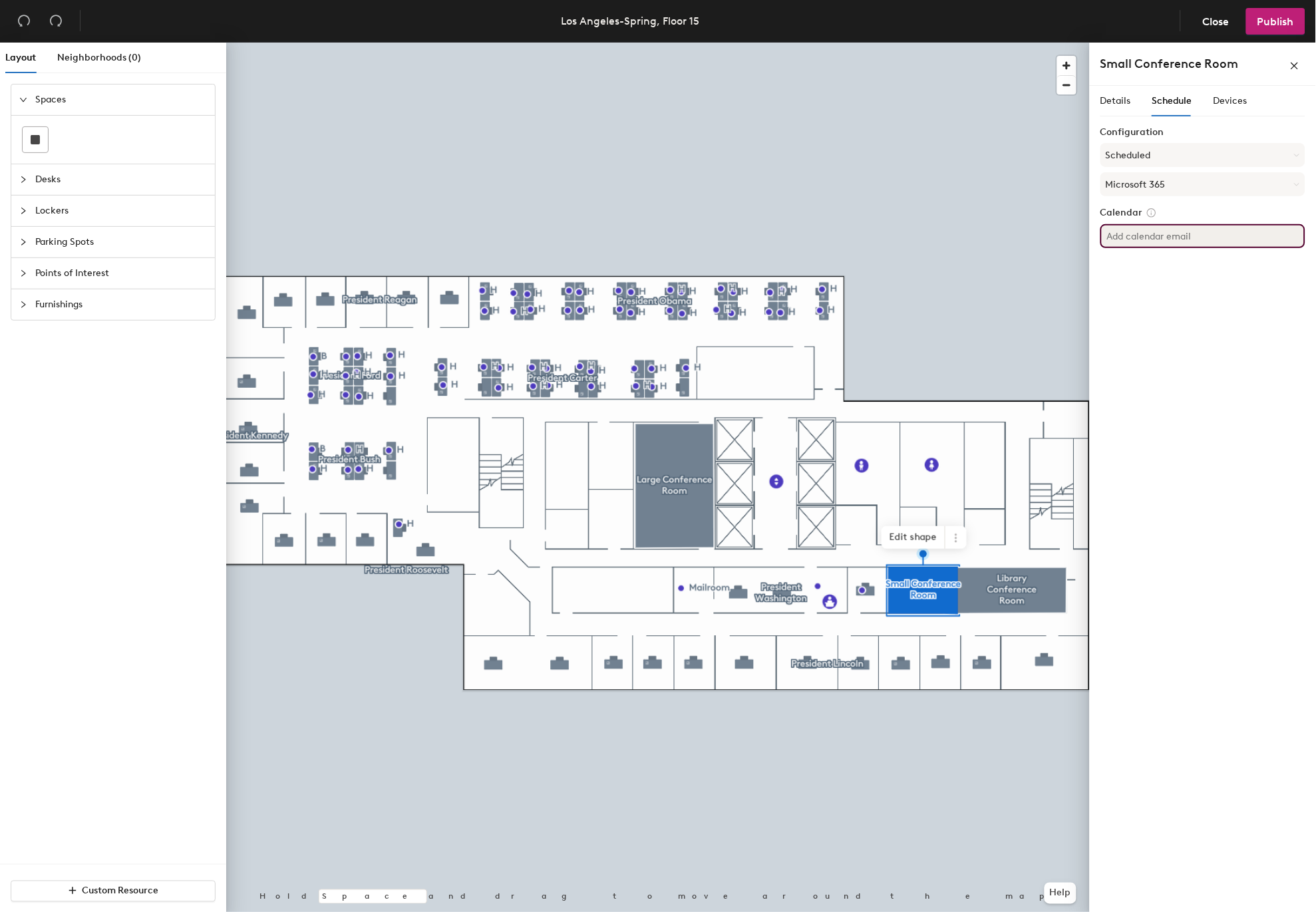
click at [1209, 237] on input at bounding box center [1203, 237] width 205 height 24
click at [1280, 236] on input "DBO.ConfRmLASPSmall@dfpi.ca.gov" at bounding box center [1203, 237] width 205 height 24
type input "DBO.ConfRmLASPSmall@dfpi.ca.gov"
click at [1243, 331] on div "Details Schedule Devices Configuration Scheduled Microsoft 365 Calendar DBO.Con…" at bounding box center [1202, 502] width 226 height 831
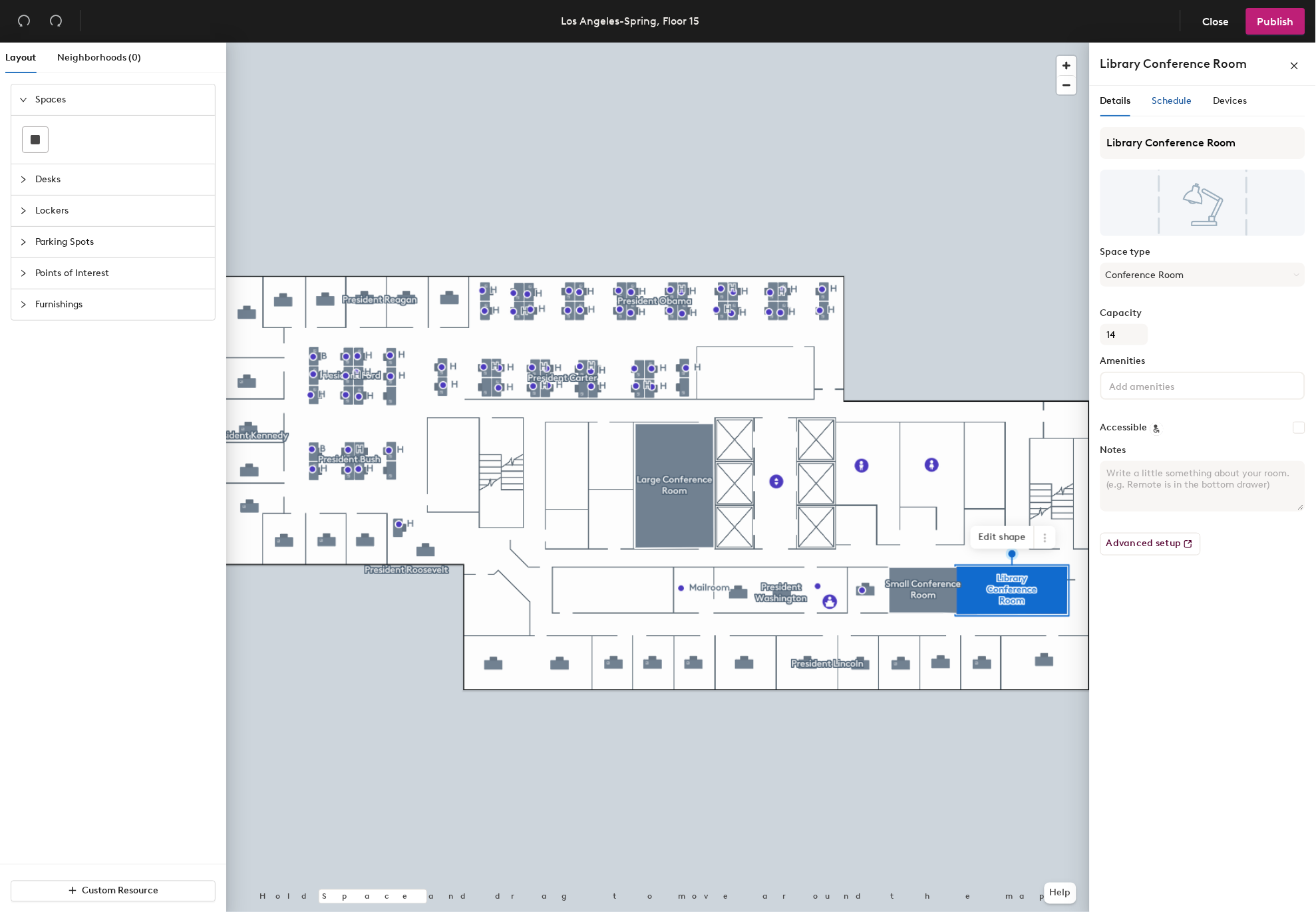
click at [1169, 104] on span "Schedule" at bounding box center [1172, 101] width 40 height 11
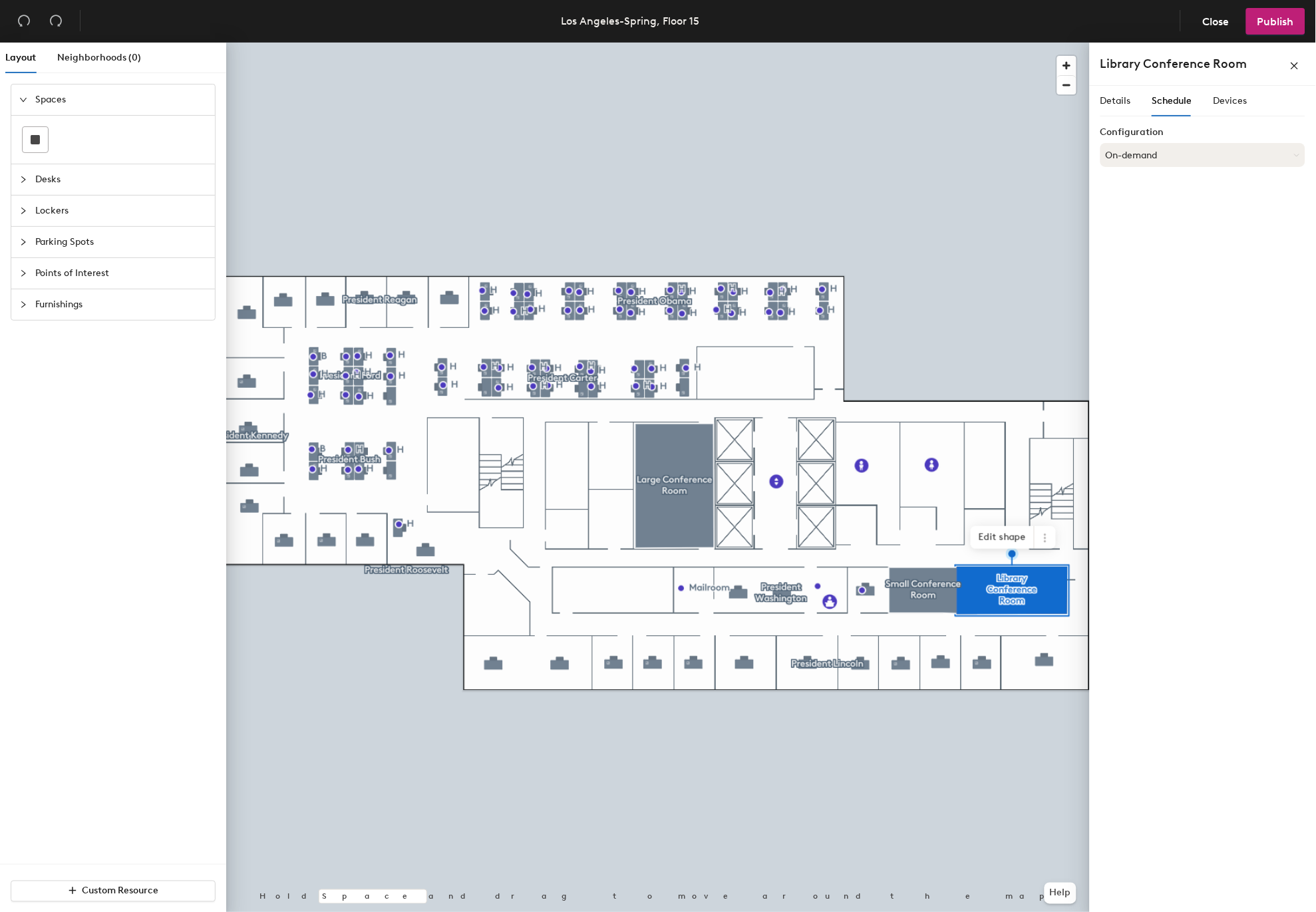
click at [1163, 155] on button "On-demand" at bounding box center [1203, 155] width 205 height 24
click at [1136, 207] on div "Scheduled" at bounding box center [1202, 207] width 204 height 20
click at [1165, 187] on button "Select account" at bounding box center [1203, 184] width 205 height 24
click at [1157, 237] on div "Microsoft 365" at bounding box center [1202, 237] width 204 height 20
click at [1152, 238] on input at bounding box center [1203, 237] width 205 height 24
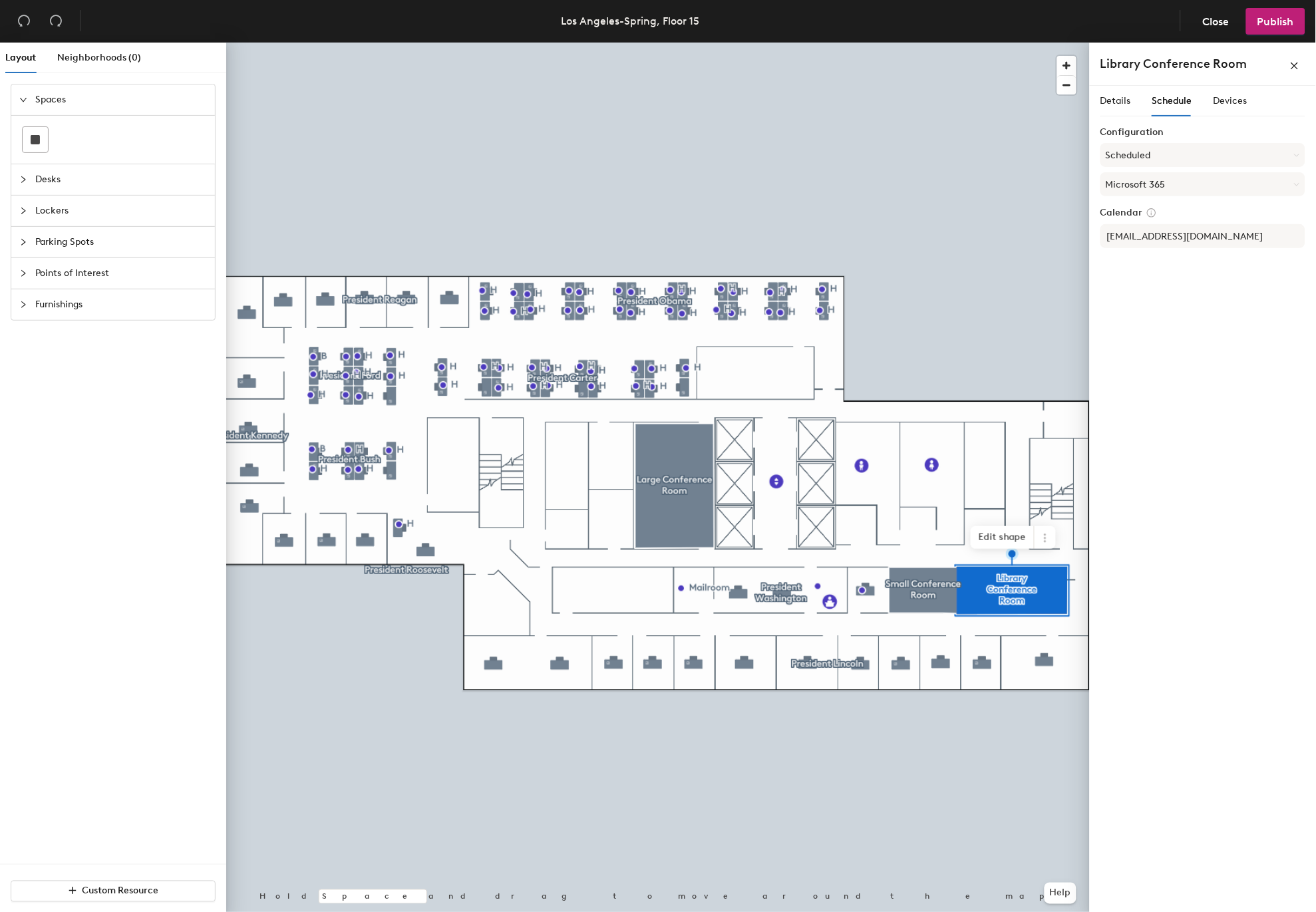
click at [1189, 287] on div "Details Schedule Devices Configuration Scheduled Microsoft 365 Calendar DBO.Con…" at bounding box center [1202, 502] width 226 height 831
click at [1181, 236] on input "DBO.ConfRmLASLibrary@dfpi.ca.gov" at bounding box center [1203, 237] width 205 height 24
type input "[EMAIL_ADDRESS][DOMAIN_NAME]"
click at [1191, 280] on div "Details Schedule Devices Configuration Scheduled Microsoft 365 Calendar DBO.Con…" at bounding box center [1202, 502] width 226 height 831
click at [1271, 25] on span "Publish" at bounding box center [1276, 22] width 37 height 13
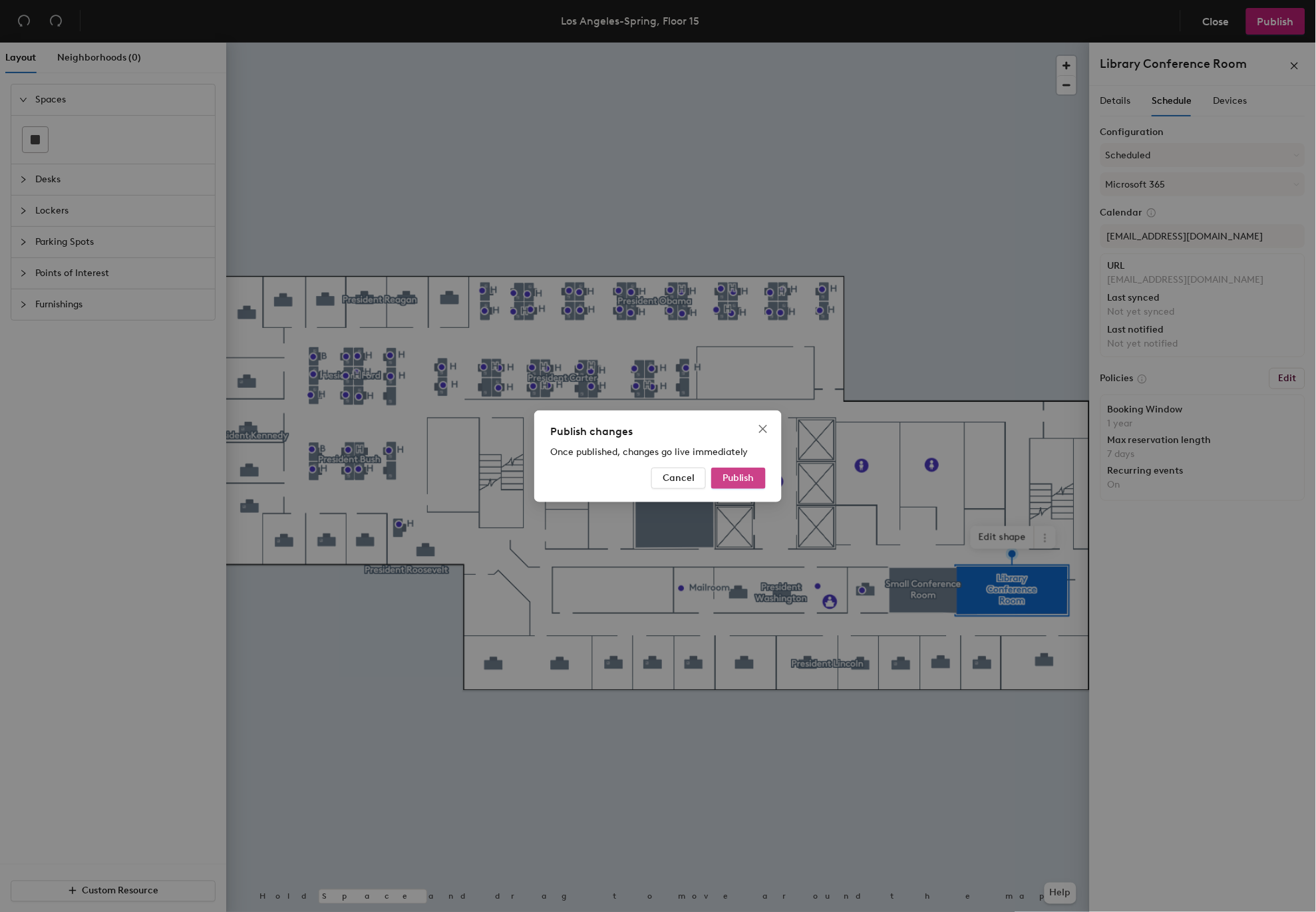
click at [752, 479] on span "Publish" at bounding box center [738, 478] width 32 height 11
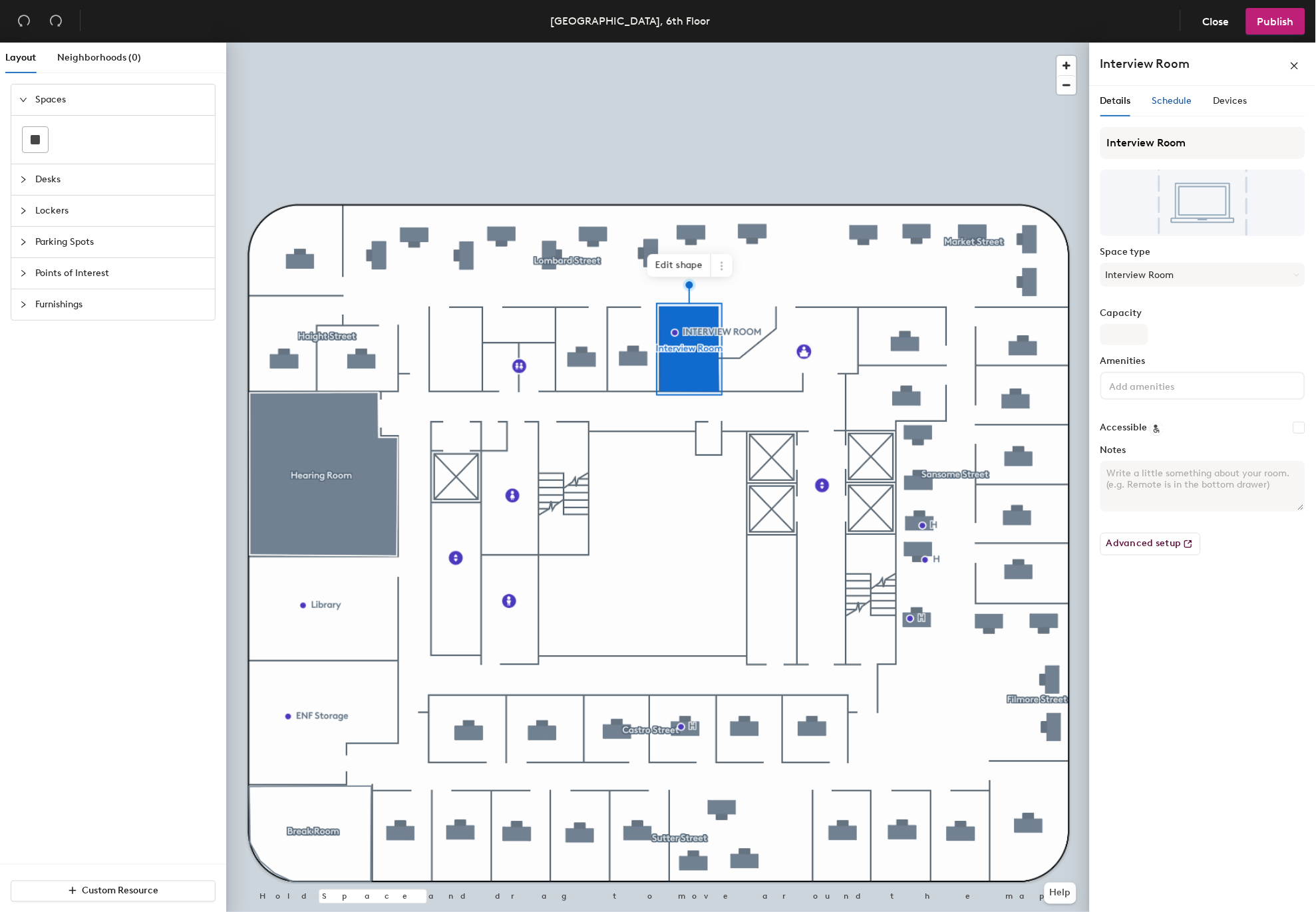
click at [1169, 102] on span "Schedule" at bounding box center [1172, 101] width 40 height 11
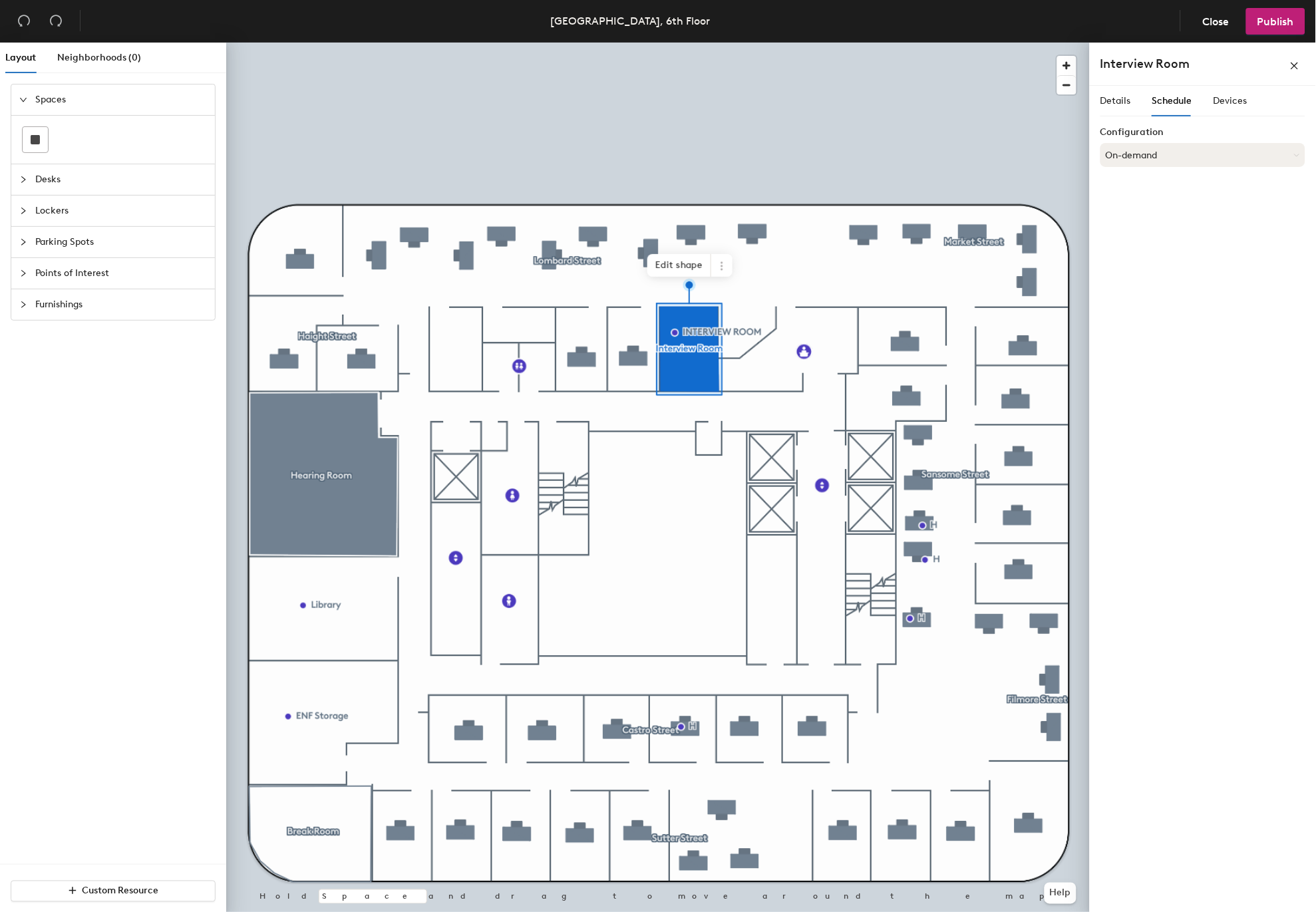
click at [1177, 156] on button "On-demand" at bounding box center [1203, 155] width 205 height 24
click at [1145, 206] on div "Scheduled" at bounding box center [1202, 207] width 204 height 20
click at [1148, 186] on button "Select account" at bounding box center [1203, 184] width 205 height 24
click at [1139, 237] on div "Microsoft 365" at bounding box center [1202, 237] width 204 height 20
click at [1139, 237] on input at bounding box center [1203, 237] width 205 height 24
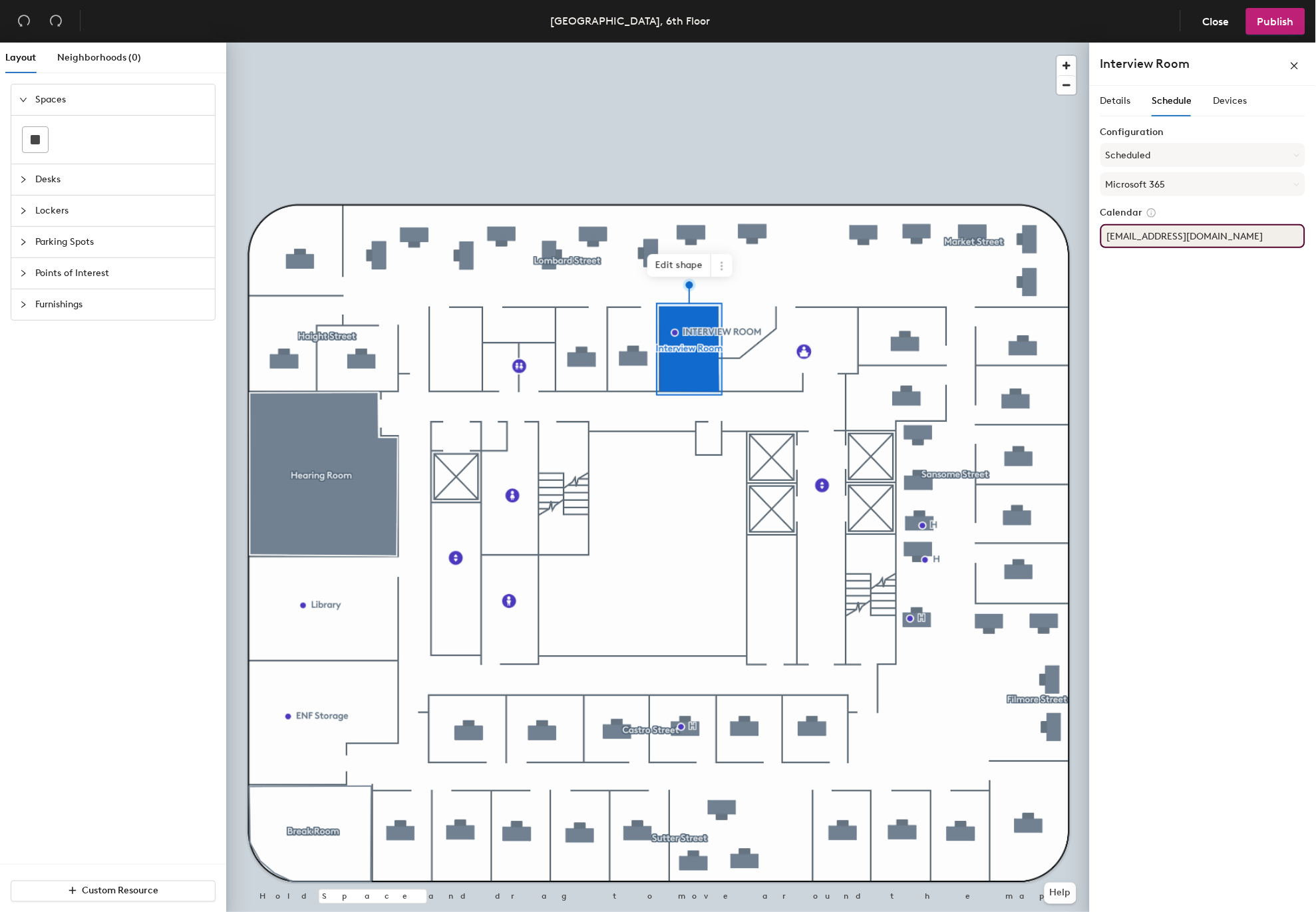
type input "[EMAIL_ADDRESS][DOMAIN_NAME]"
click at [1162, 267] on div "Details Schedule Devices Configuration Scheduled Microsoft 365 Calendar [EMAIL_…" at bounding box center [1202, 502] width 226 height 831
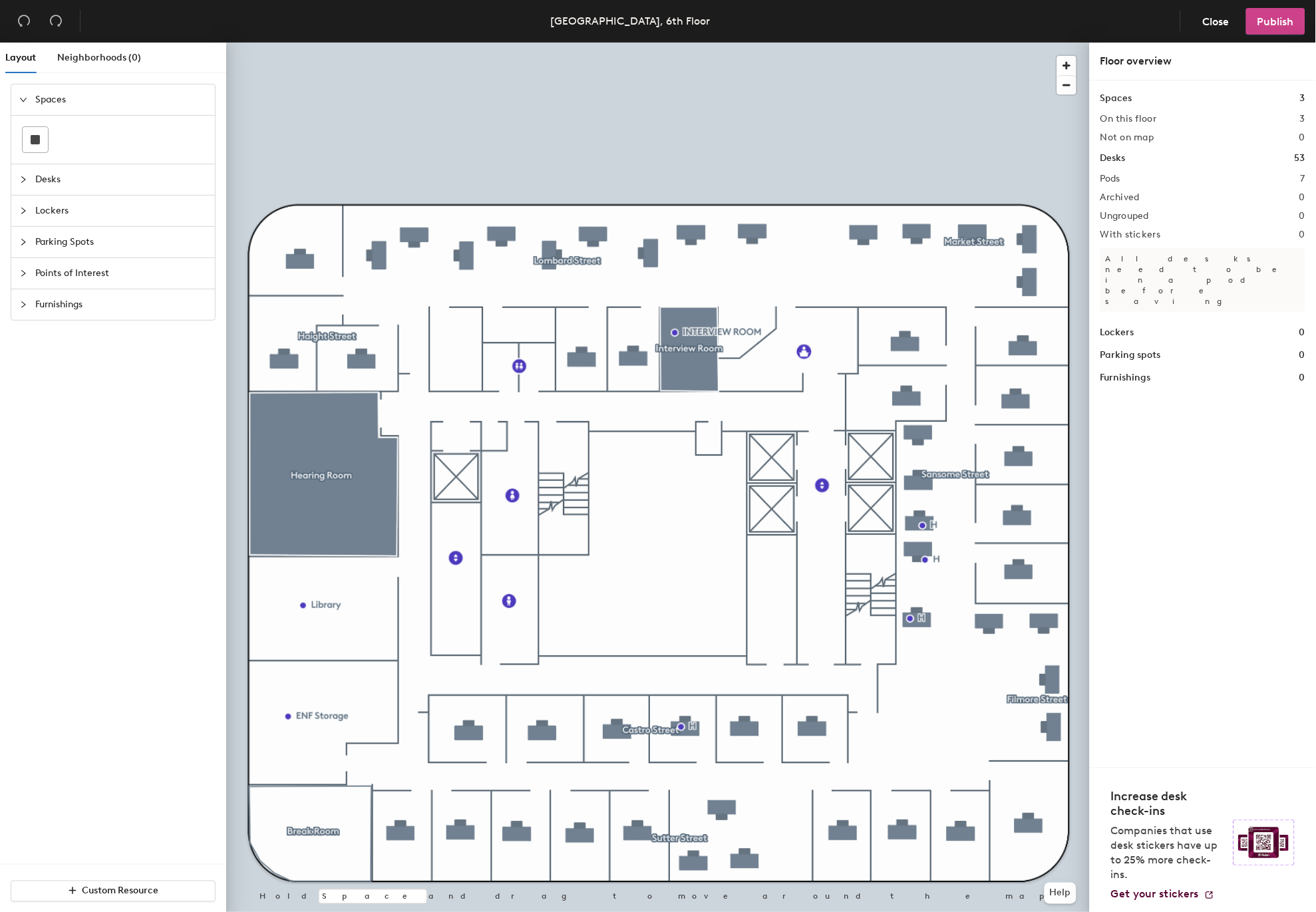
click at [1269, 22] on span "Publish" at bounding box center [1276, 22] width 37 height 13
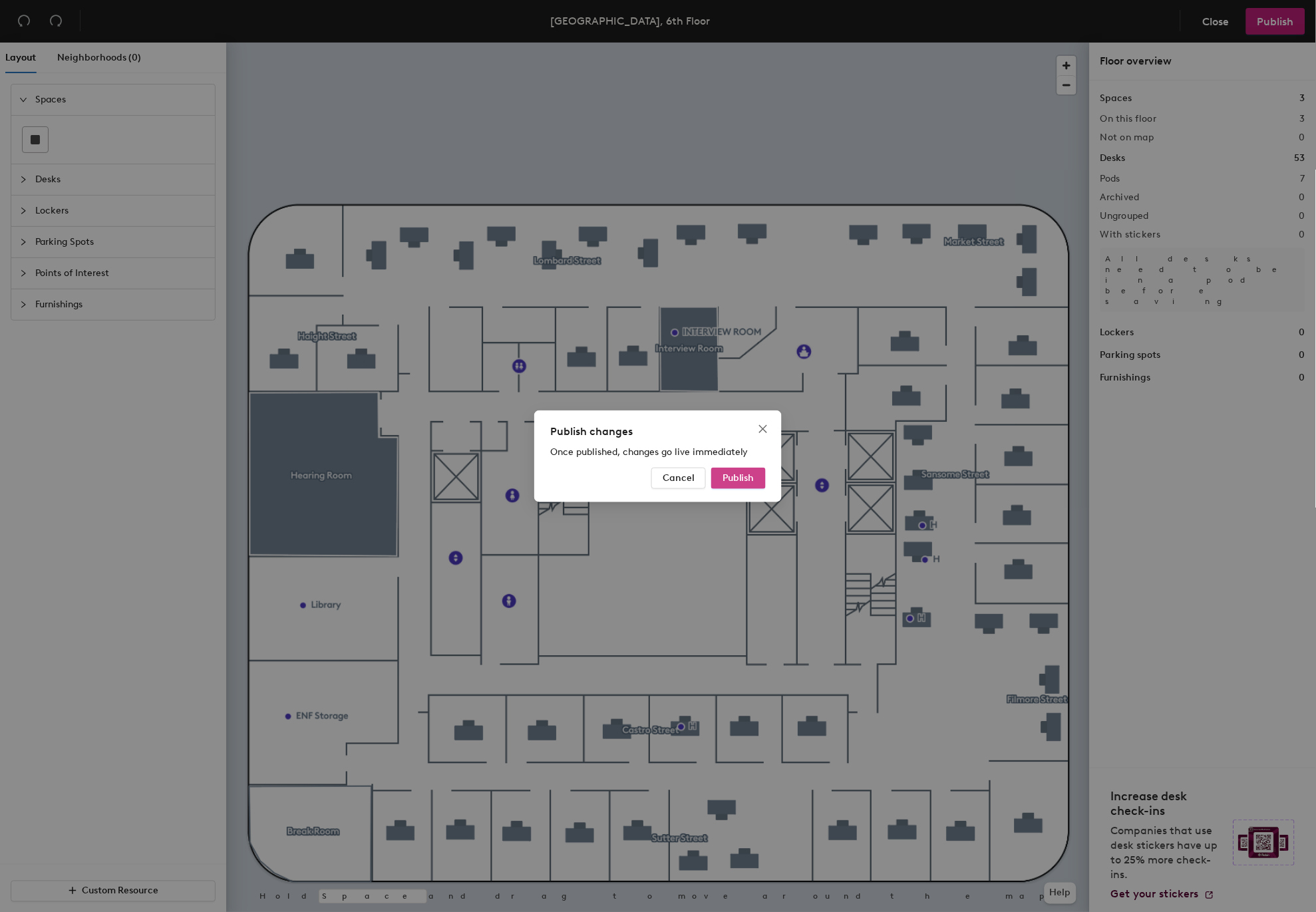
click at [734, 475] on span "Publish" at bounding box center [738, 478] width 32 height 11
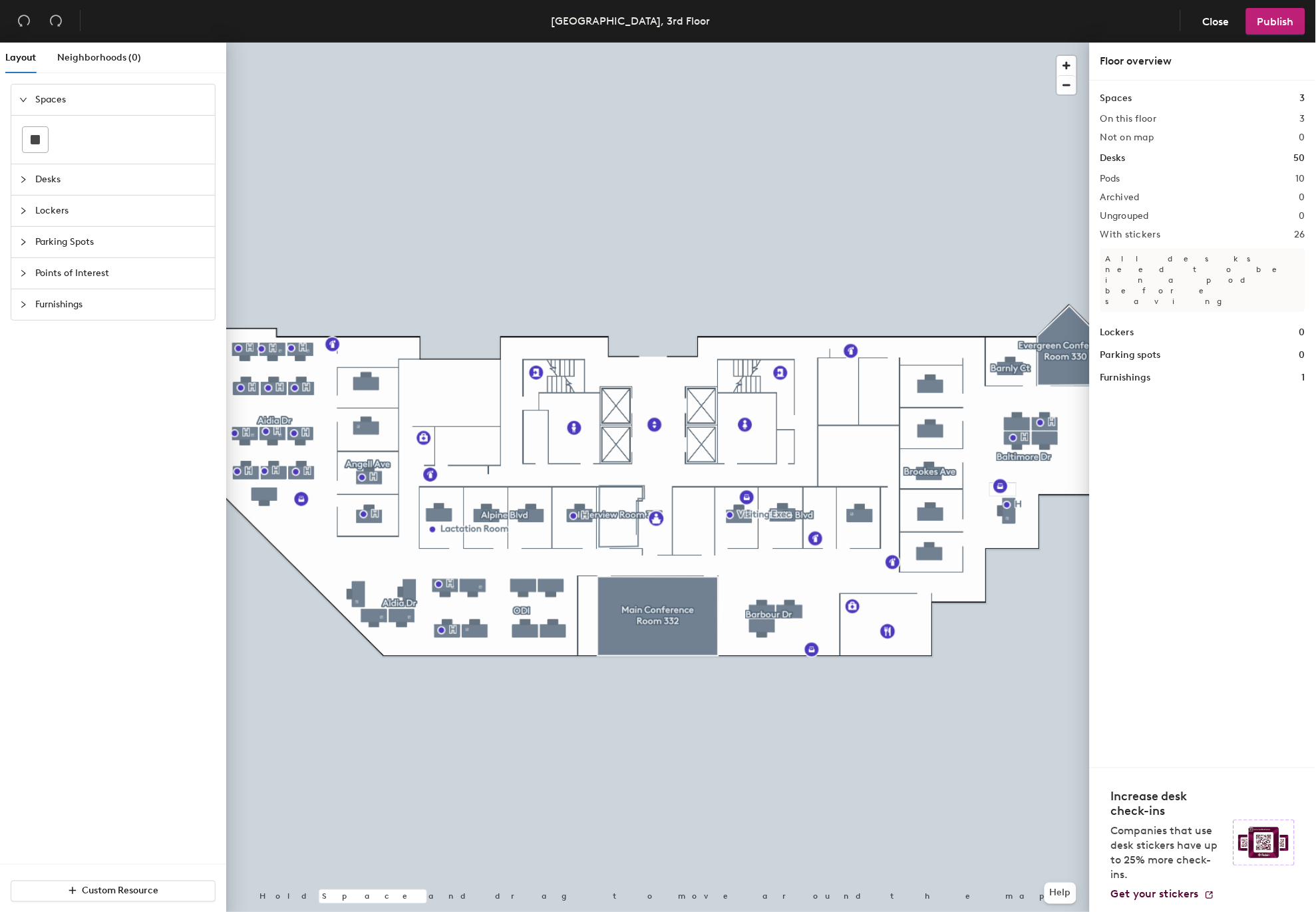
click at [1050, 42] on div at bounding box center [658, 42] width 863 height 0
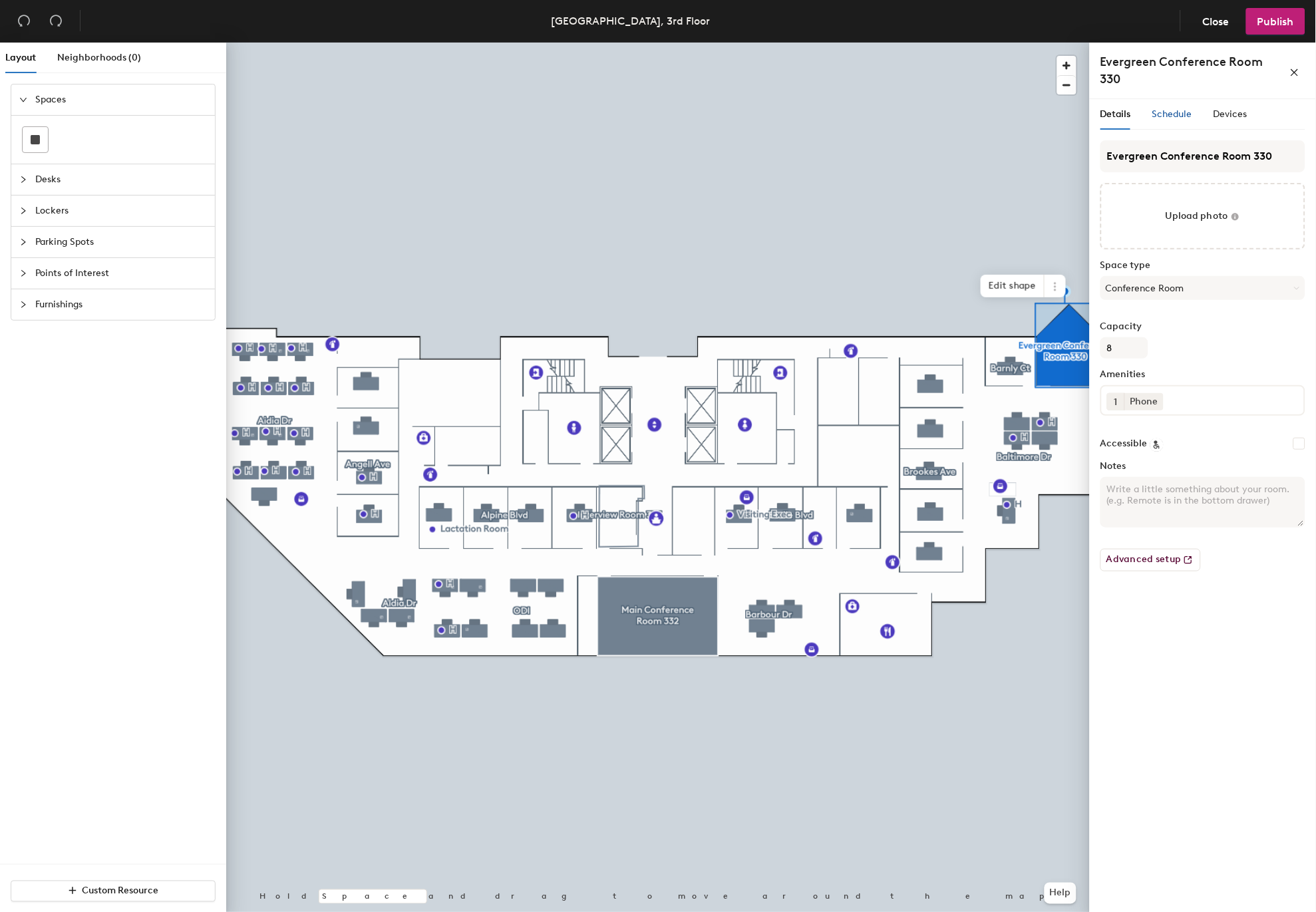
click at [1180, 114] on span "Schedule" at bounding box center [1172, 114] width 40 height 11
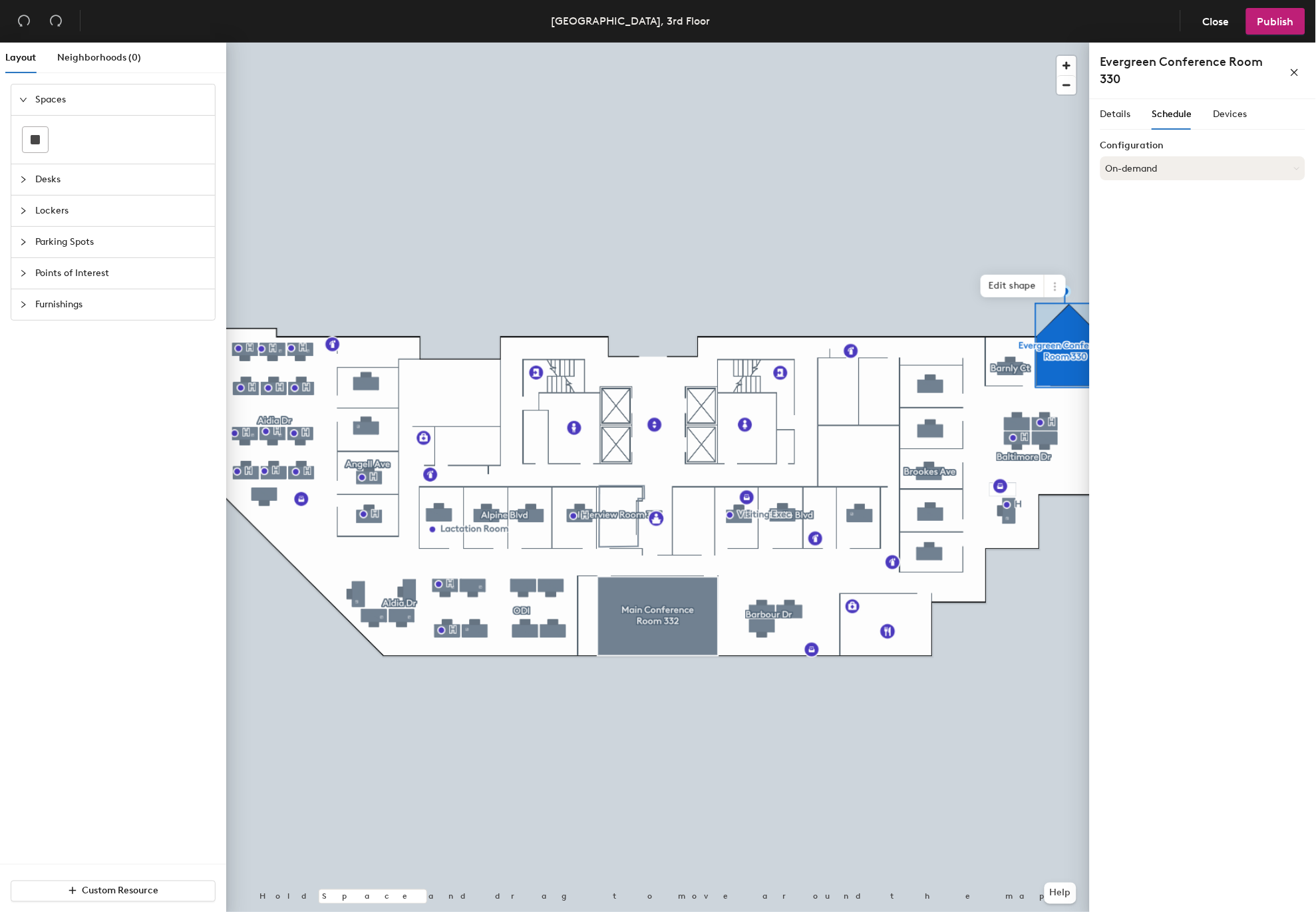
click at [1138, 168] on button "On-demand" at bounding box center [1203, 169] width 205 height 24
click at [1134, 219] on div "Scheduled" at bounding box center [1202, 221] width 204 height 20
click at [1152, 200] on button "Select account" at bounding box center [1203, 198] width 205 height 24
click at [1148, 247] on div "Microsoft 365" at bounding box center [1202, 250] width 204 height 20
click at [1148, 248] on input at bounding box center [1203, 250] width 205 height 24
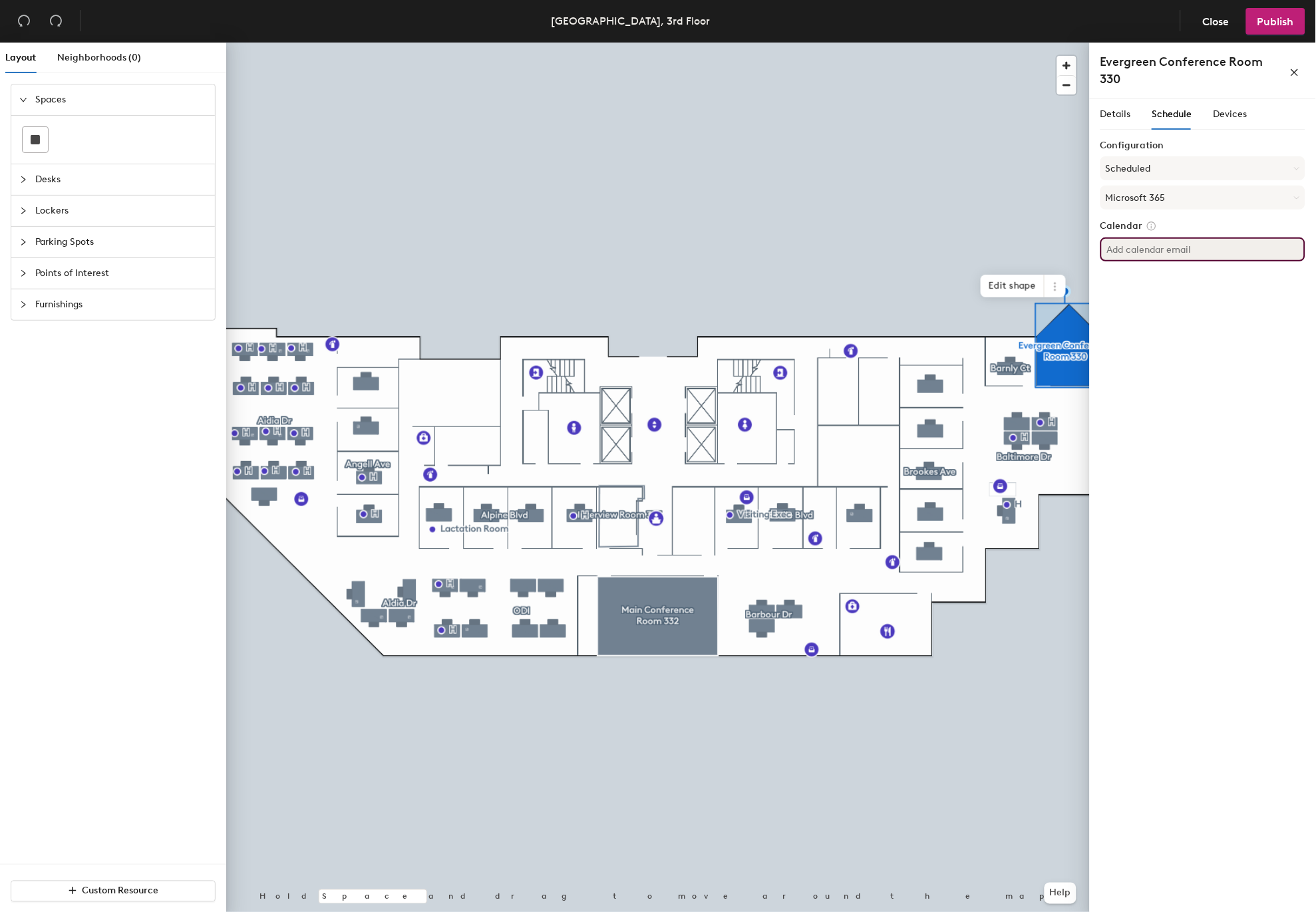
click at [1189, 247] on input at bounding box center [1203, 250] width 205 height 24
type input "DFPI.ConfRmSDEvergreen@dfpi.ca.gov"
click at [1188, 333] on div "Details Schedule Devices Configuration Scheduled Microsoft 365 Calendar DFPI.Co…" at bounding box center [1202, 508] width 226 height 818
click at [1281, 25] on span "Publish" at bounding box center [1276, 22] width 37 height 13
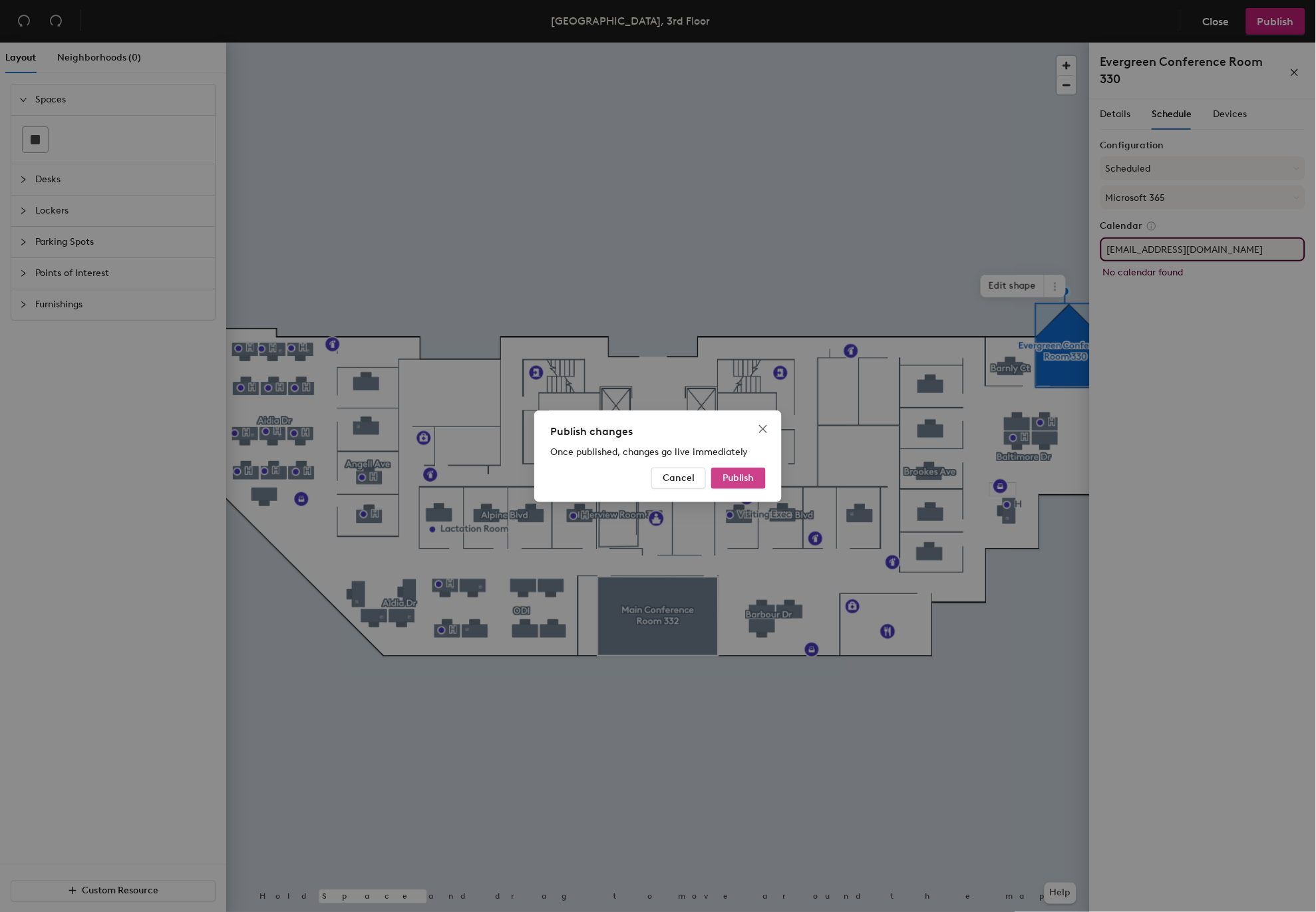
click at [735, 474] on span "Publish" at bounding box center [738, 478] width 32 height 11
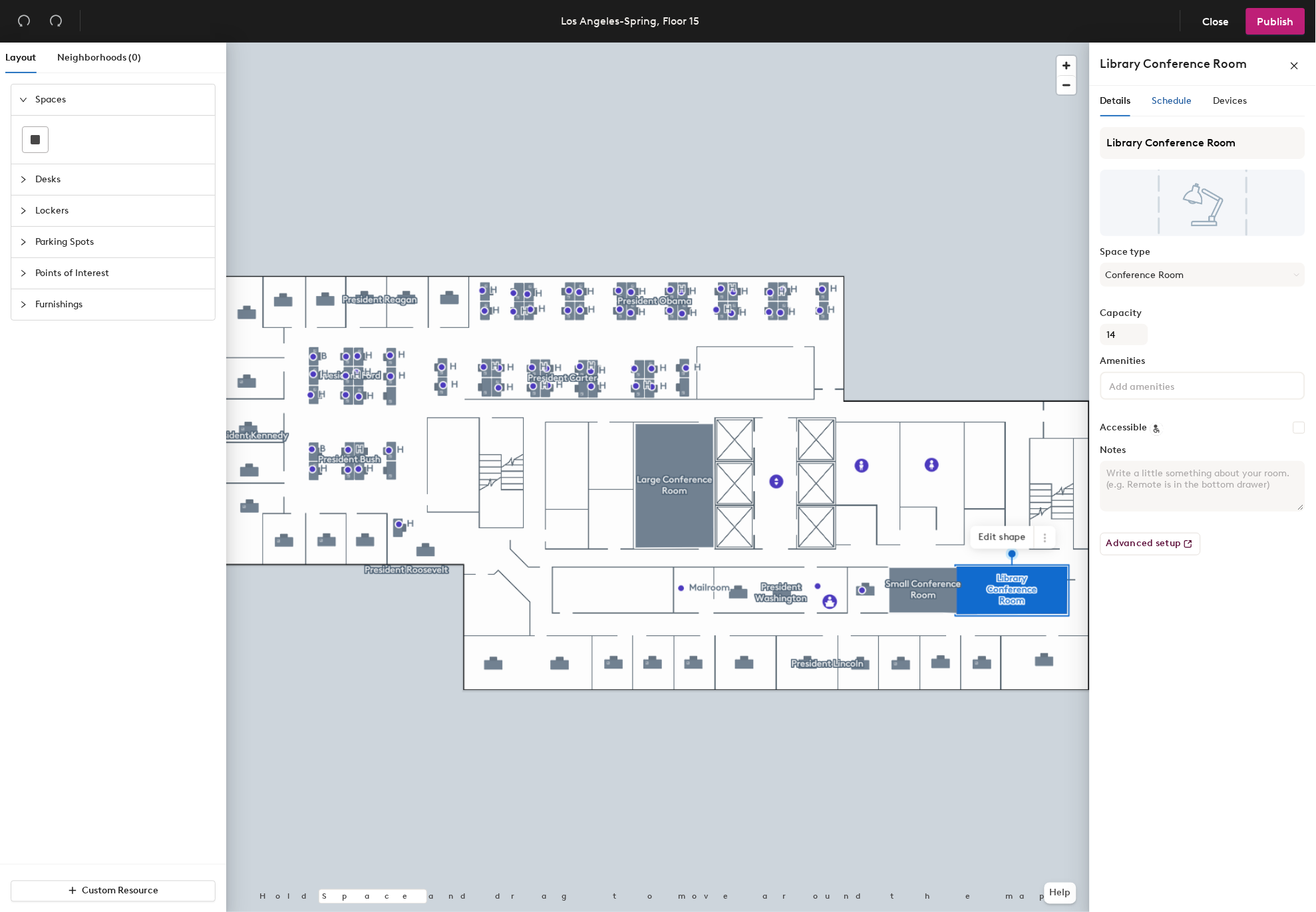
click at [1175, 103] on span "Schedule" at bounding box center [1172, 101] width 40 height 11
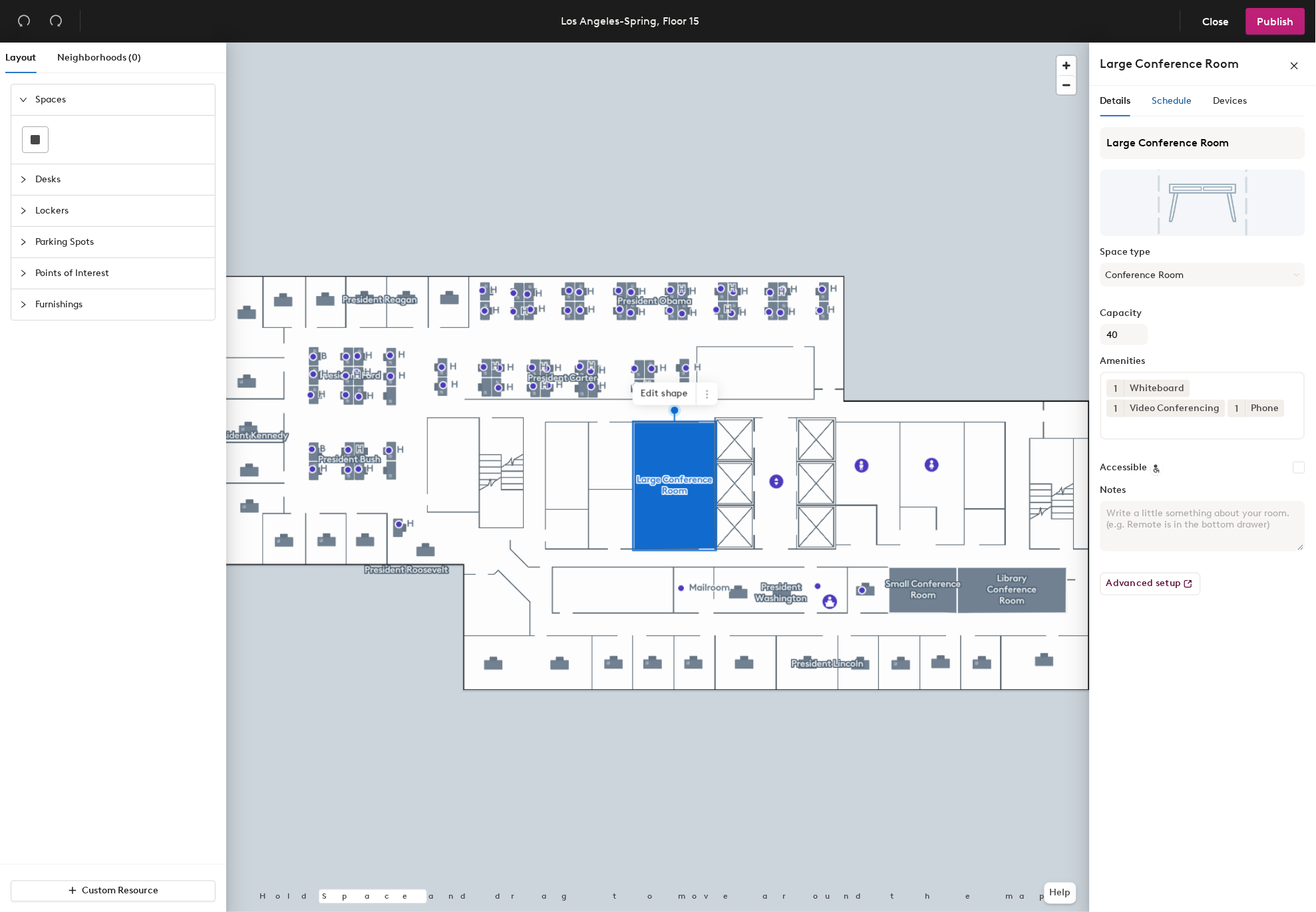
click at [1161, 100] on span "Schedule" at bounding box center [1172, 101] width 40 height 11
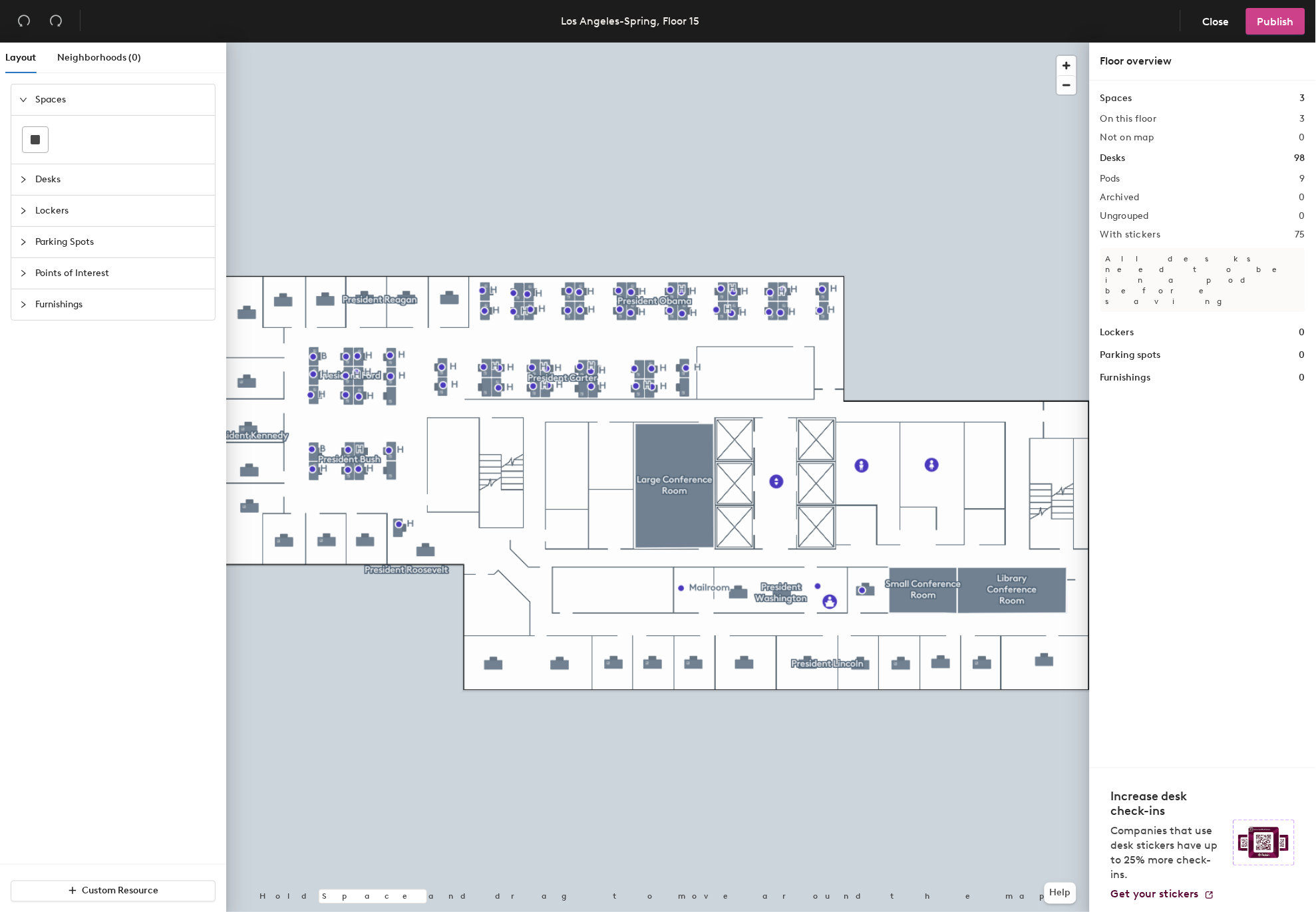
click at [1277, 22] on span "Publish" at bounding box center [1276, 22] width 37 height 13
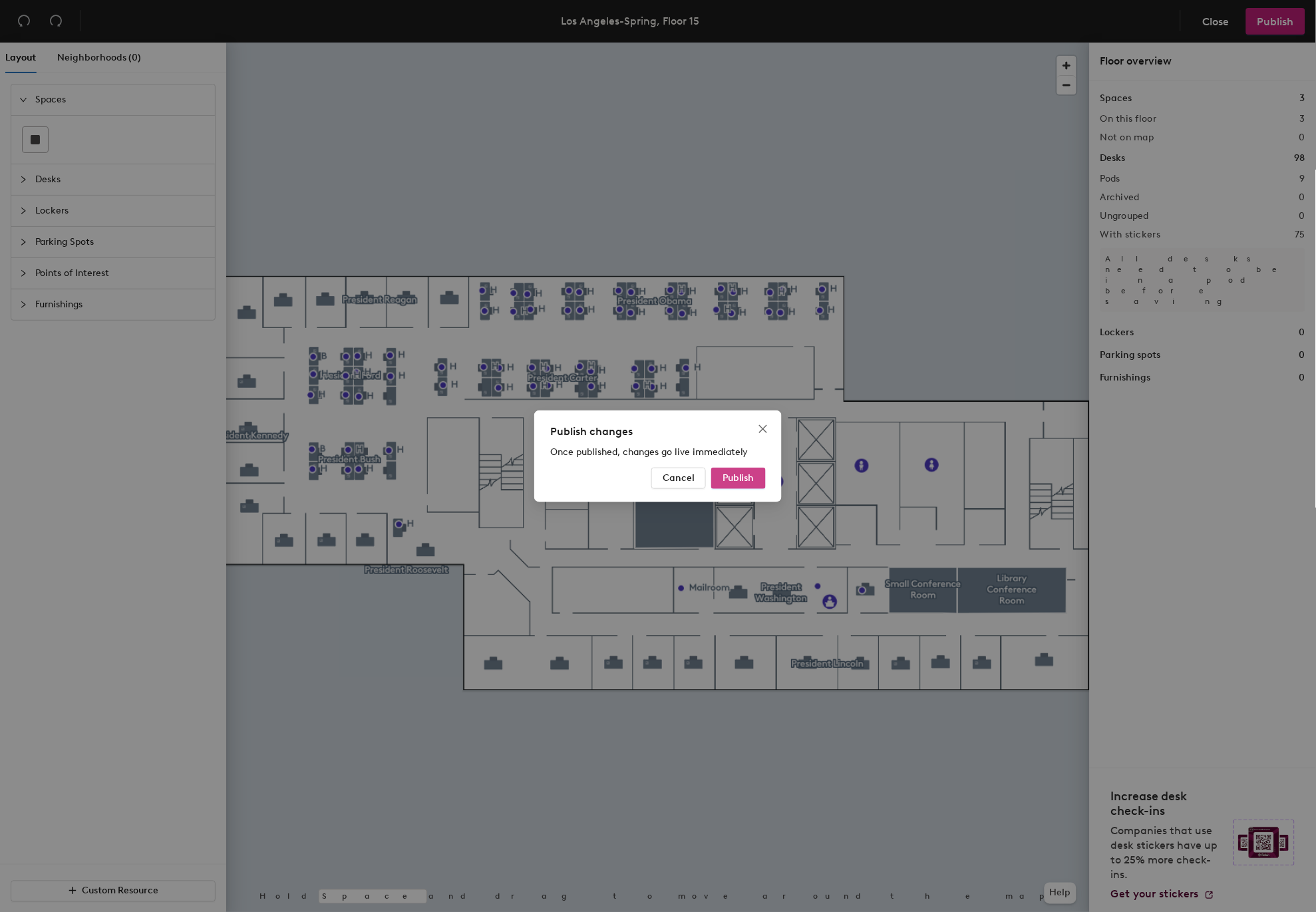
click at [723, 477] on span "Publish" at bounding box center [738, 478] width 32 height 11
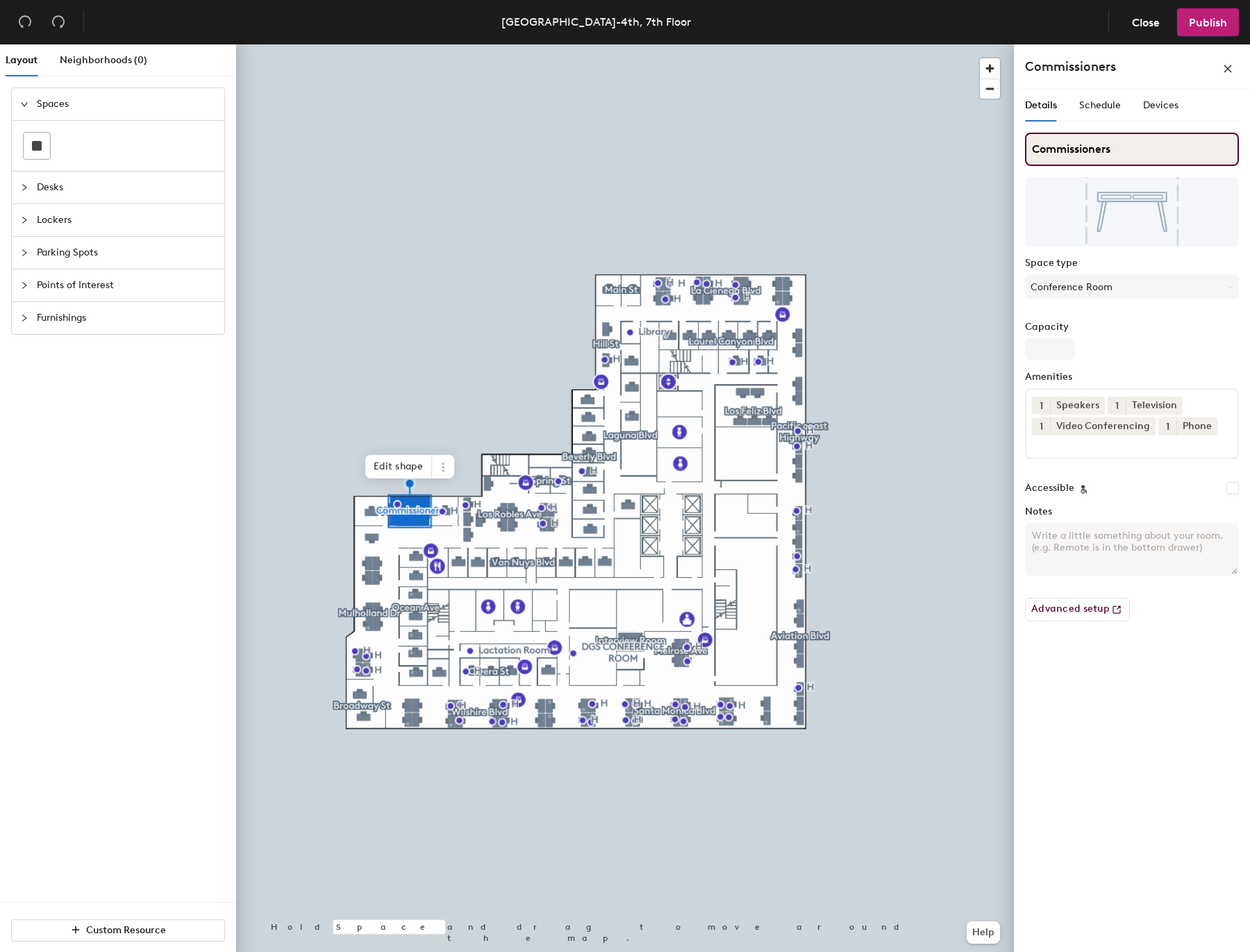
click at [1118, 144] on input "Commissioners" at bounding box center [1131, 149] width 214 height 33
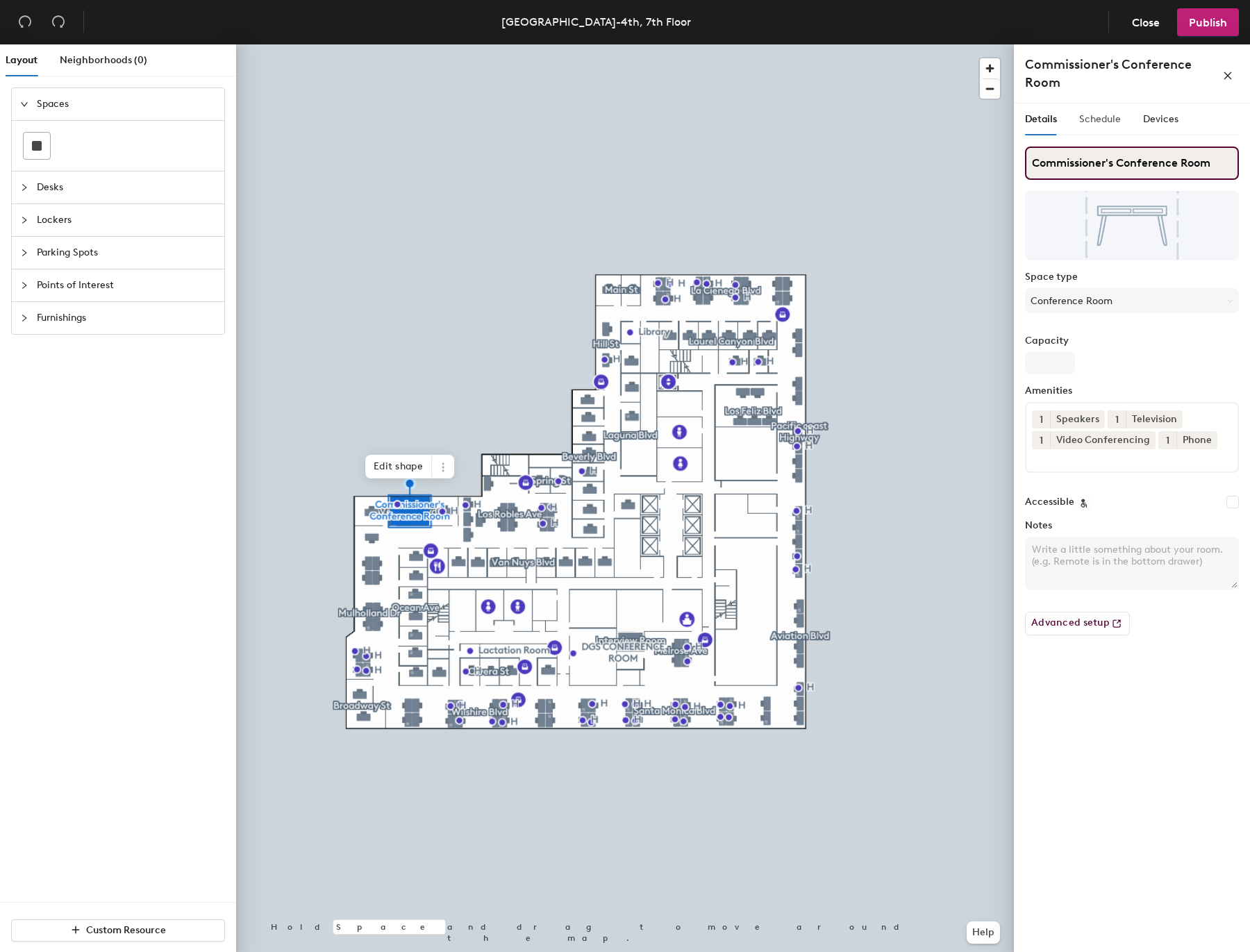
type input "Commissioner's Conference Room"
click at [1087, 117] on span "Schedule" at bounding box center [1099, 119] width 41 height 12
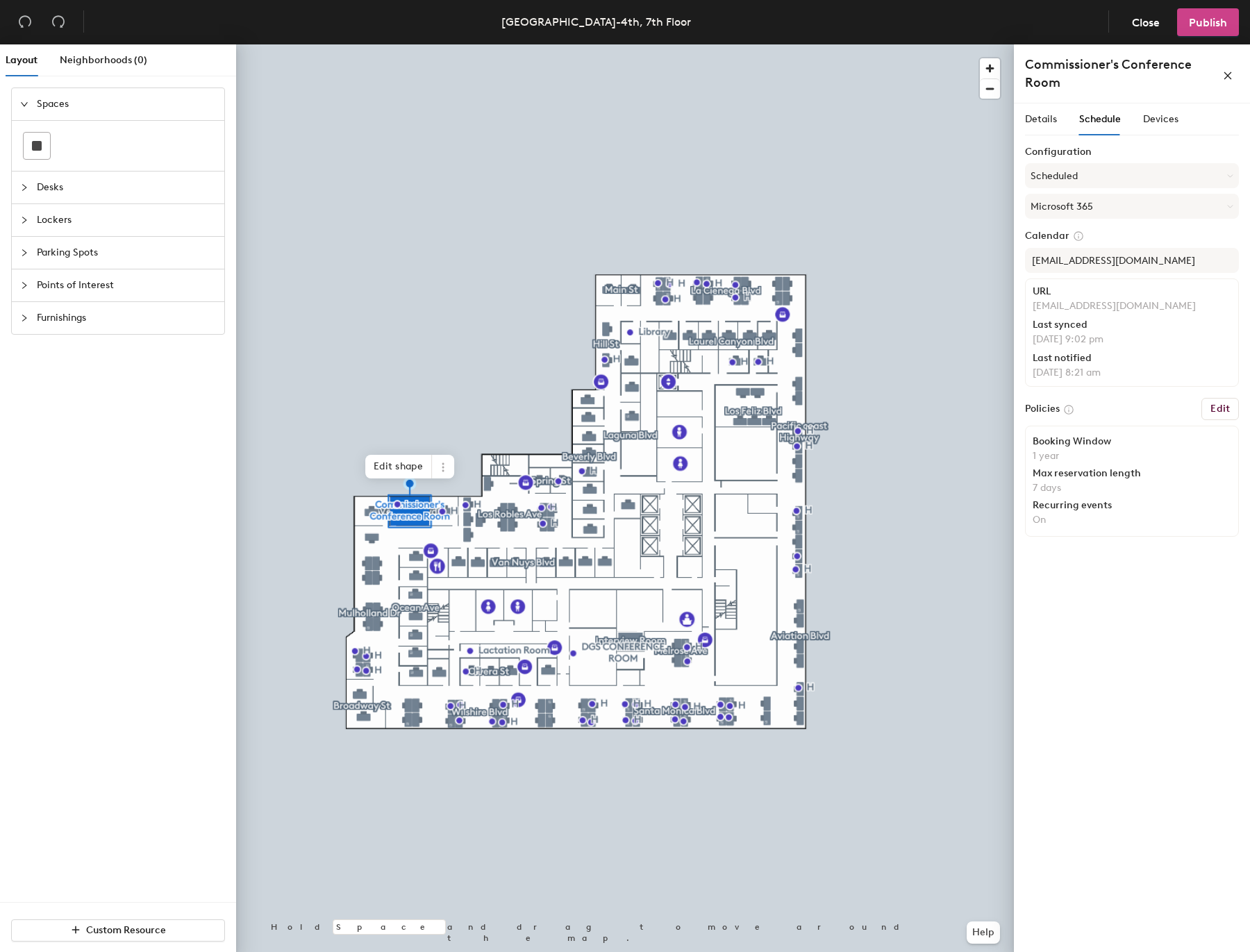
click at [1192, 26] on span "Publish" at bounding box center [1208, 22] width 39 height 13
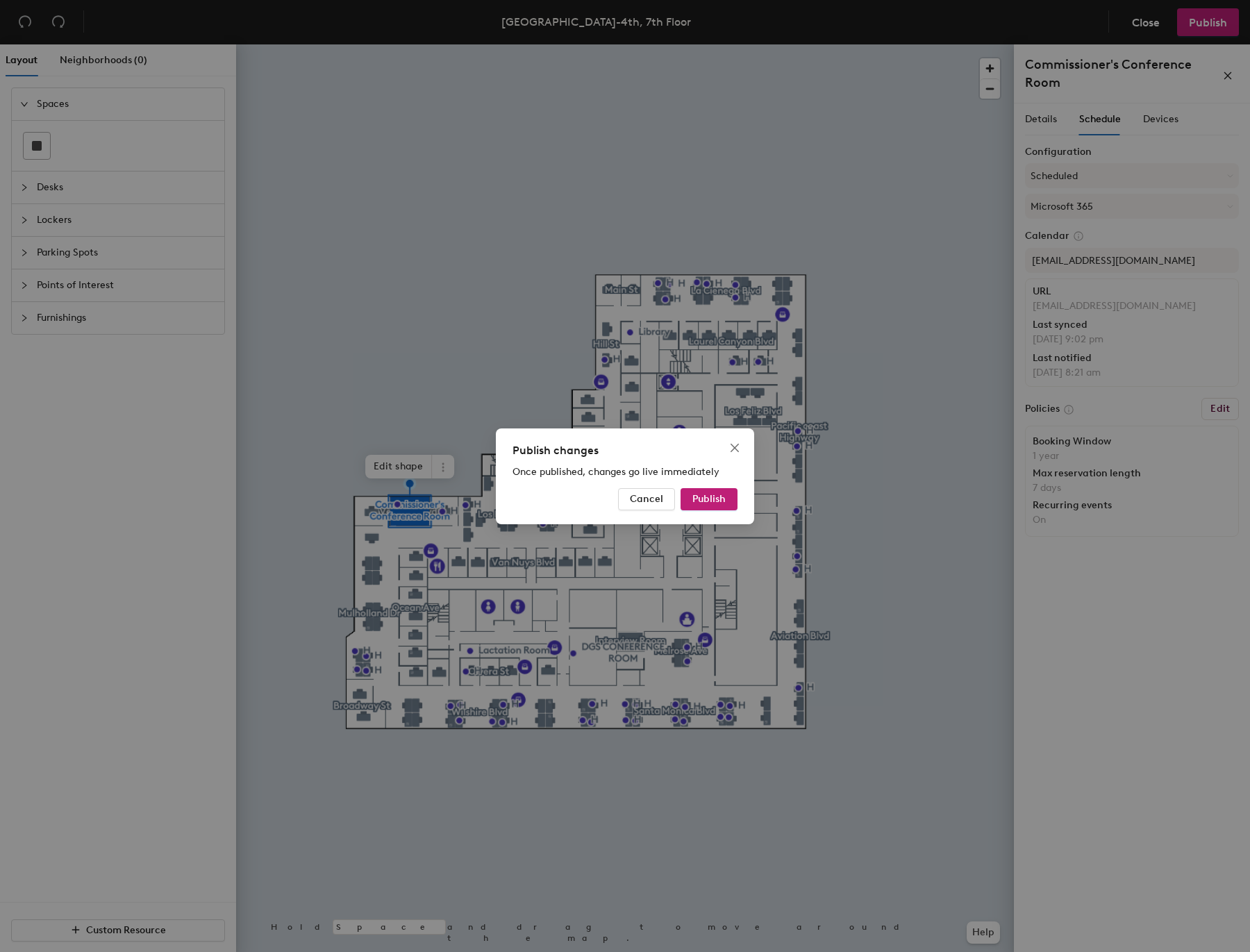
click at [858, 415] on div "Publish changes Once published, changes go live immediately Cancel Publish" at bounding box center [625, 476] width 1250 height 952
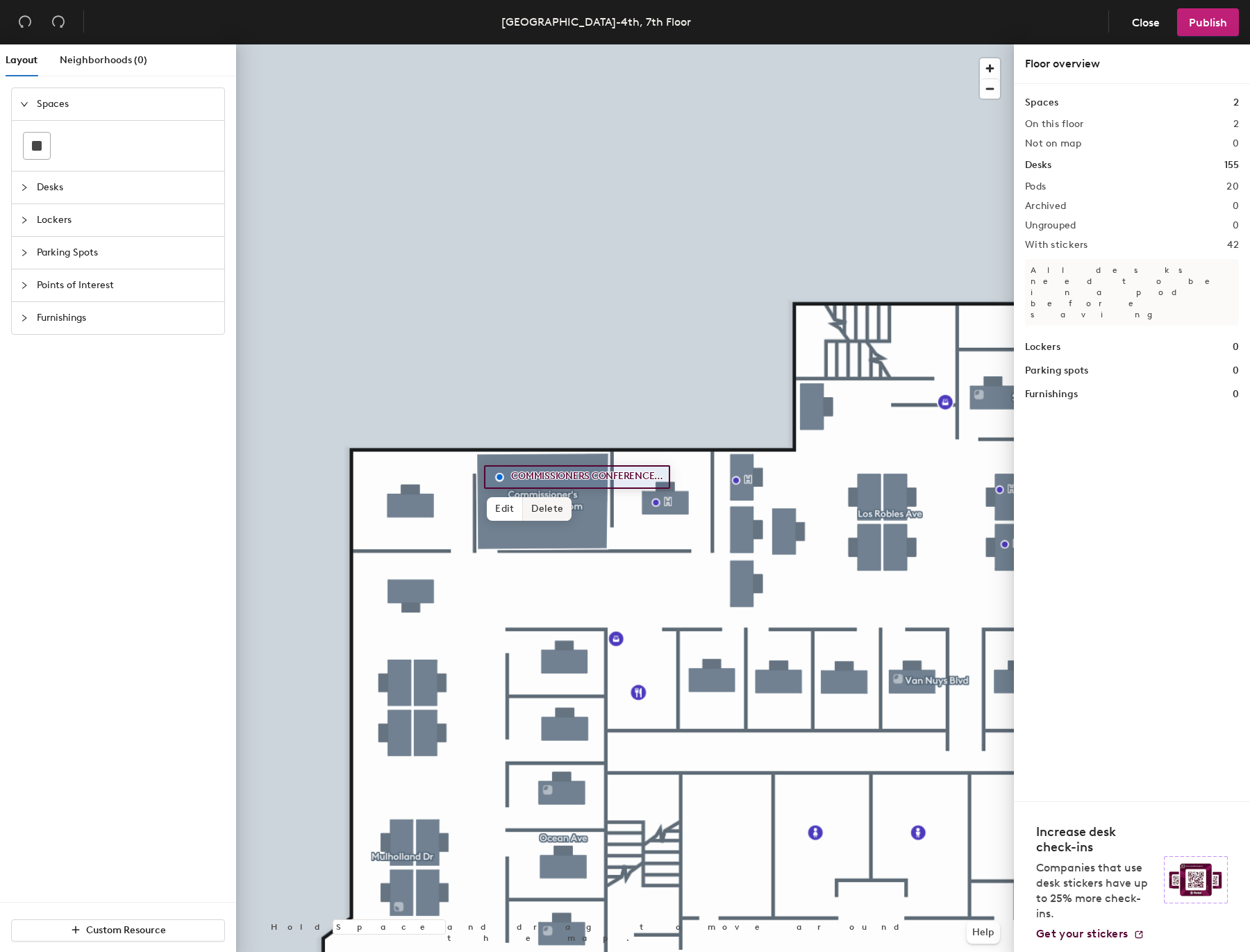
click at [557, 512] on span "Delete" at bounding box center [547, 509] width 48 height 23
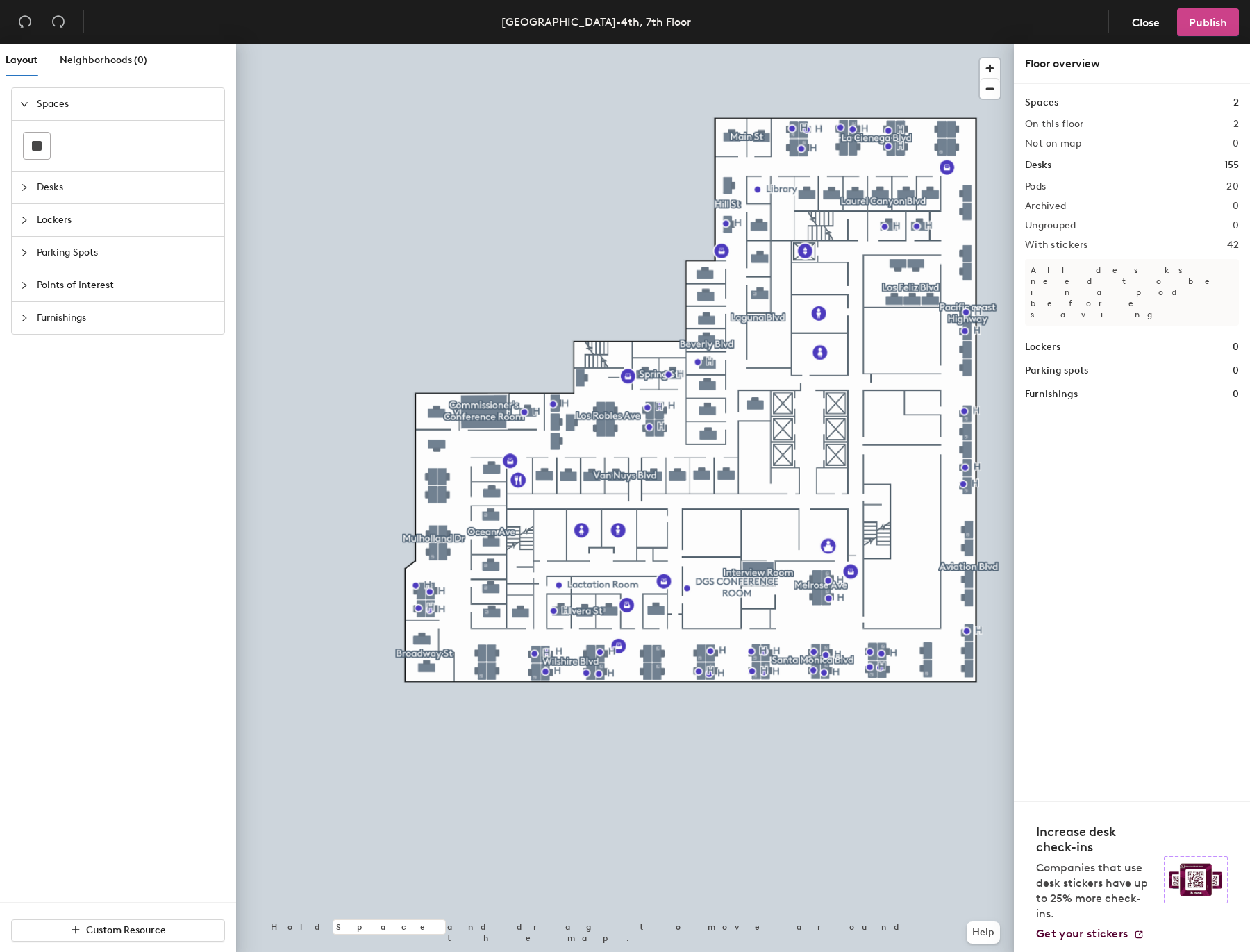
click at [1206, 25] on span "Publish" at bounding box center [1208, 22] width 39 height 13
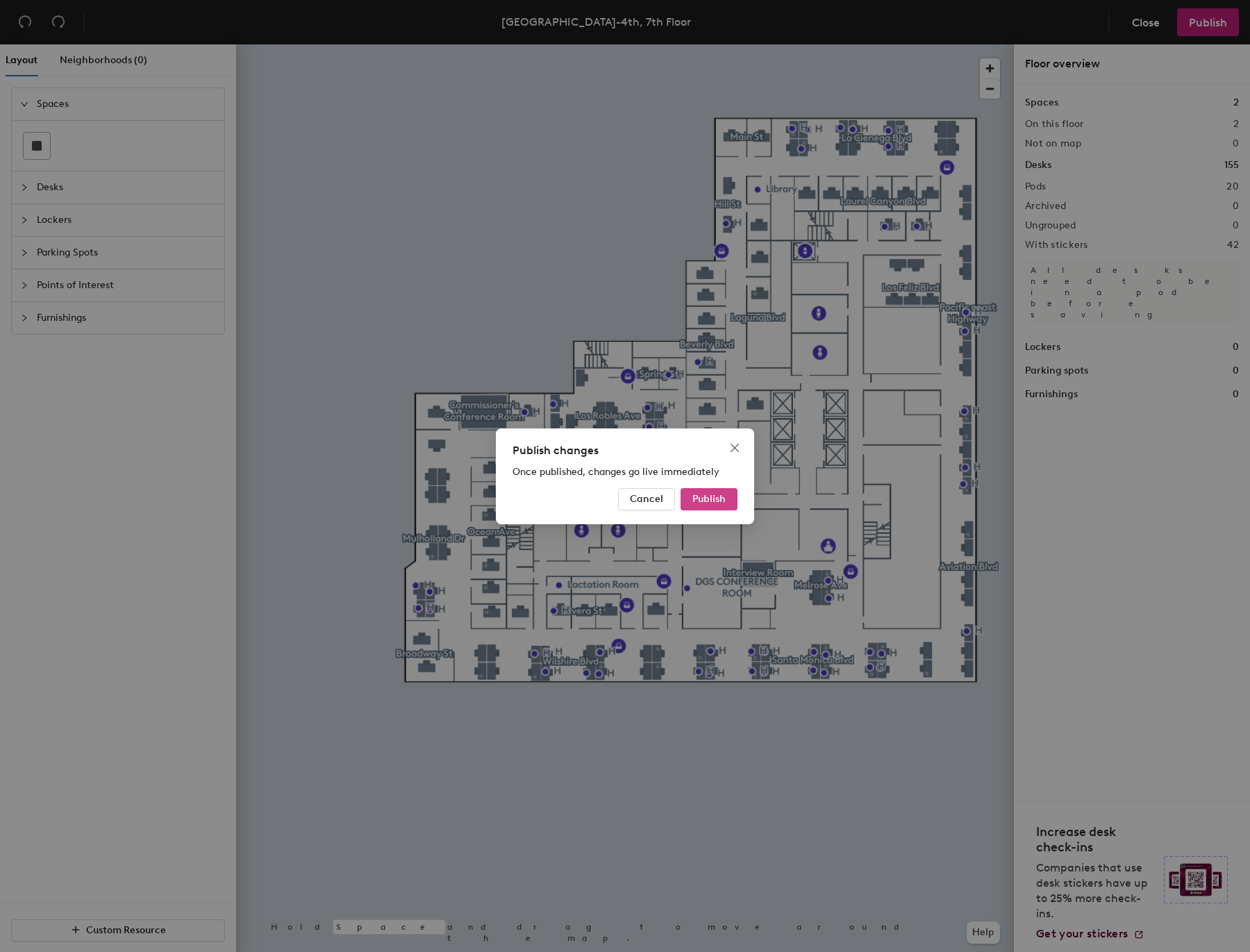
click at [717, 496] on span "Publish" at bounding box center [709, 498] width 33 height 12
